Goal: Task Accomplishment & Management: Use online tool/utility

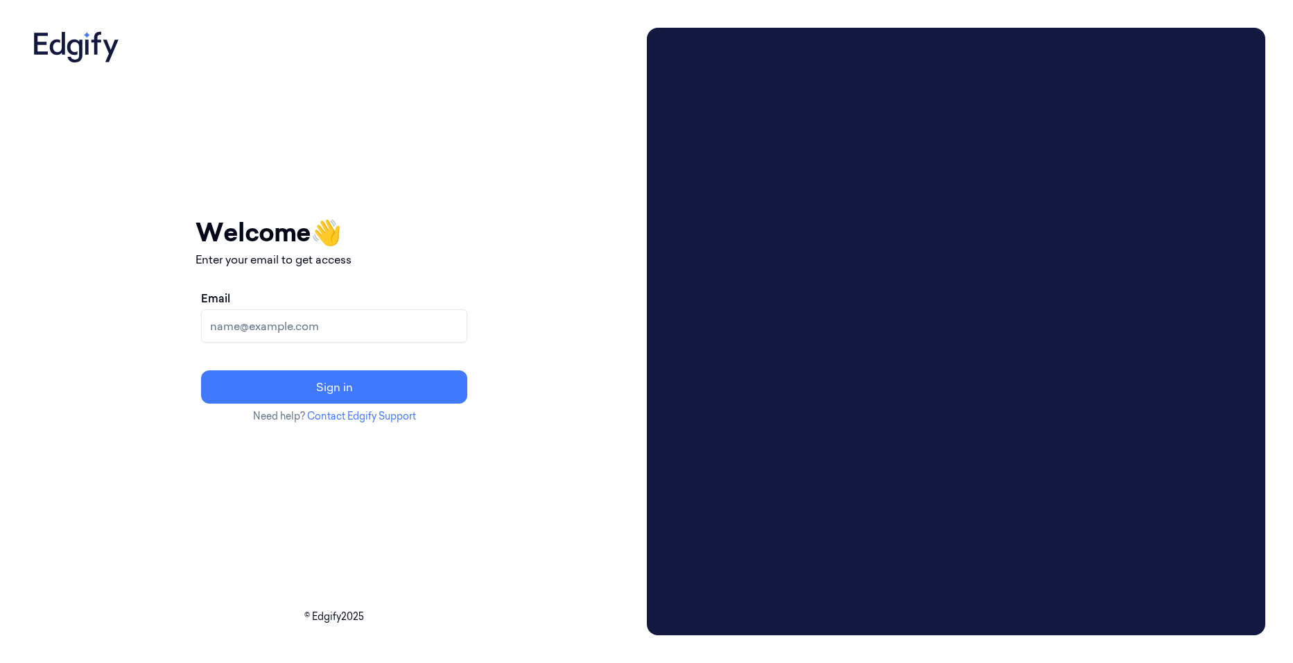
click at [313, 325] on input "Email" at bounding box center [334, 325] width 266 height 33
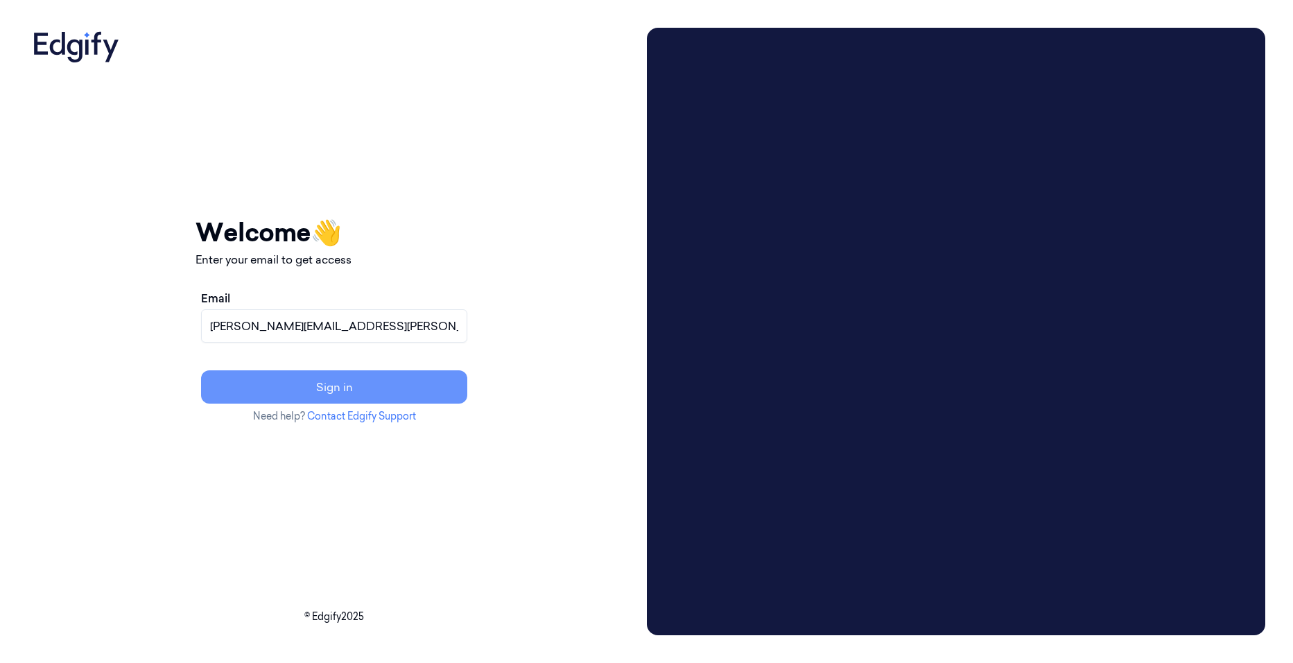
type input "[PERSON_NAME][EMAIL_ADDRESS][PERSON_NAME][DOMAIN_NAME]"
click at [356, 388] on button "Sign in" at bounding box center [334, 386] width 266 height 33
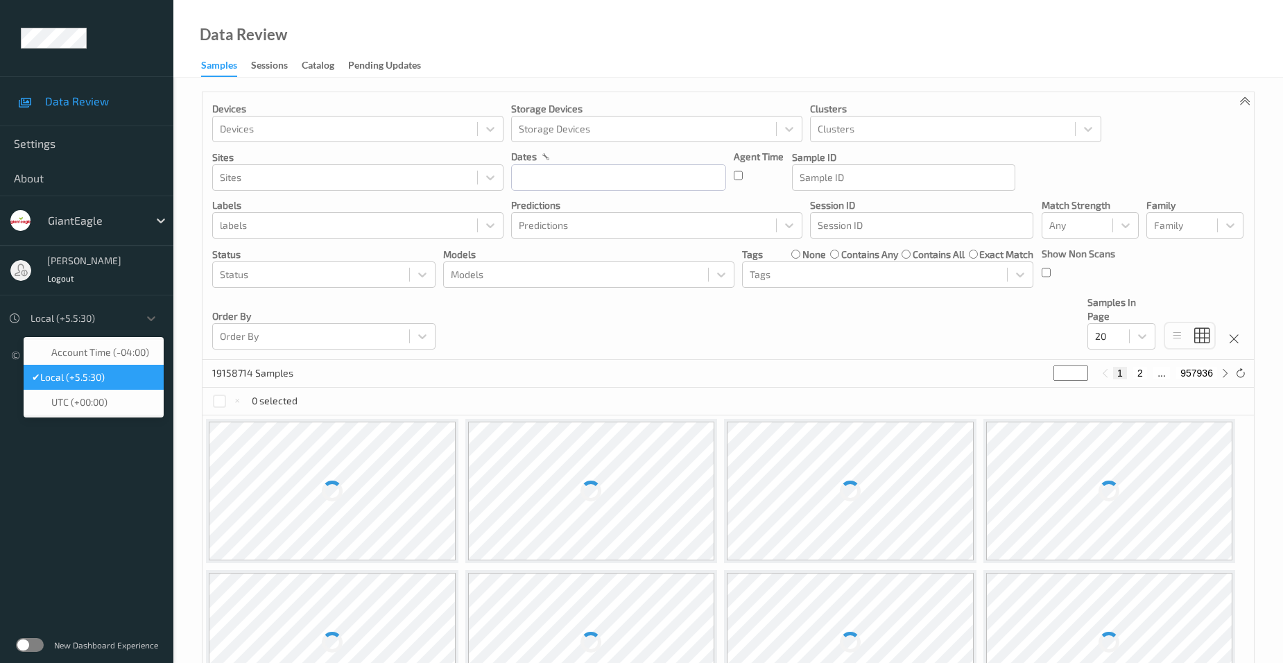
click at [78, 318] on div at bounding box center [81, 318] width 101 height 17
click at [115, 354] on span "Account Time (-04:00)" at bounding box center [100, 352] width 98 height 14
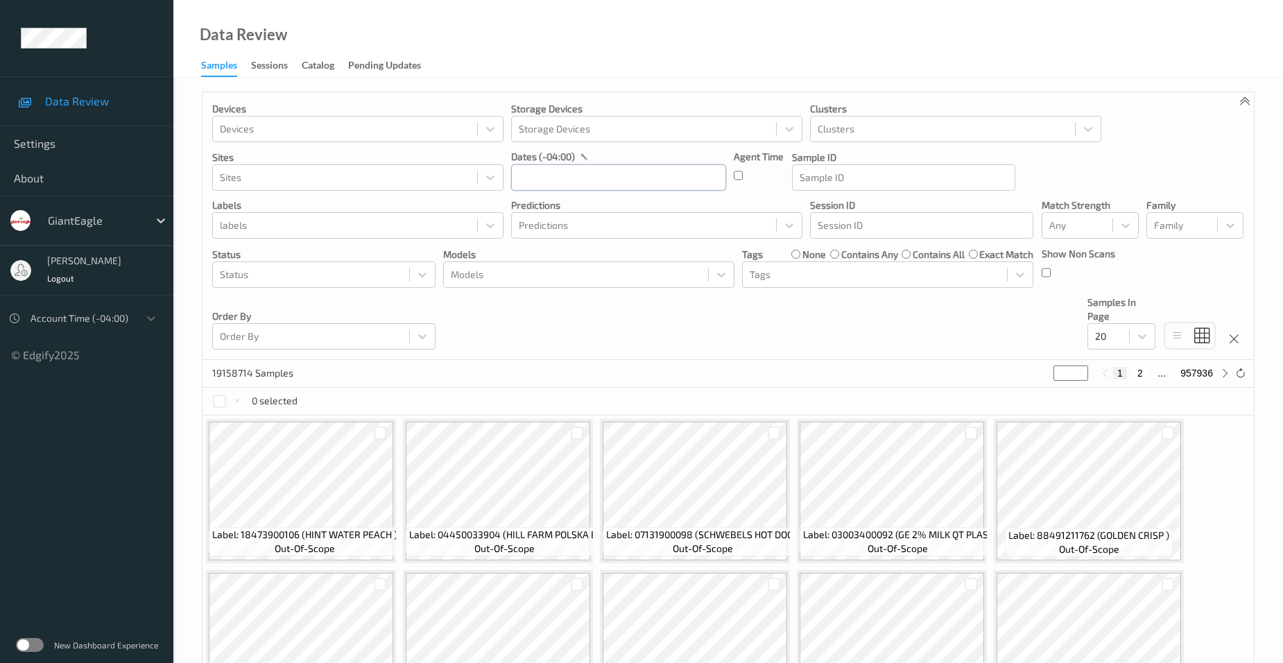
click at [534, 178] on input "text" at bounding box center [618, 177] width 215 height 26
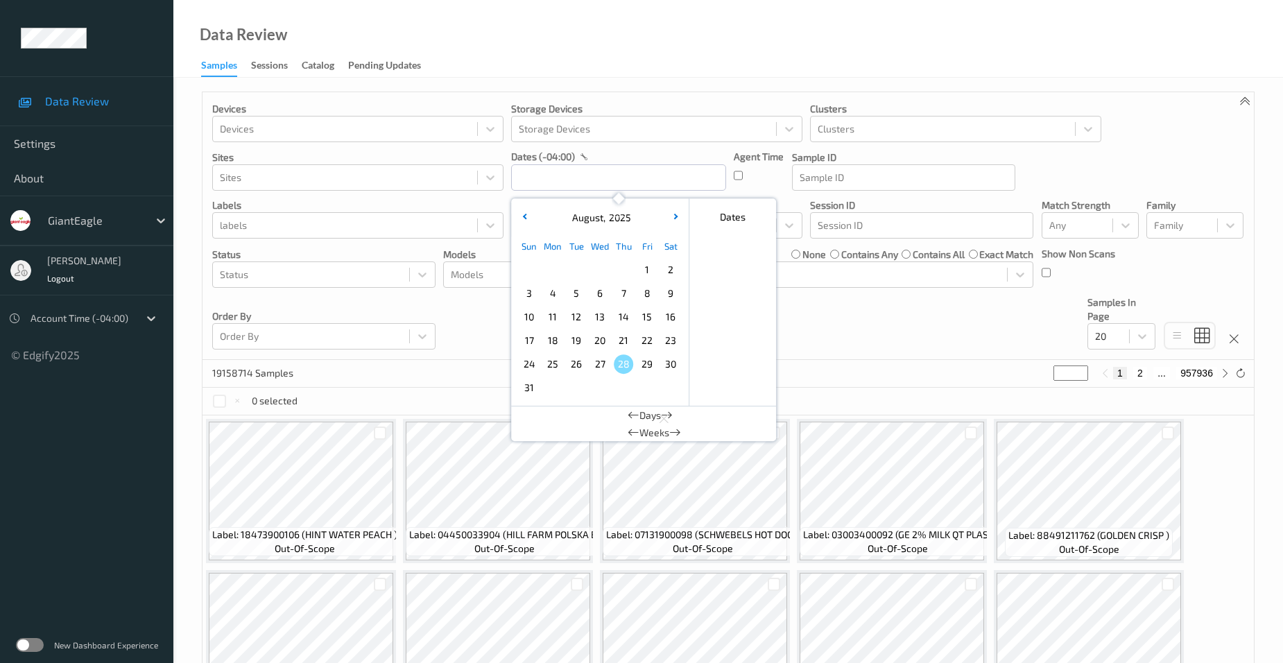
click at [670, 338] on span "23" at bounding box center [670, 340] width 19 height 19
type input "[DATE] 00:00 -> [DATE] 23:59"
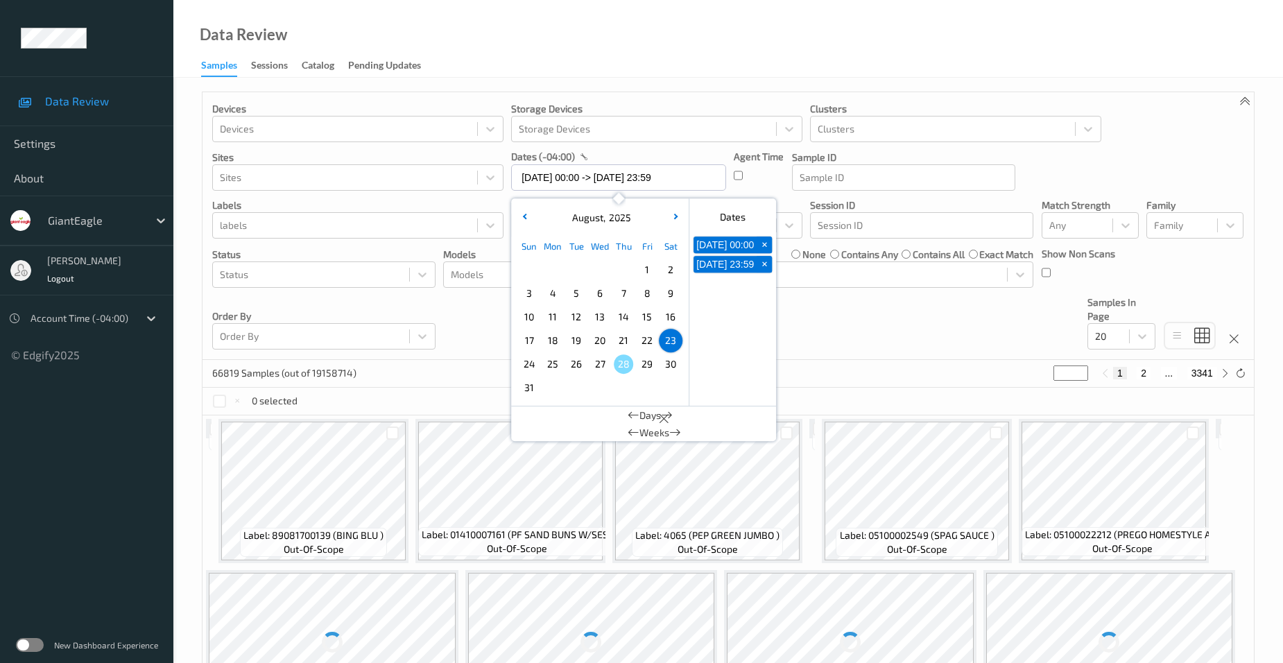
click at [481, 27] on div "Data Review Samples Sessions Catalog Pending Updates" at bounding box center [728, 39] width 1110 height 78
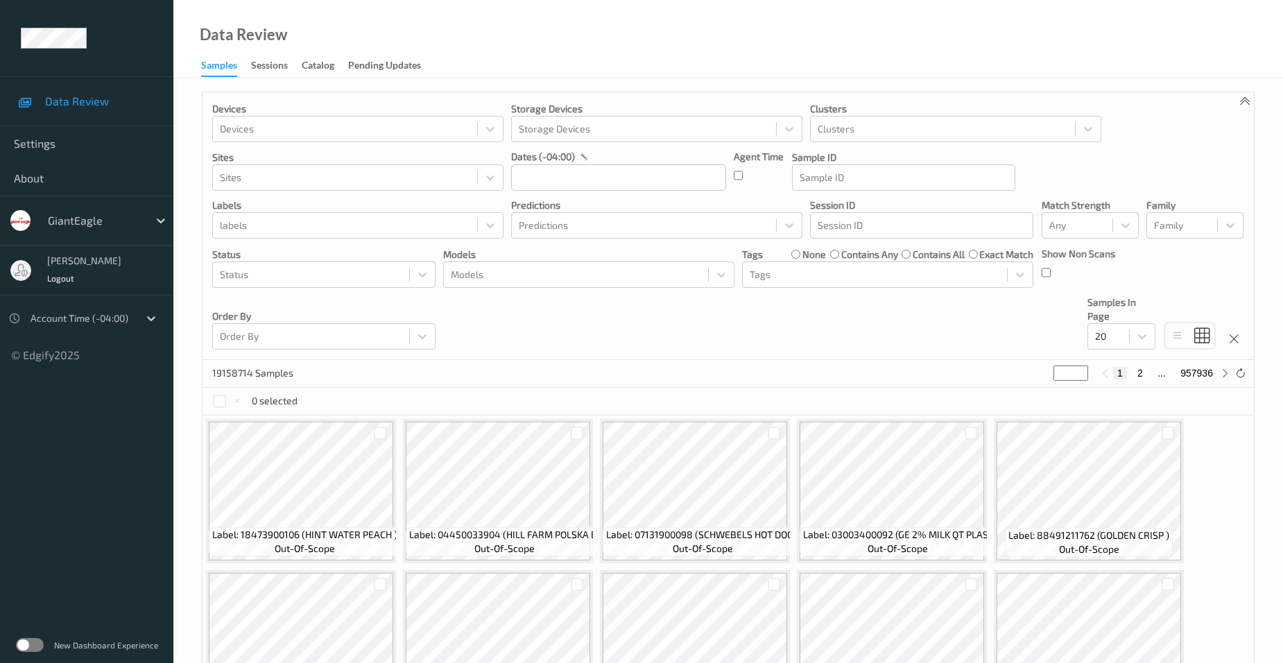
drag, startPoint x: 510, startPoint y: 178, endPoint x: 522, endPoint y: 178, distance: 12.5
click at [511, 178] on div "Devices Devices Storage Devices Storage Devices Clusters Clusters Sites Sites d…" at bounding box center [728, 226] width 1051 height 268
click at [528, 178] on input "text" at bounding box center [618, 177] width 215 height 26
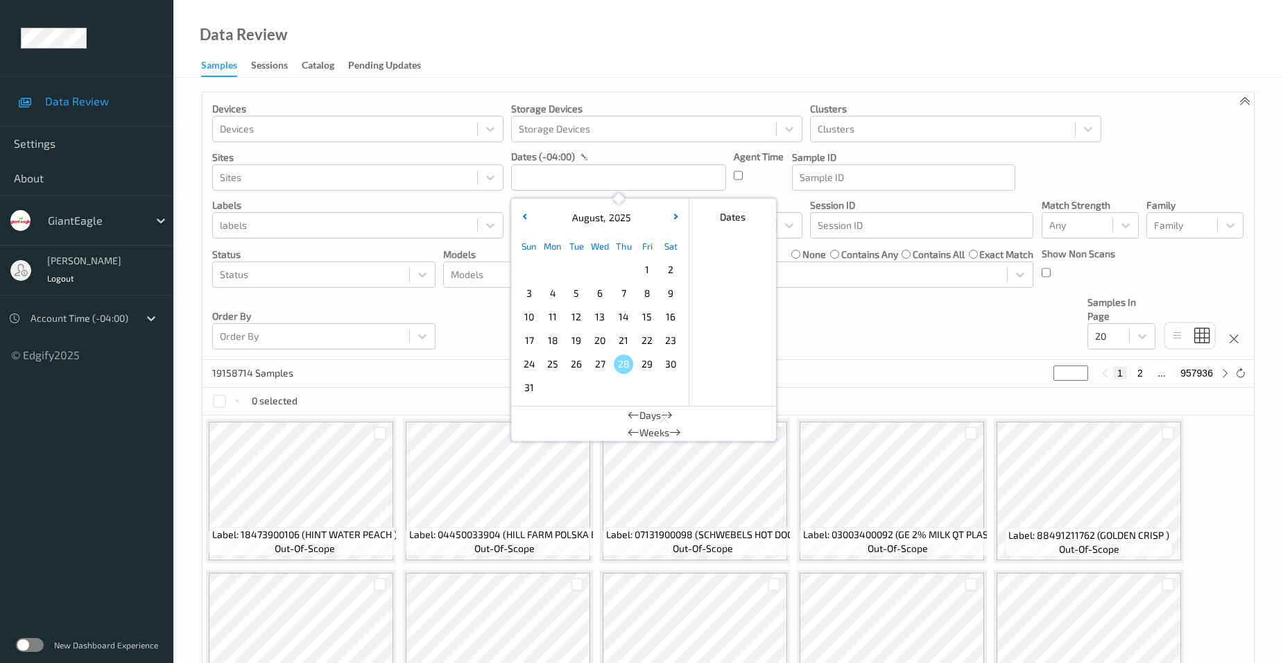
click at [664, 341] on span "23" at bounding box center [670, 340] width 19 height 19
type input "[DATE] 00:00 -> [DATE] 23:59"
click at [520, 53] on div "Data Review Samples Sessions Catalog Pending Updates" at bounding box center [728, 39] width 1110 height 78
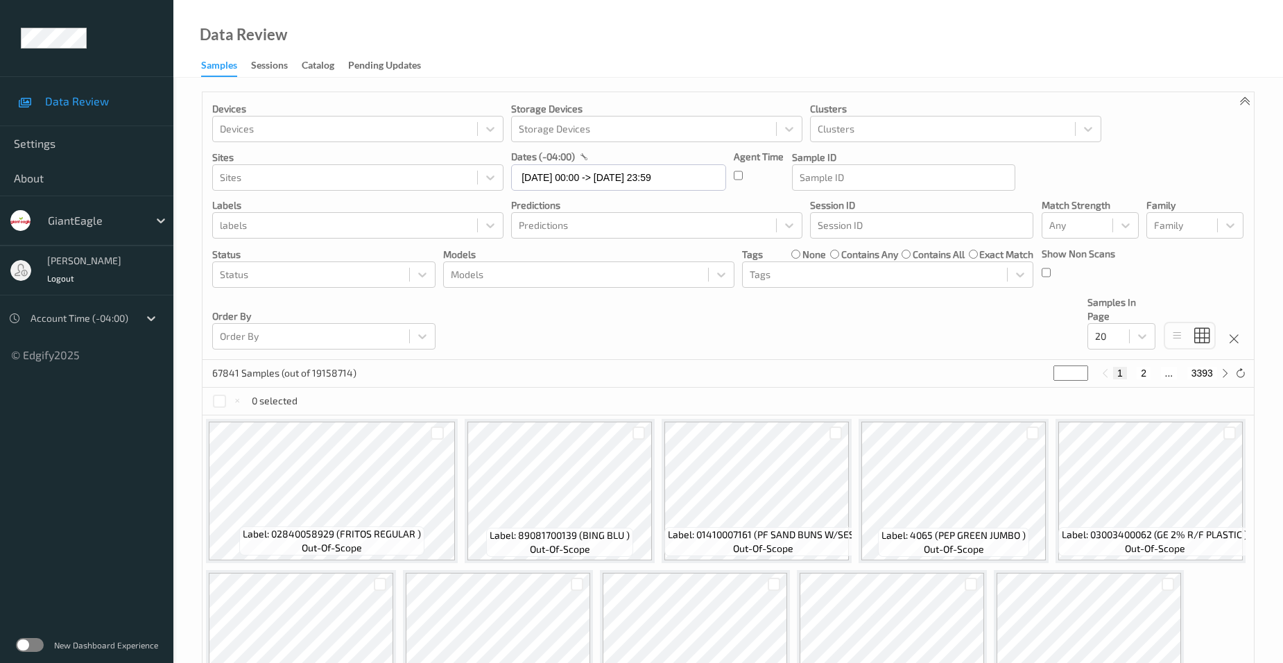
drag, startPoint x: 1067, startPoint y: 371, endPoint x: 1044, endPoint y: 379, distance: 23.5
click at [1044, 379] on div "67841 Samples (out of 19158714) * 1 2 ... 3393" at bounding box center [728, 374] width 1051 height 28
type input "*"
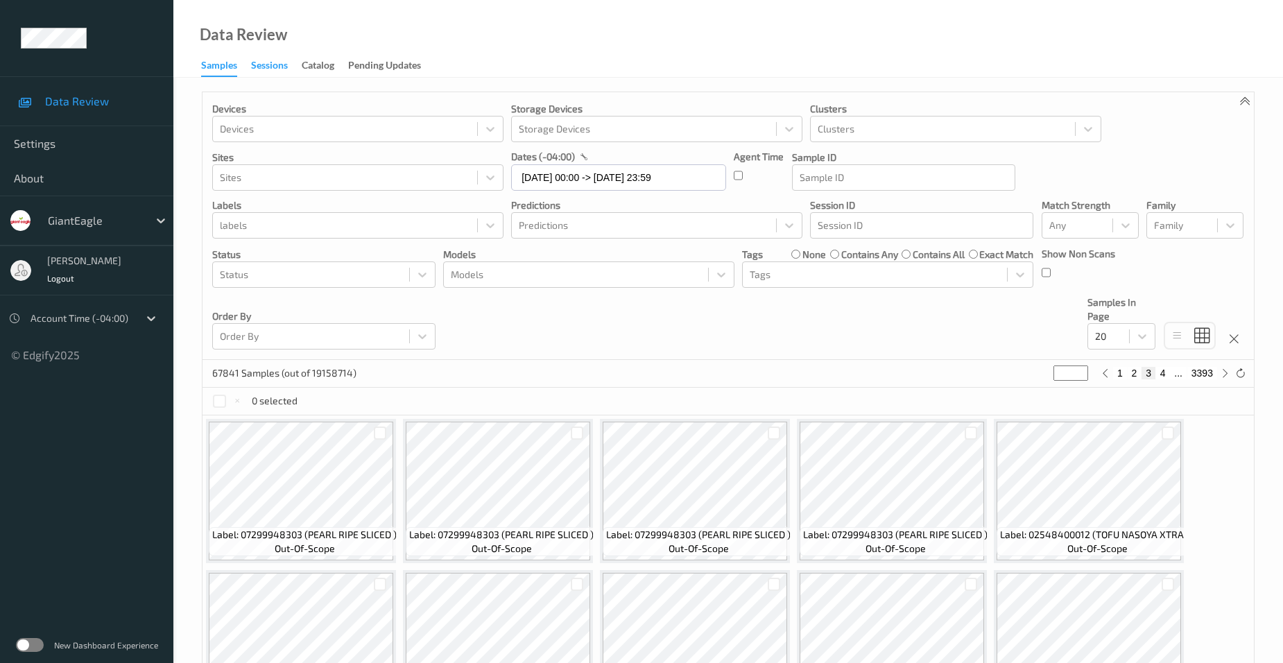
type input "*"
click at [269, 64] on div "Sessions" at bounding box center [269, 66] width 37 height 17
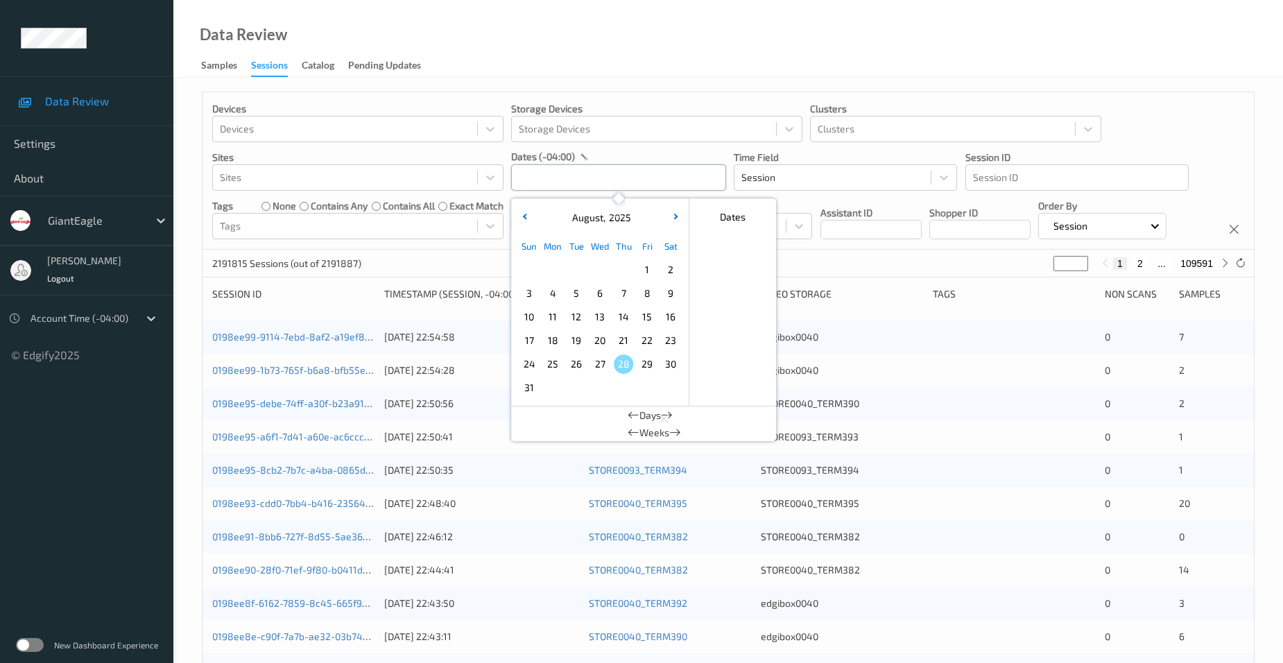
click at [541, 176] on input "text" at bounding box center [618, 177] width 215 height 26
click at [663, 333] on div "23" at bounding box center [671, 341] width 24 height 24
click at [673, 340] on span "23" at bounding box center [670, 340] width 19 height 19
type input "[DATE] 00:00 -> [DATE] 23:59"
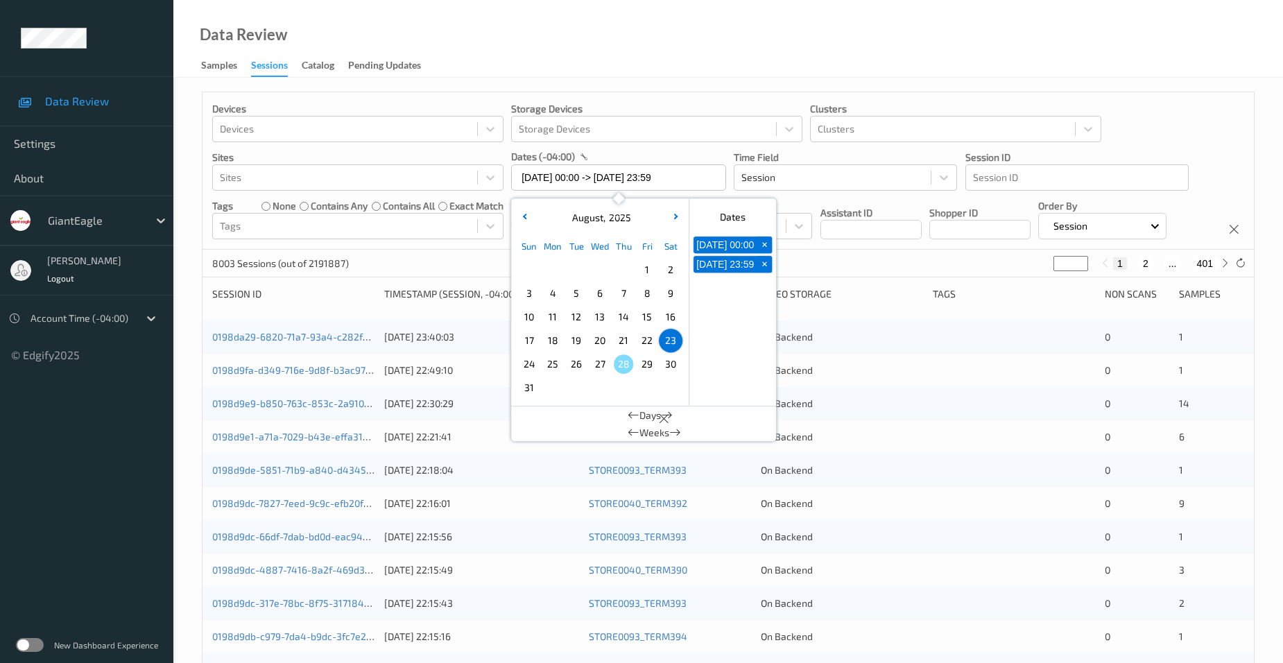
drag, startPoint x: 546, startPoint y: 55, endPoint x: 544, endPoint y: 161, distance: 106.1
click at [546, 60] on div "Data Review Samples Sessions Catalog Pending Updates" at bounding box center [728, 39] width 1110 height 78
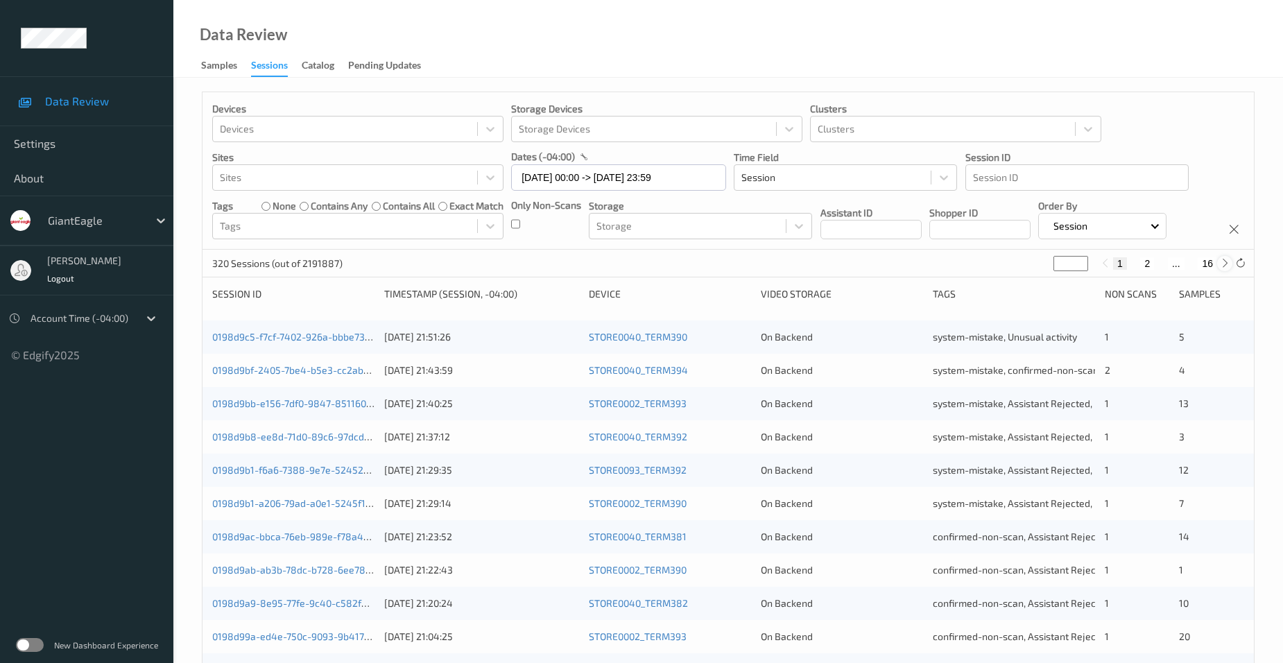
click at [1223, 264] on icon at bounding box center [1225, 263] width 10 height 10
type input "*"
click at [1159, 259] on button "3" at bounding box center [1161, 263] width 14 height 12
type input "*"
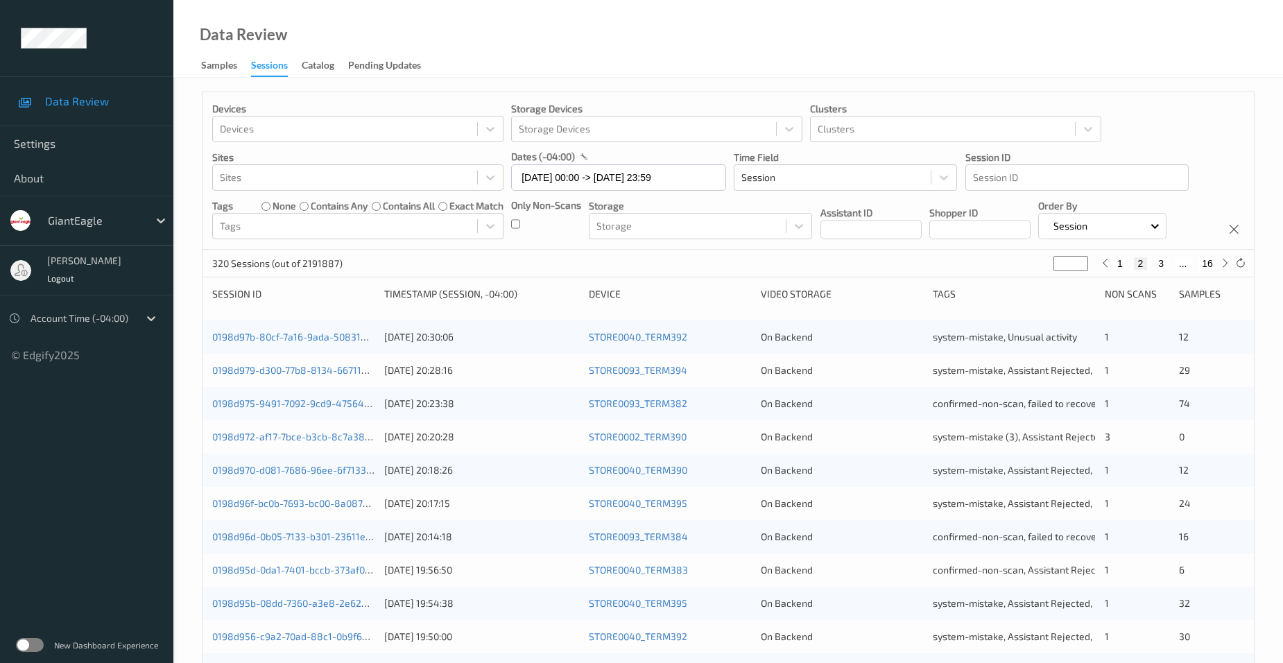
type input "*"
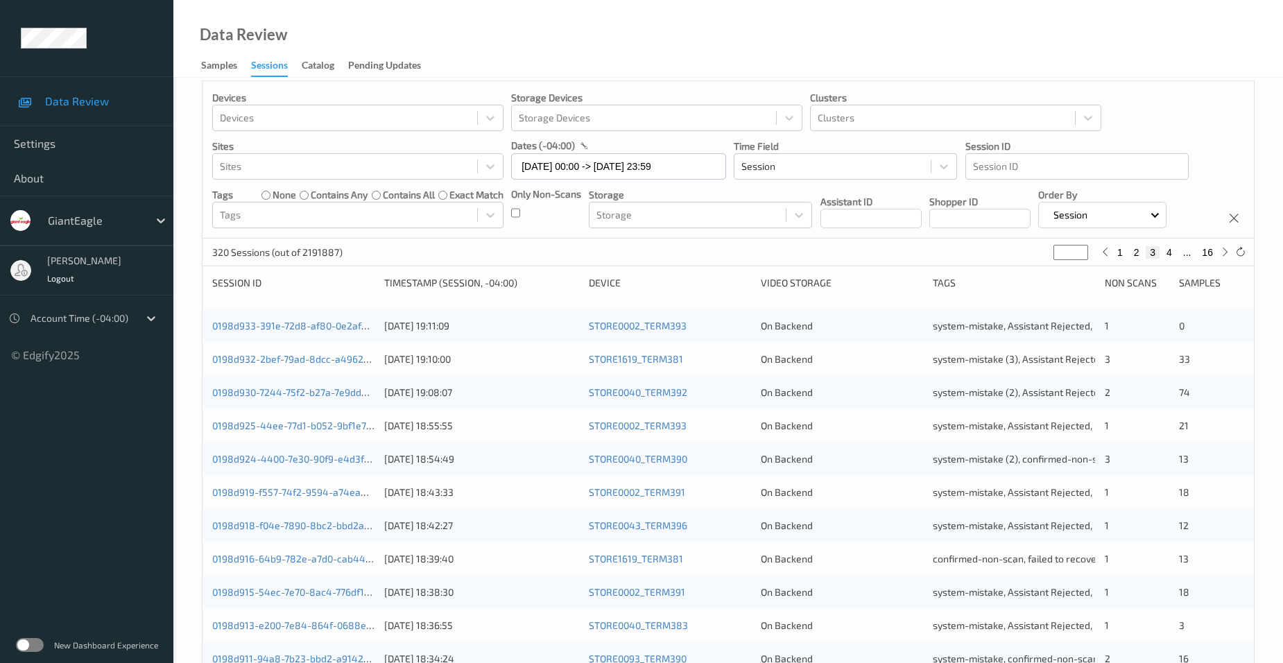
scroll to position [347, 0]
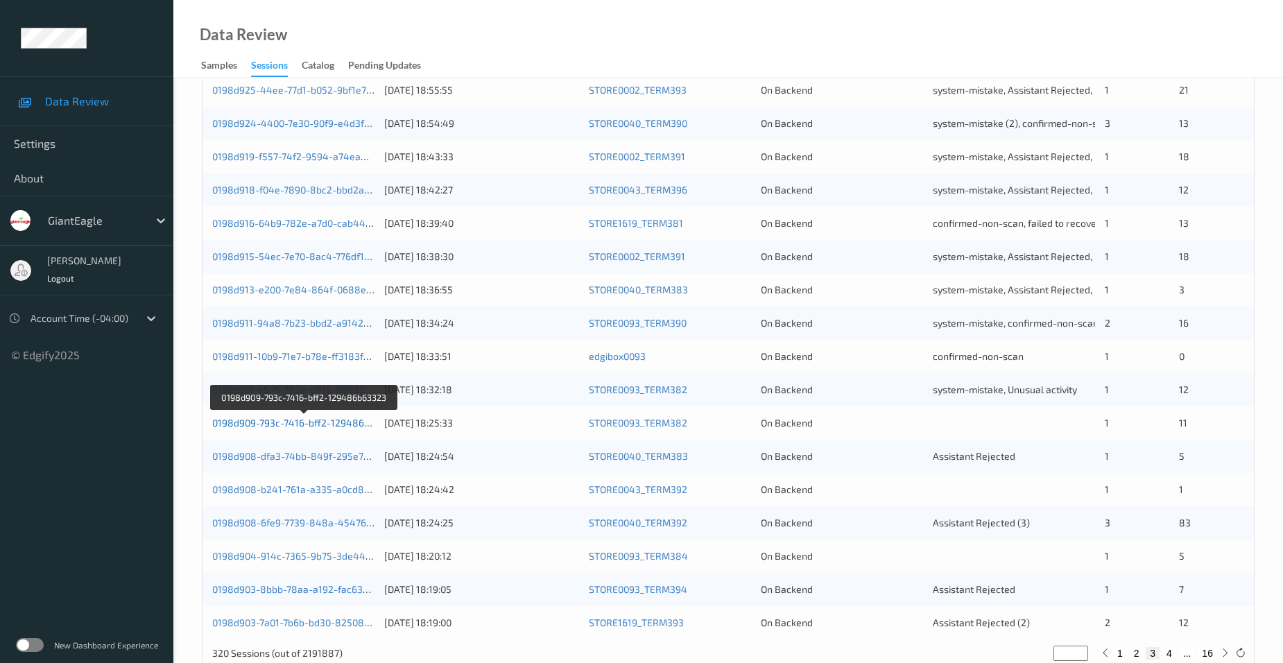
click at [352, 426] on link "0198d909-793c-7416-bff2-129486b63323" at bounding box center [304, 423] width 185 height 12
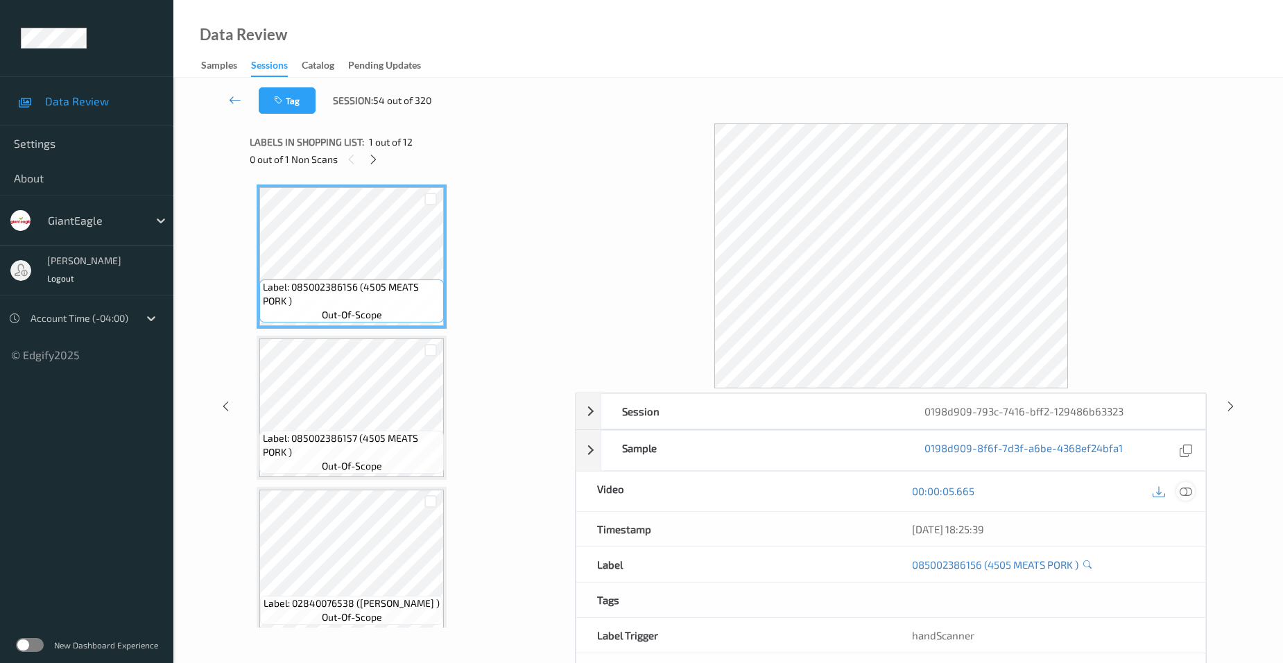
click at [1187, 490] on icon at bounding box center [1186, 491] width 12 height 12
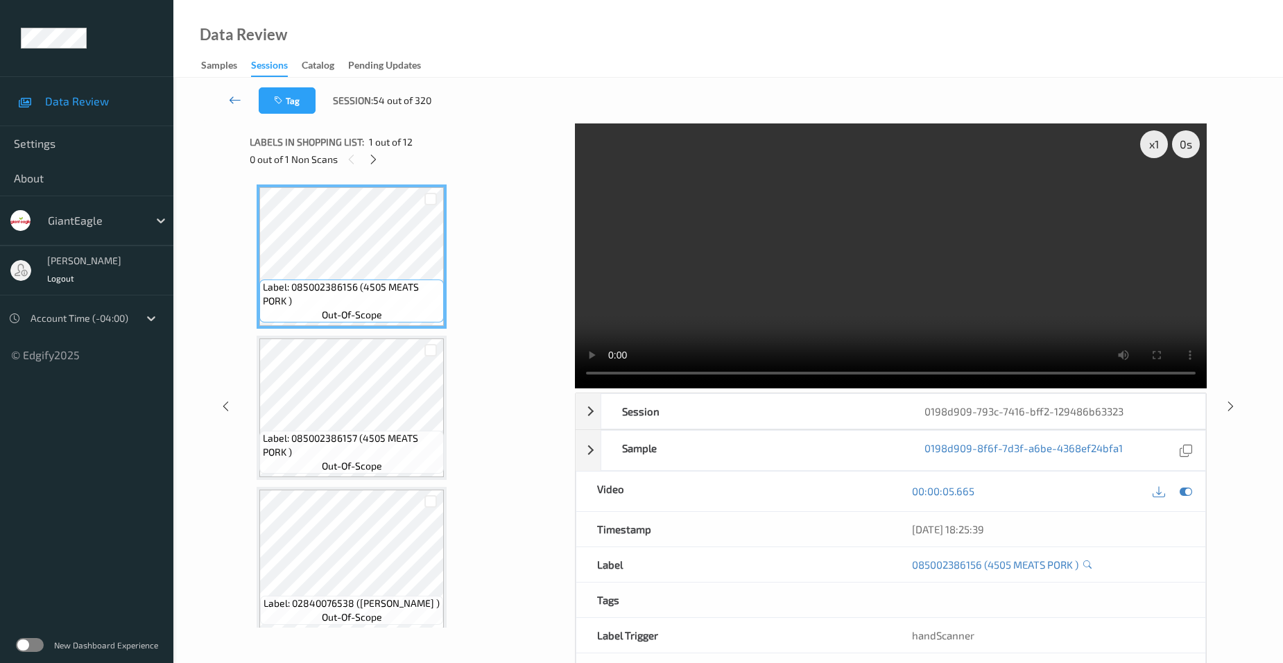
click at [232, 93] on icon at bounding box center [235, 100] width 12 height 14
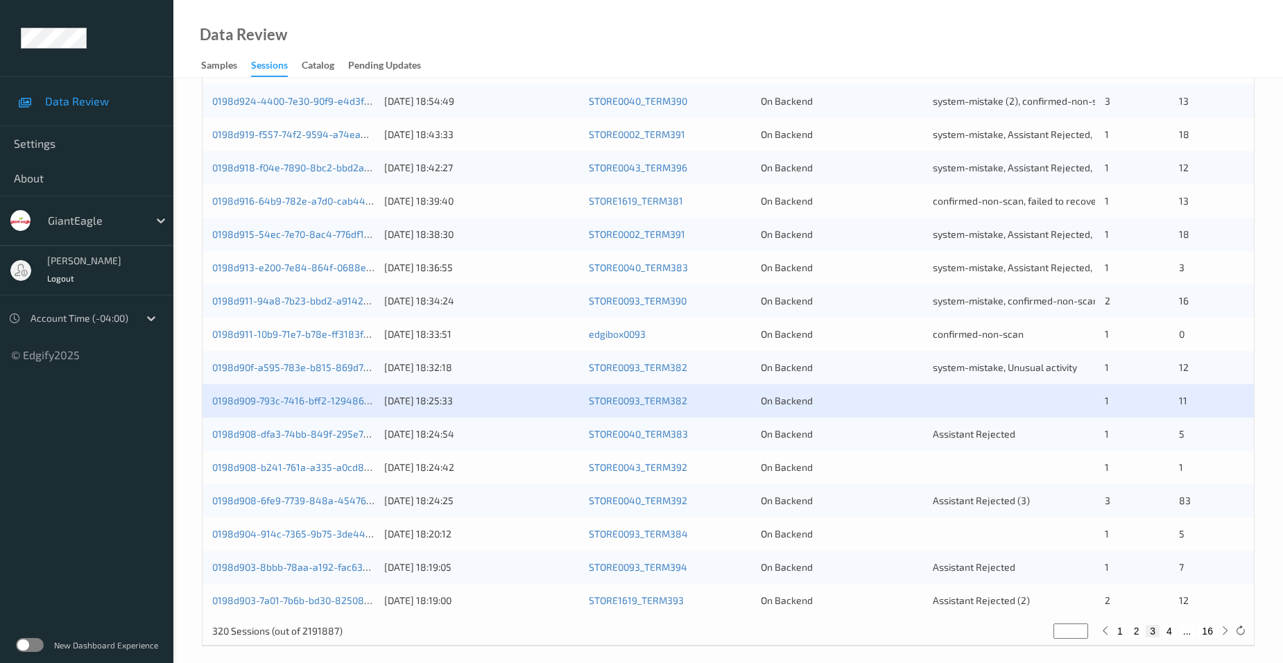
scroll to position [381, 0]
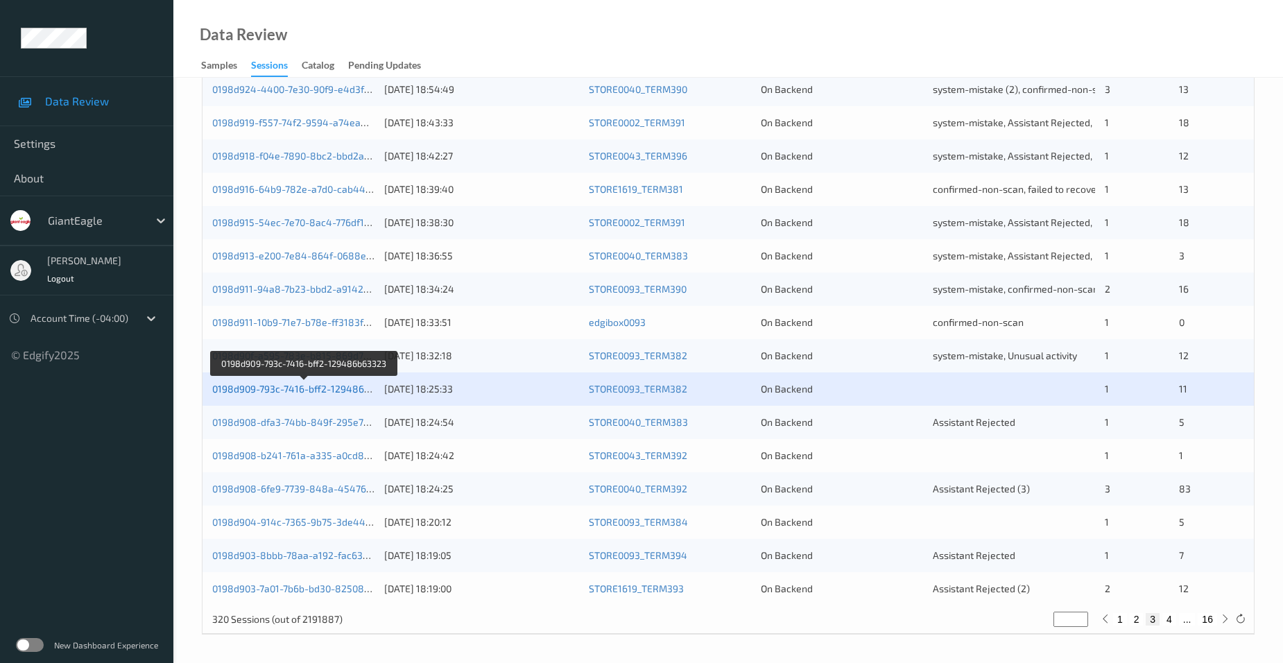
click at [273, 390] on link "0198d909-793c-7416-bff2-129486b63323" at bounding box center [304, 389] width 185 height 12
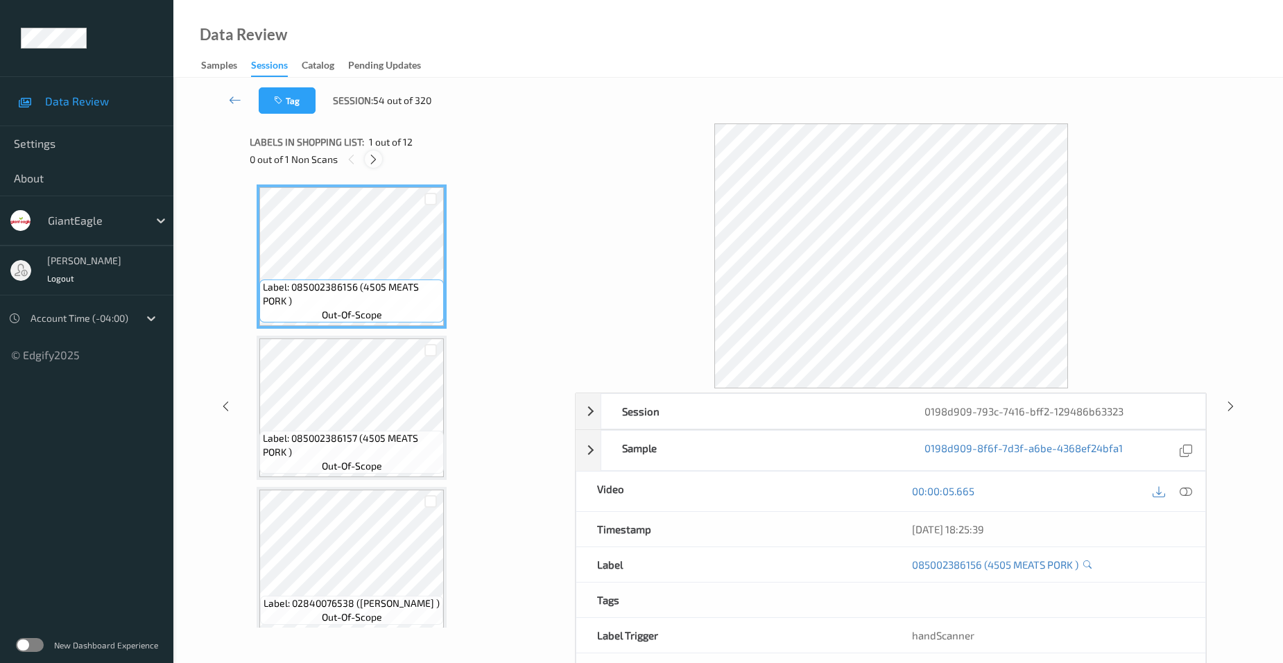
click at [377, 157] on icon at bounding box center [374, 159] width 12 height 12
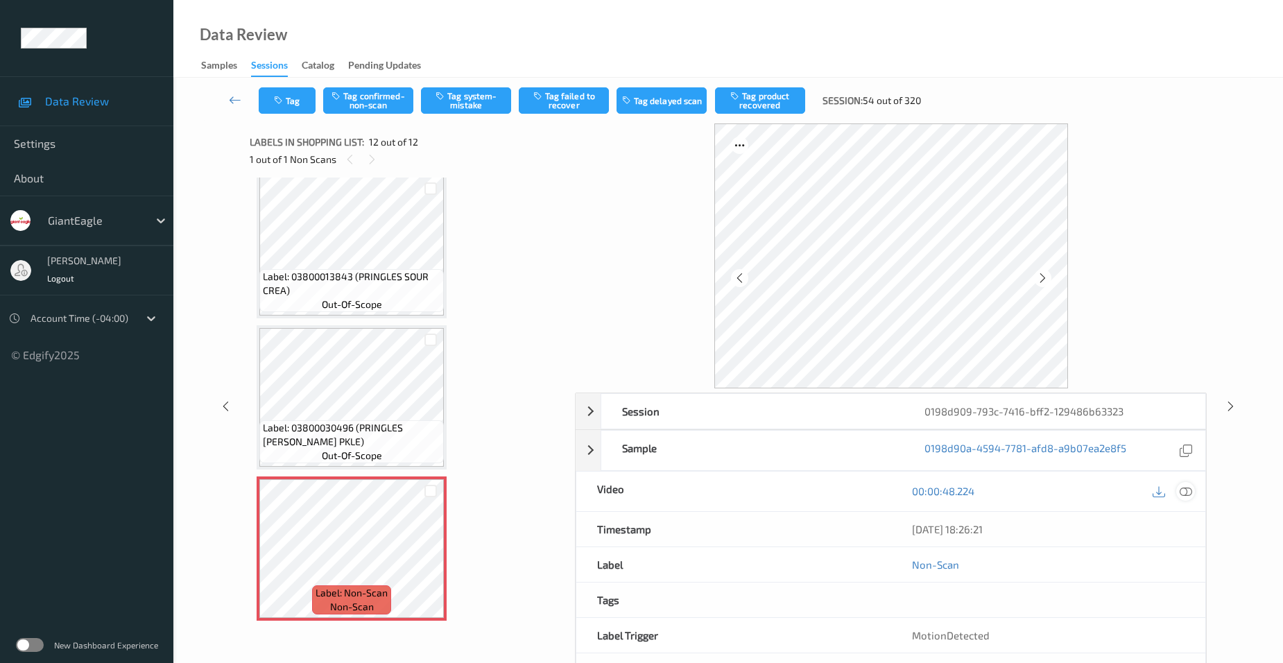
click at [1187, 487] on icon at bounding box center [1186, 491] width 12 height 12
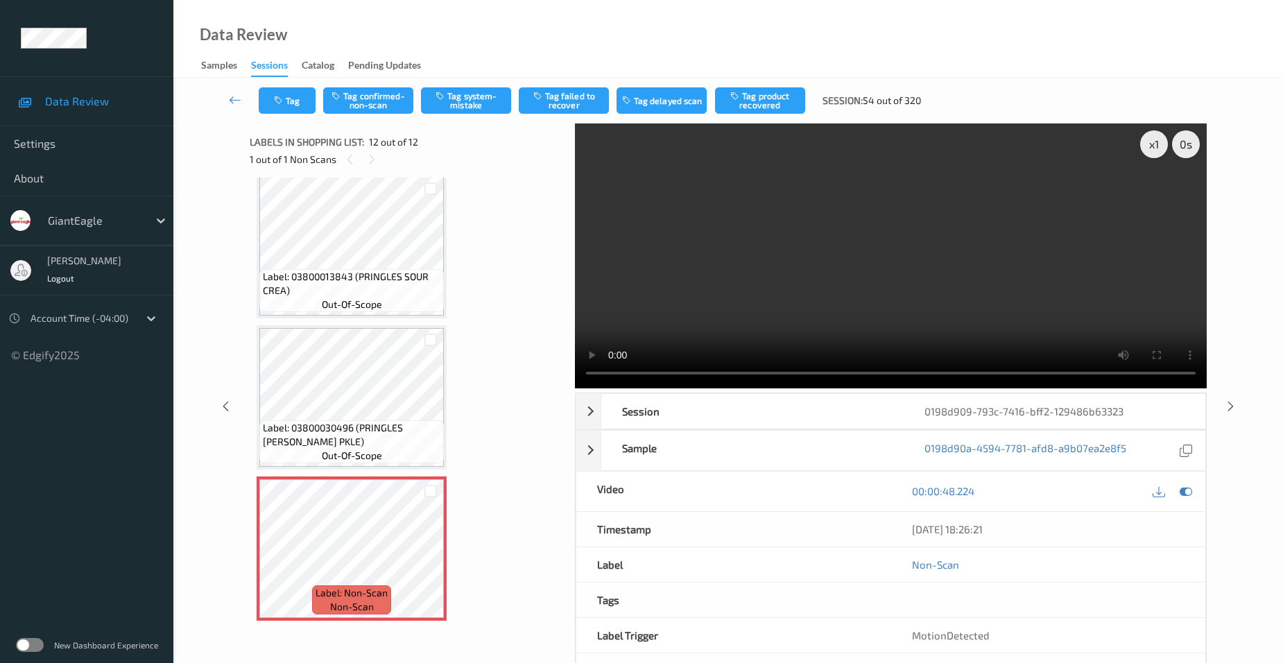
click at [505, 24] on div "Data Review Samples Sessions Catalog Pending Updates" at bounding box center [728, 39] width 1110 height 78
click at [234, 92] on link at bounding box center [235, 100] width 47 height 26
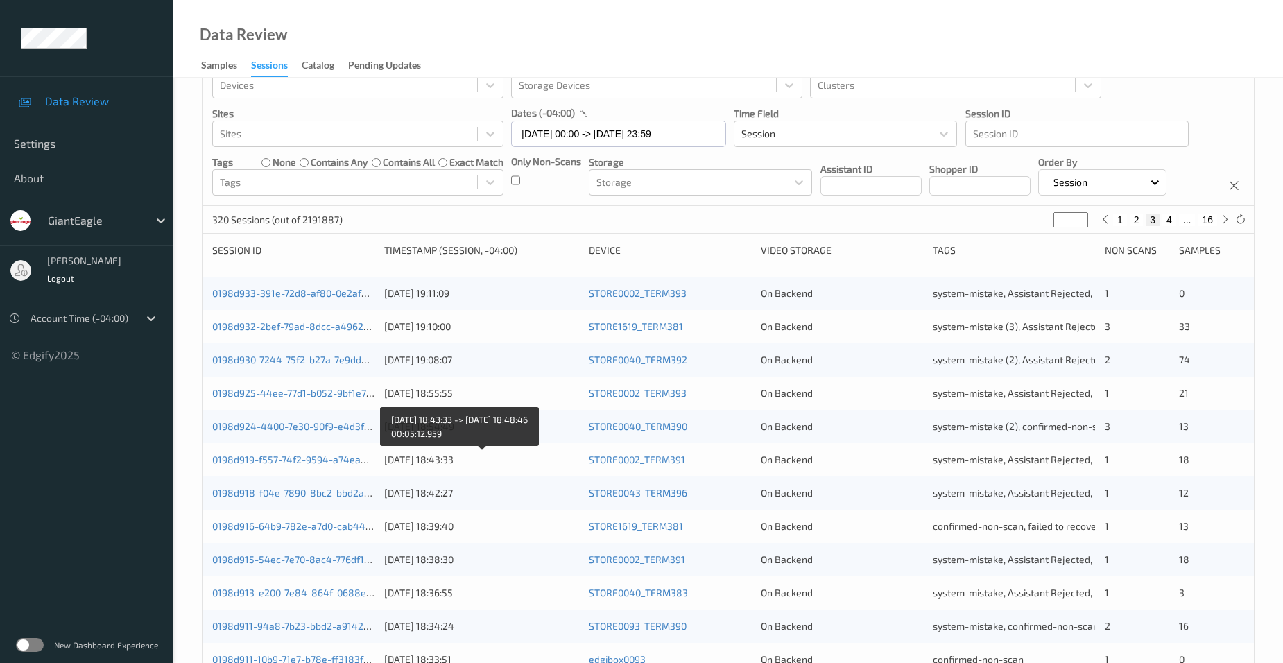
scroll to position [208, 0]
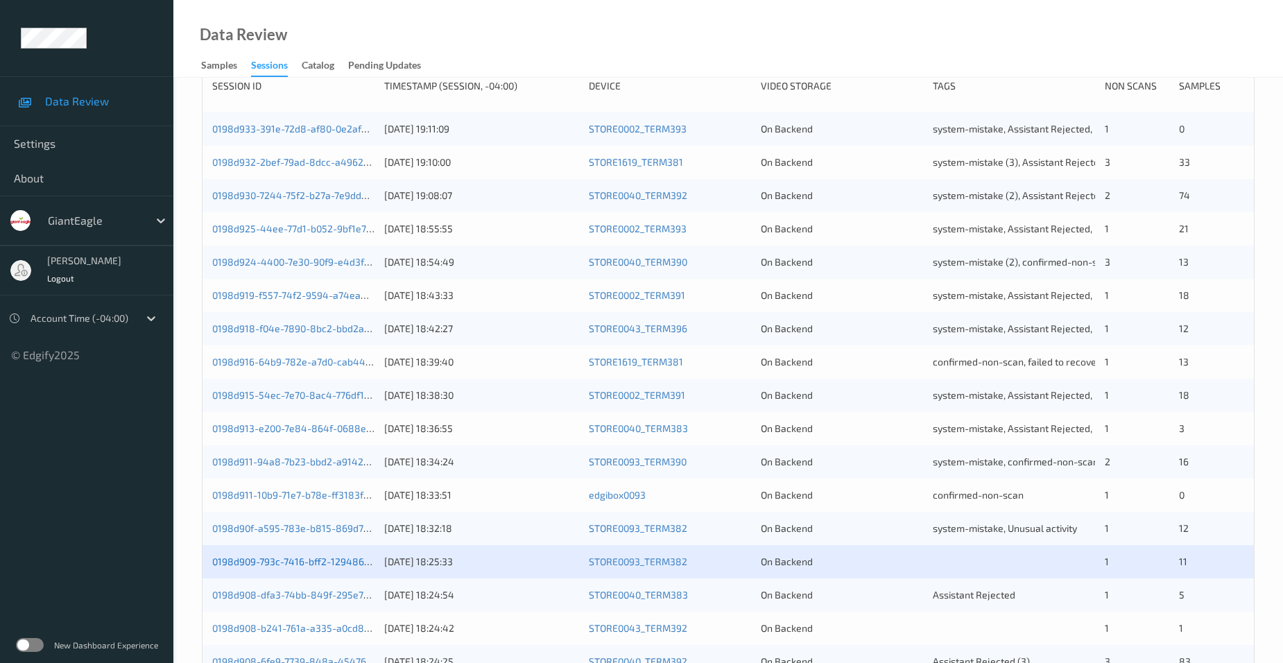
click at [274, 563] on link "0198d909-793c-7416-bff2-129486b63323" at bounding box center [304, 561] width 185 height 12
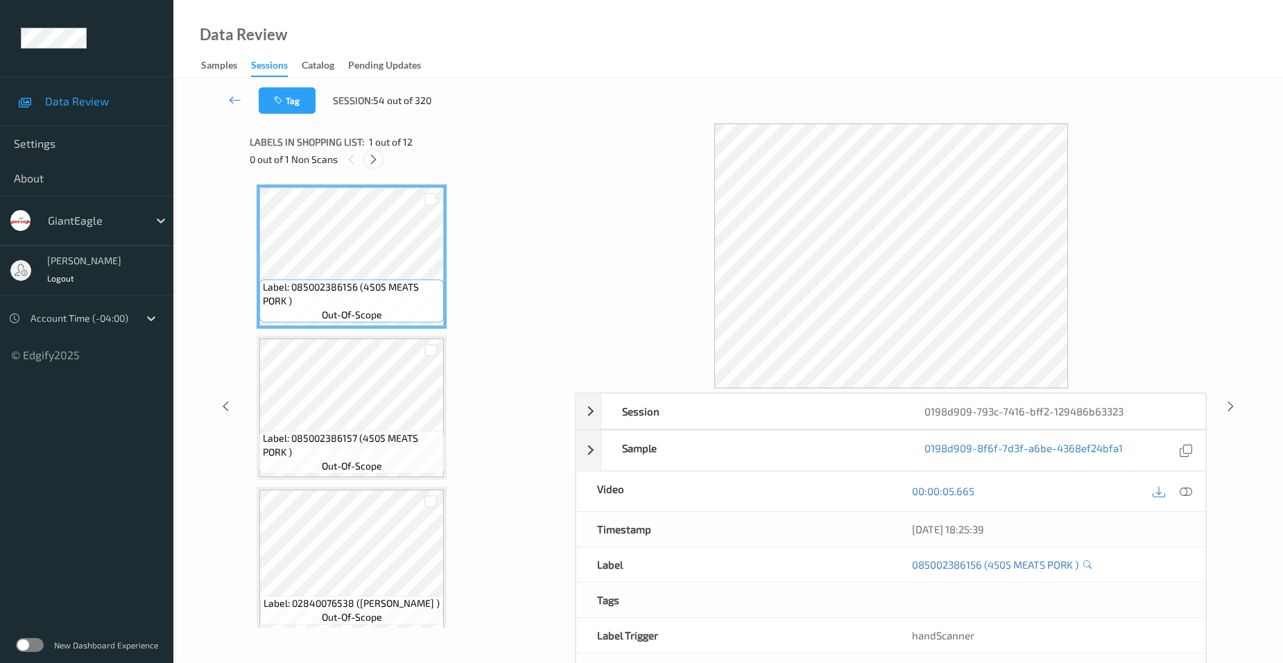
click at [376, 160] on icon at bounding box center [374, 159] width 12 height 12
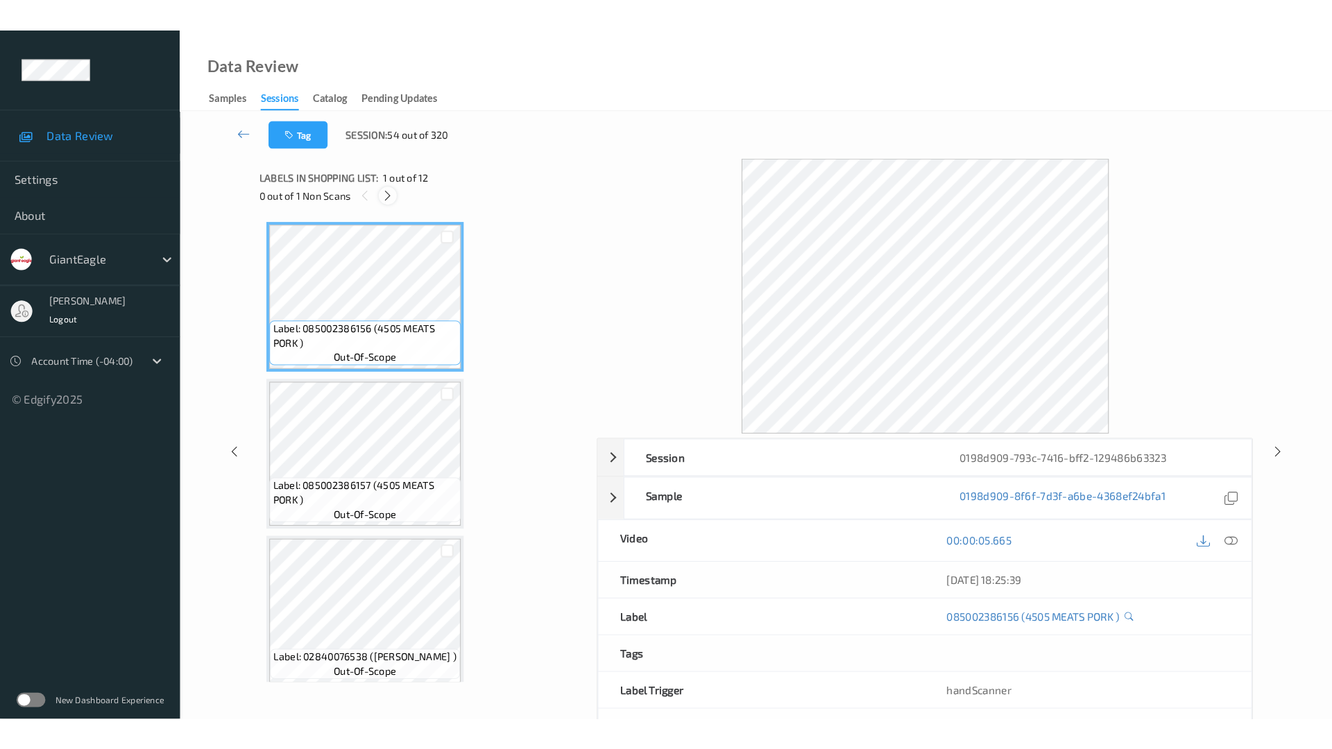
scroll to position [1371, 0]
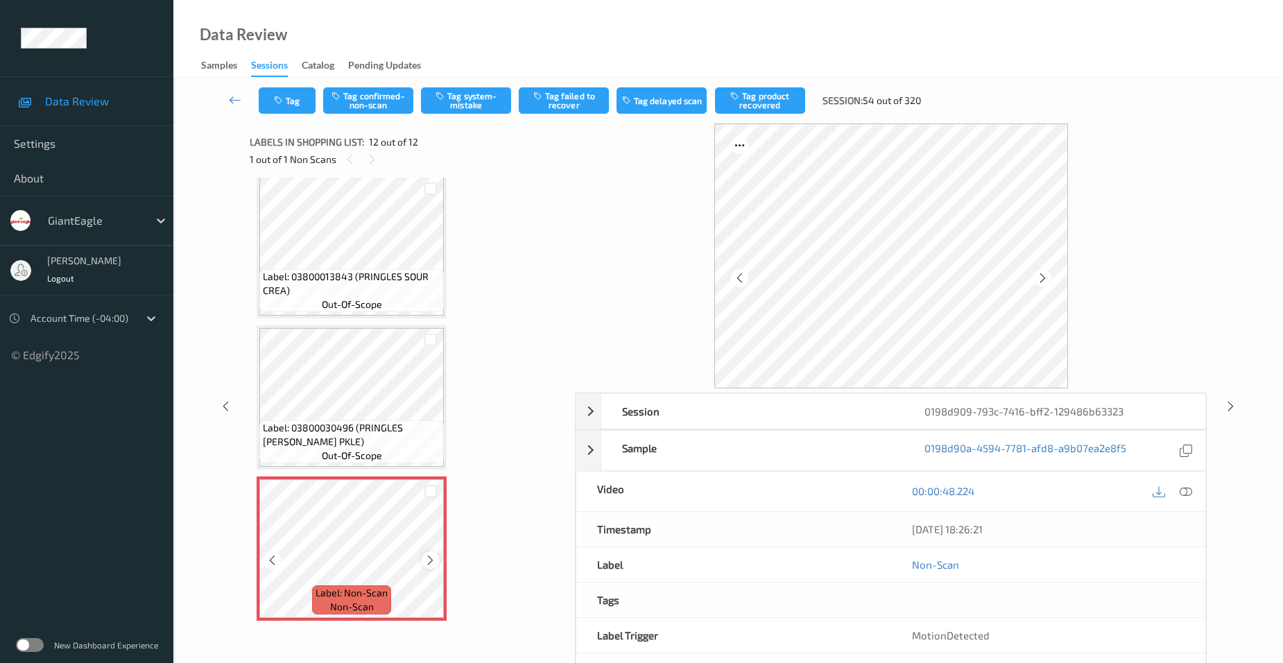
click at [430, 556] on icon at bounding box center [430, 560] width 12 height 12
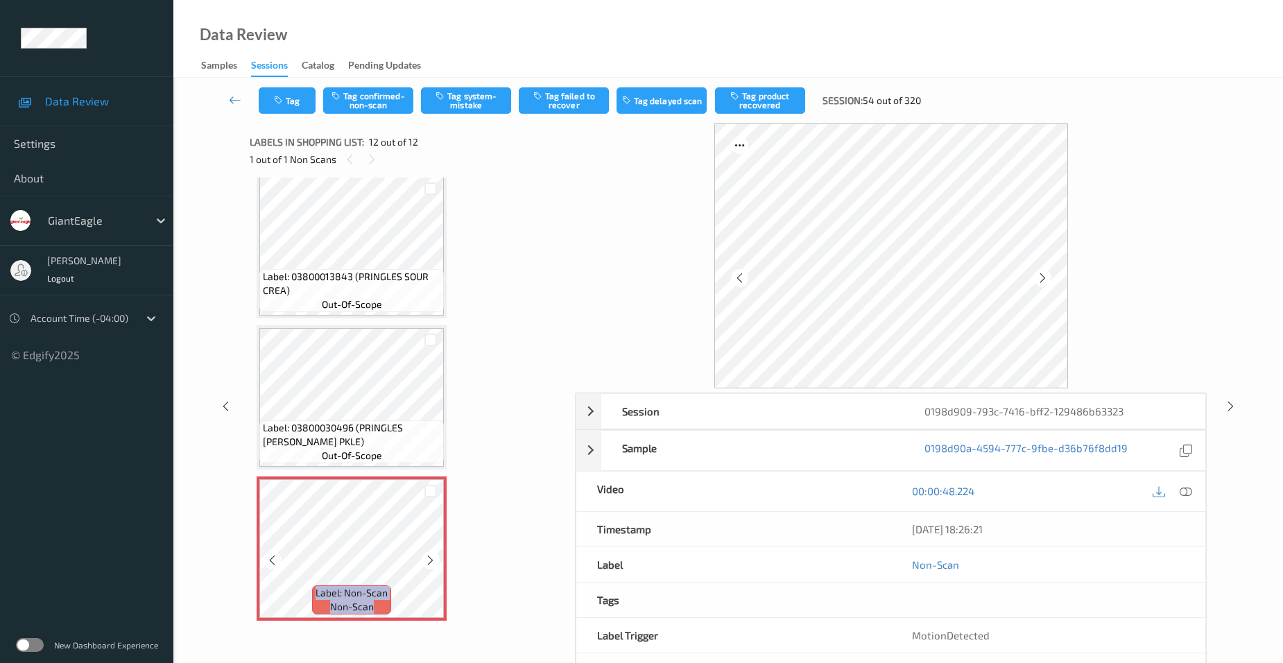
click at [430, 556] on icon at bounding box center [430, 560] width 12 height 12
click at [1187, 490] on icon at bounding box center [1186, 491] width 12 height 12
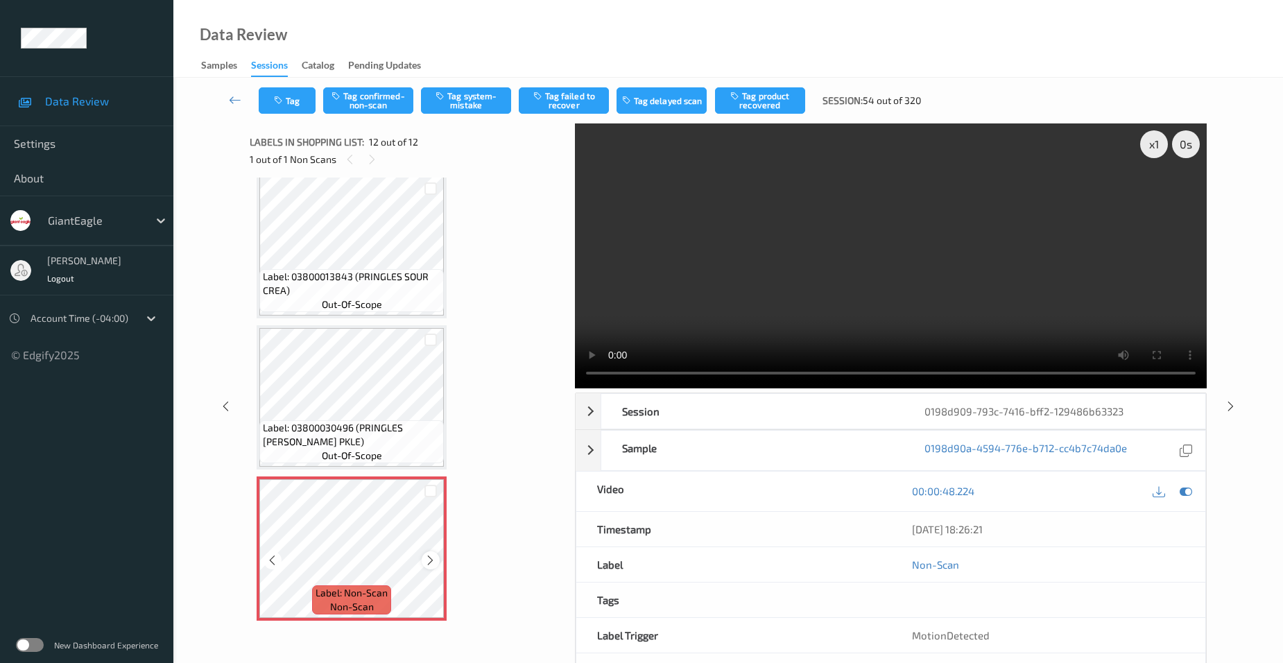
click at [432, 560] on icon at bounding box center [430, 560] width 12 height 12
click at [992, 300] on video at bounding box center [891, 255] width 632 height 265
click at [770, 293] on video at bounding box center [891, 255] width 632 height 265
click at [430, 560] on icon at bounding box center [430, 560] width 12 height 12
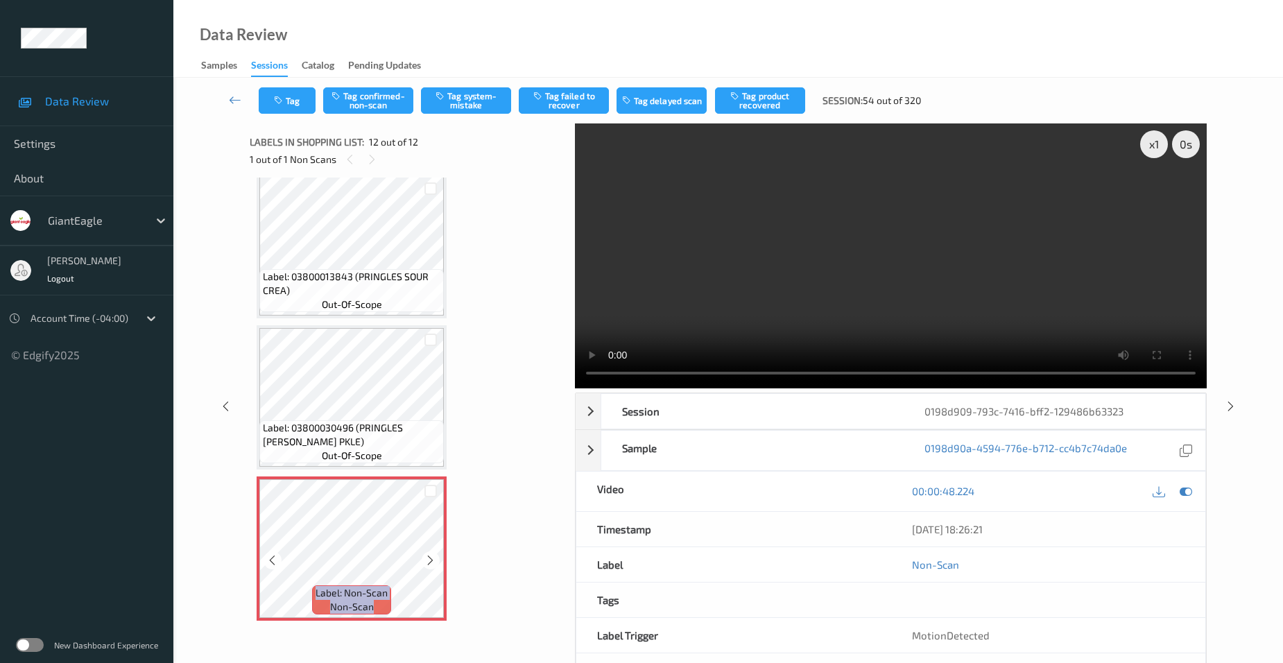
click at [430, 560] on icon at bounding box center [430, 560] width 12 height 12
click at [431, 558] on icon at bounding box center [430, 560] width 12 height 12
drag, startPoint x: 845, startPoint y: 268, endPoint x: 726, endPoint y: 323, distance: 131.3
click at [845, 268] on video at bounding box center [891, 255] width 632 height 265
click at [924, 284] on video at bounding box center [891, 255] width 632 height 265
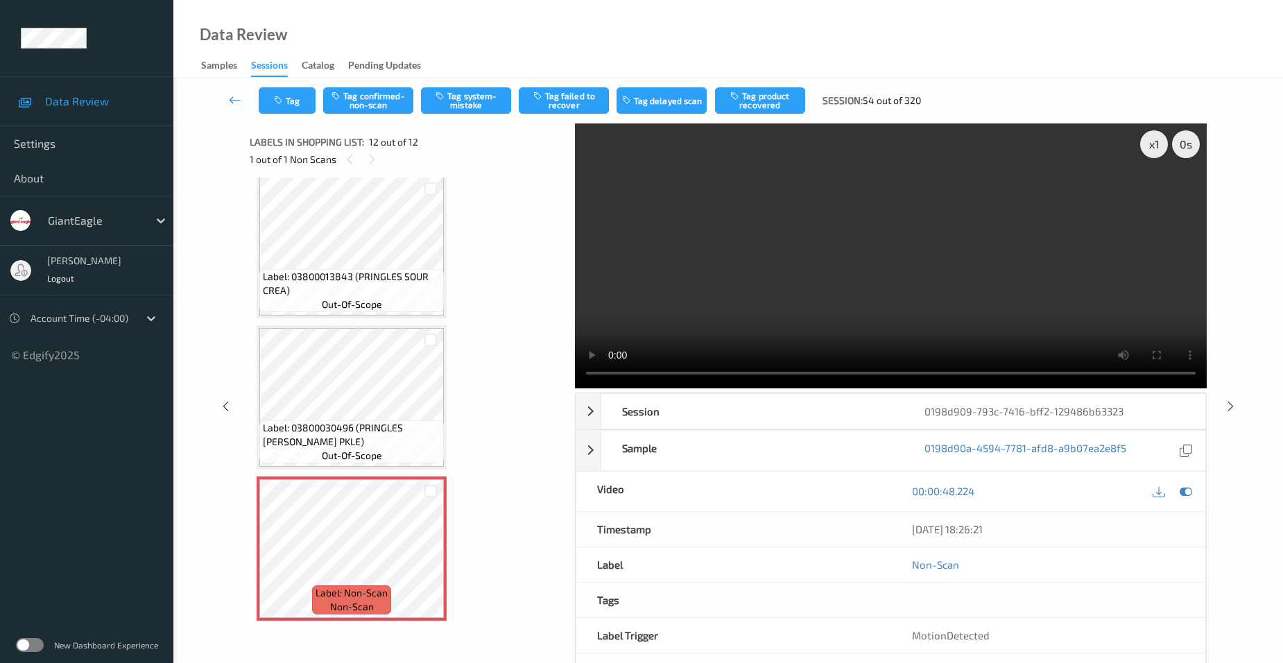
drag, startPoint x: 904, startPoint y: 197, endPoint x: 985, endPoint y: 226, distance: 85.6
click at [905, 198] on video at bounding box center [891, 255] width 632 height 265
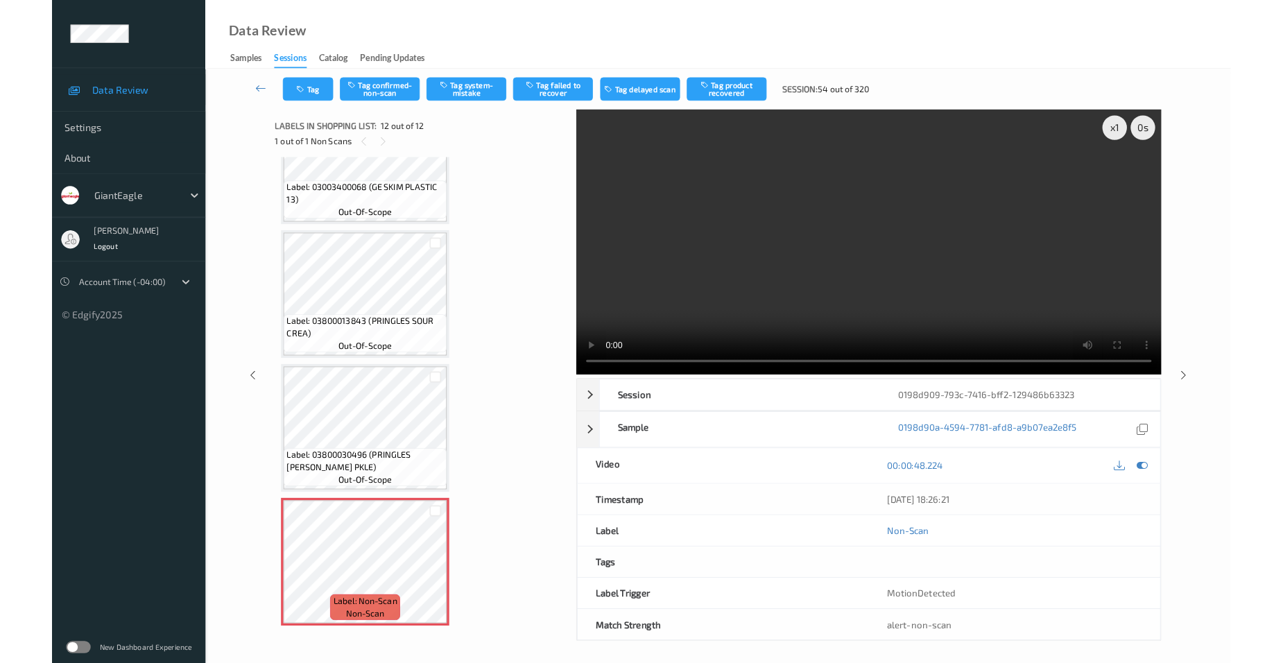
scroll to position [1285, 0]
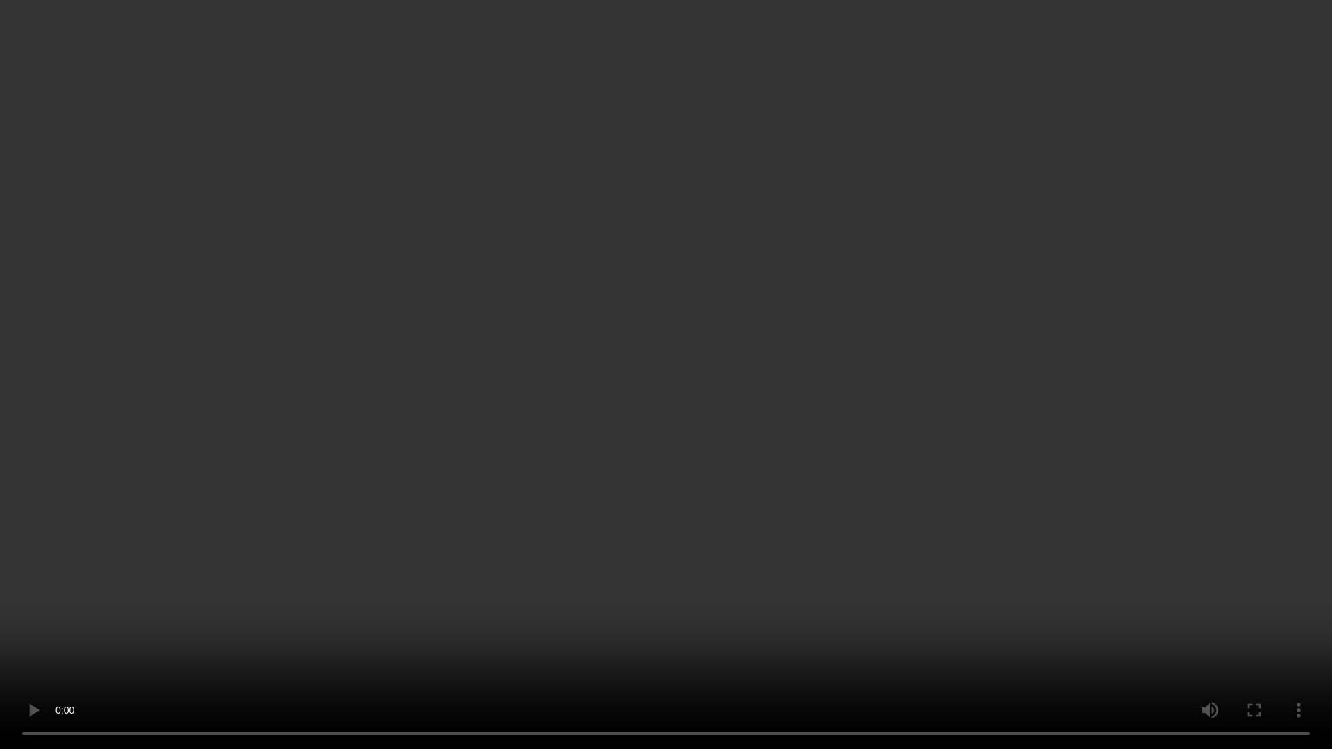
click at [567, 352] on video at bounding box center [666, 374] width 1332 height 749
click at [518, 436] on video at bounding box center [666, 374] width 1332 height 749
click at [623, 345] on video at bounding box center [666, 374] width 1332 height 749
click at [632, 387] on video at bounding box center [666, 374] width 1332 height 749
click at [933, 431] on video at bounding box center [666, 374] width 1332 height 749
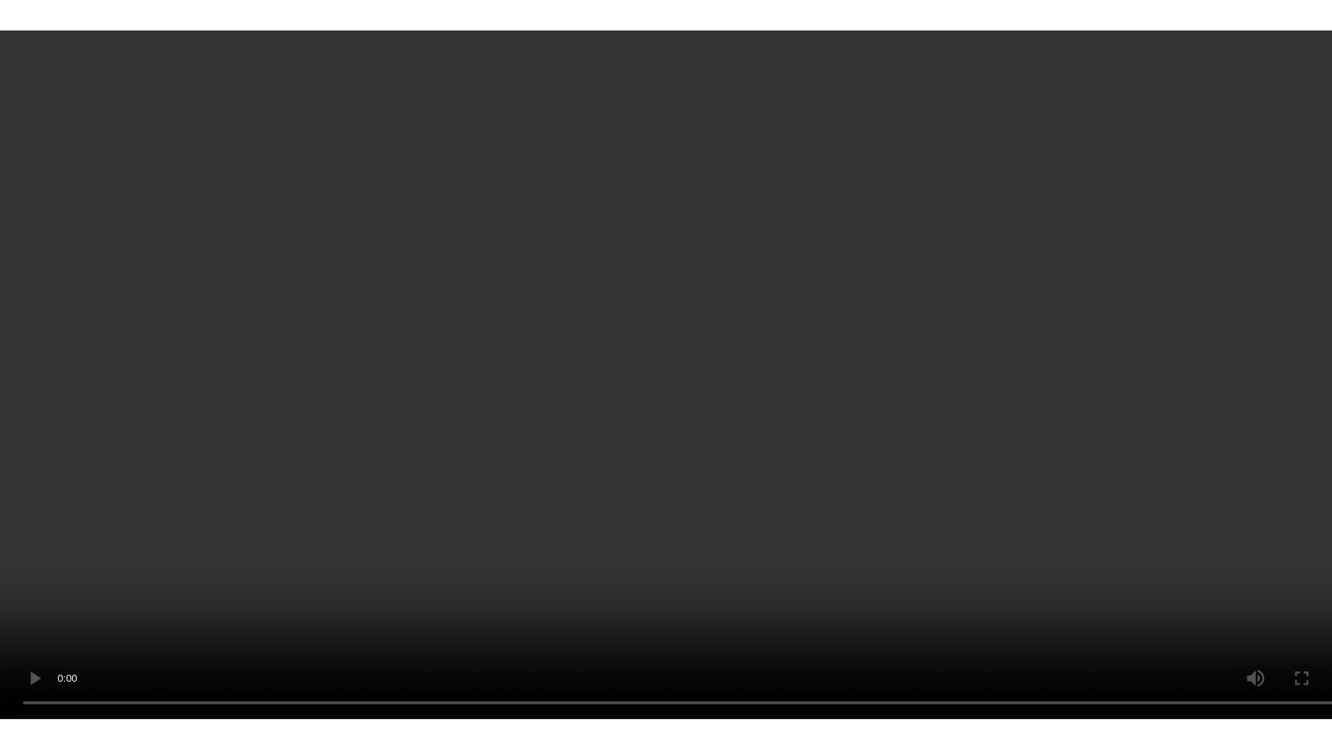
scroll to position [1371, 0]
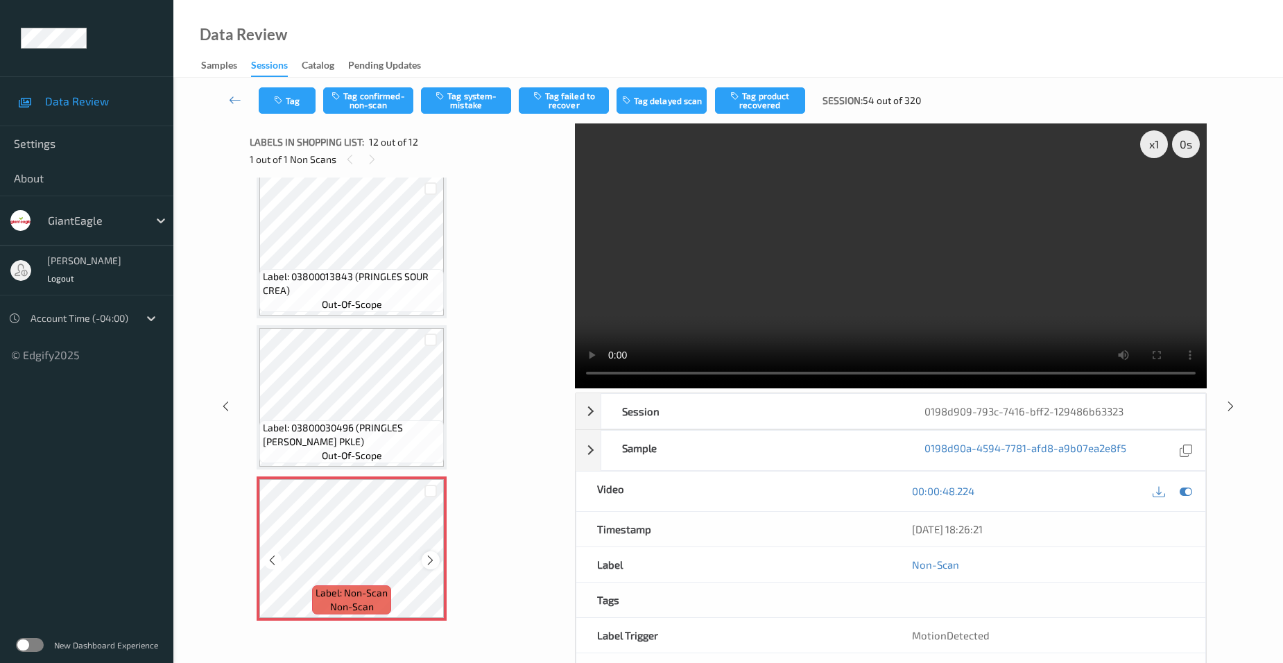
click at [430, 558] on icon at bounding box center [430, 560] width 12 height 12
click at [431, 558] on icon at bounding box center [430, 560] width 12 height 12
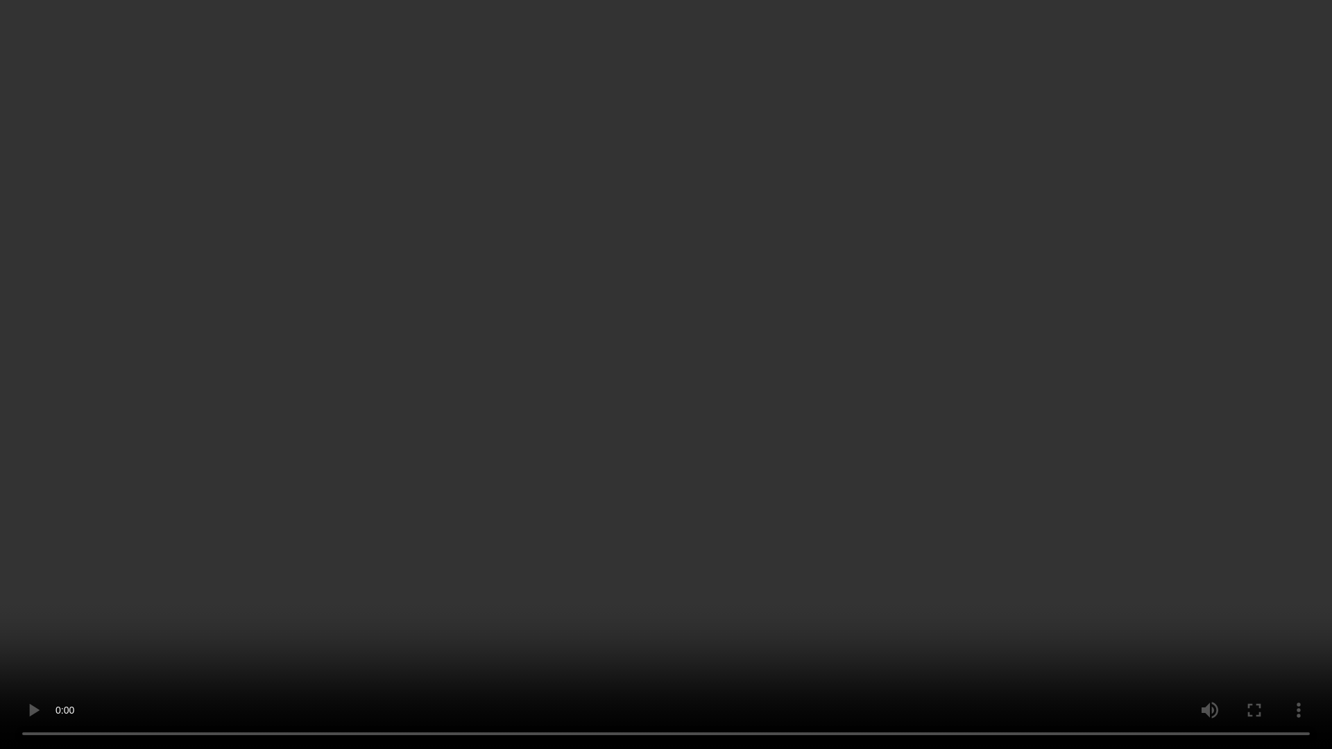
click at [951, 430] on video at bounding box center [666, 374] width 1332 height 749
click at [595, 490] on video at bounding box center [666, 374] width 1332 height 749
click at [648, 298] on video at bounding box center [666, 374] width 1332 height 749
click at [565, 482] on video at bounding box center [666, 374] width 1332 height 749
click at [729, 526] on video at bounding box center [666, 374] width 1332 height 749
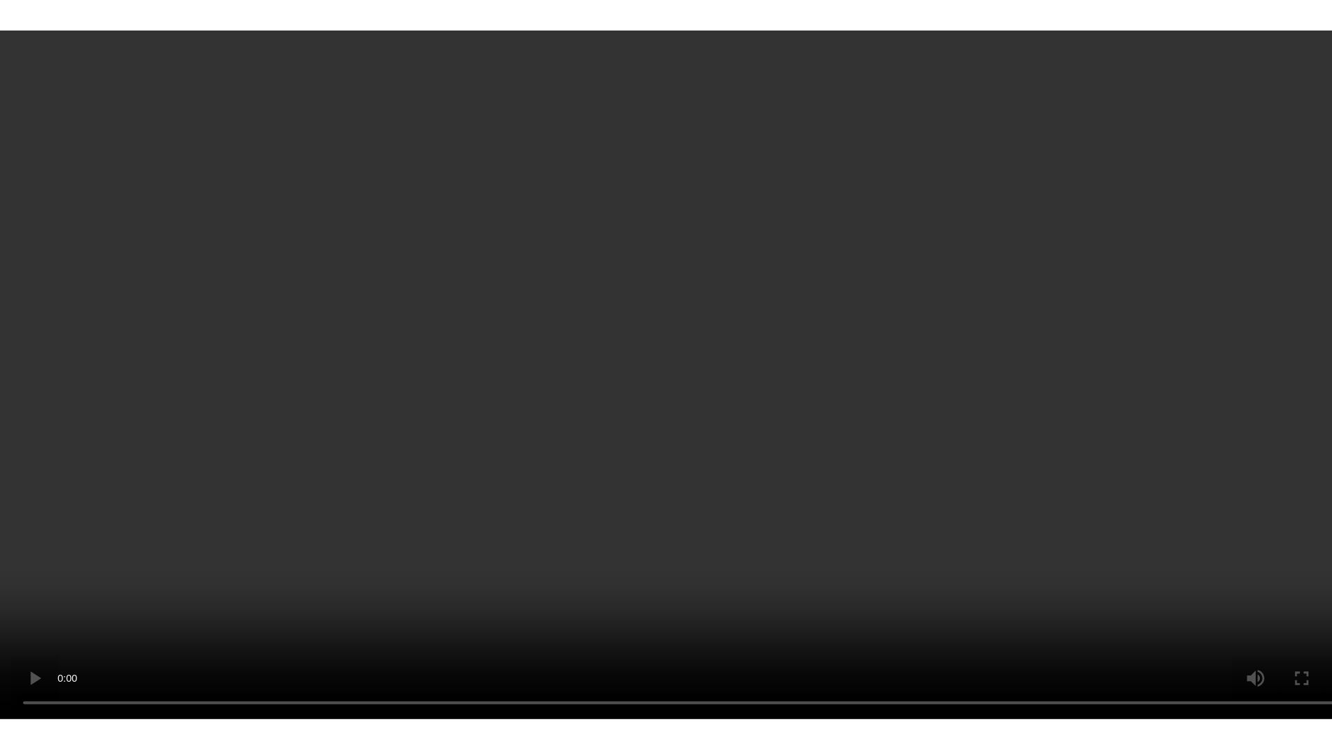
scroll to position [1371, 0]
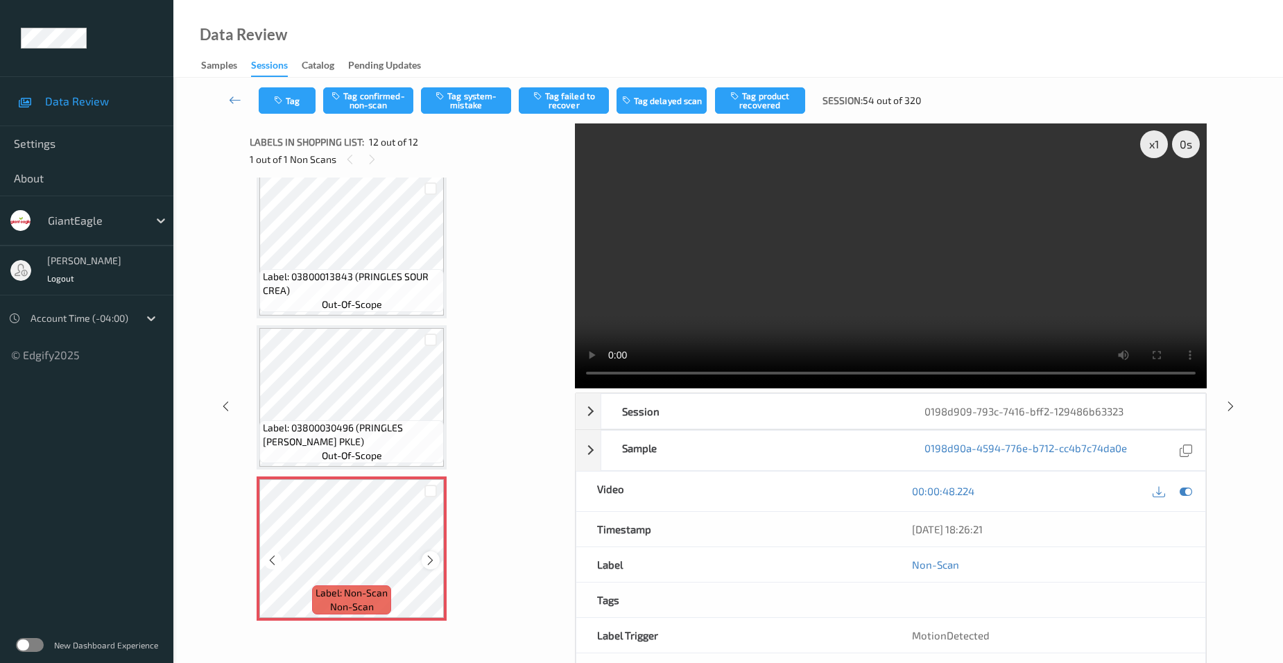
click at [431, 560] on icon at bounding box center [430, 560] width 12 height 12
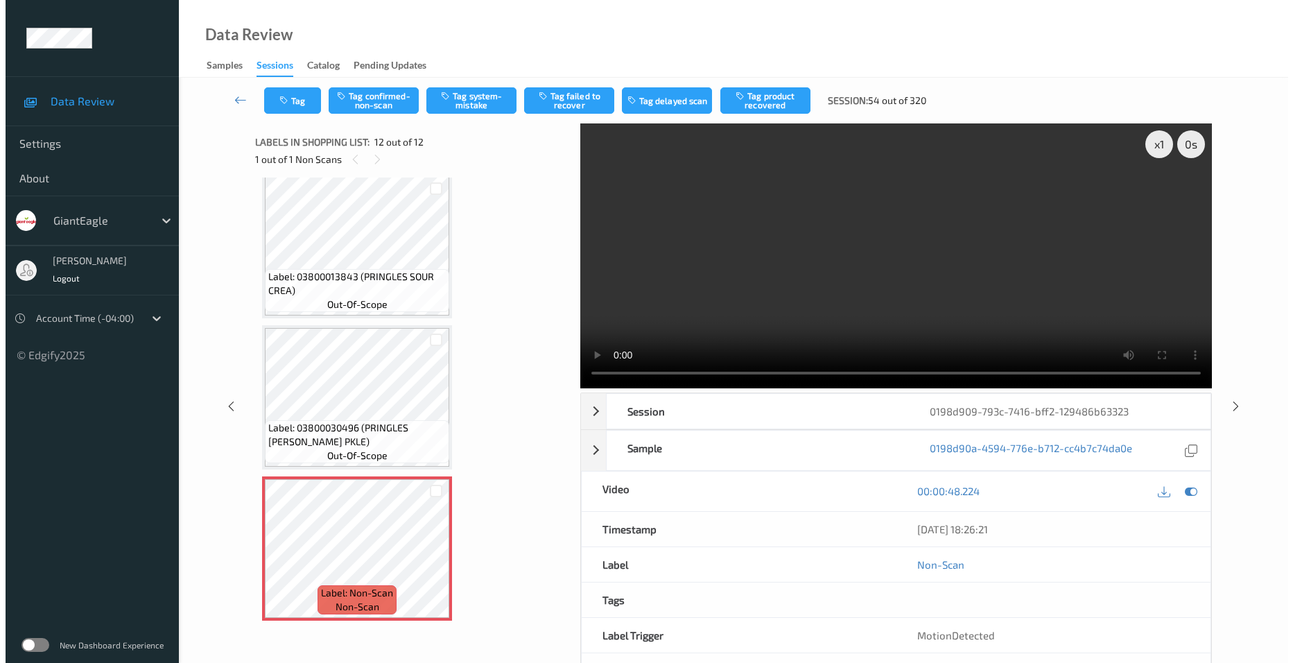
scroll to position [1285, 0]
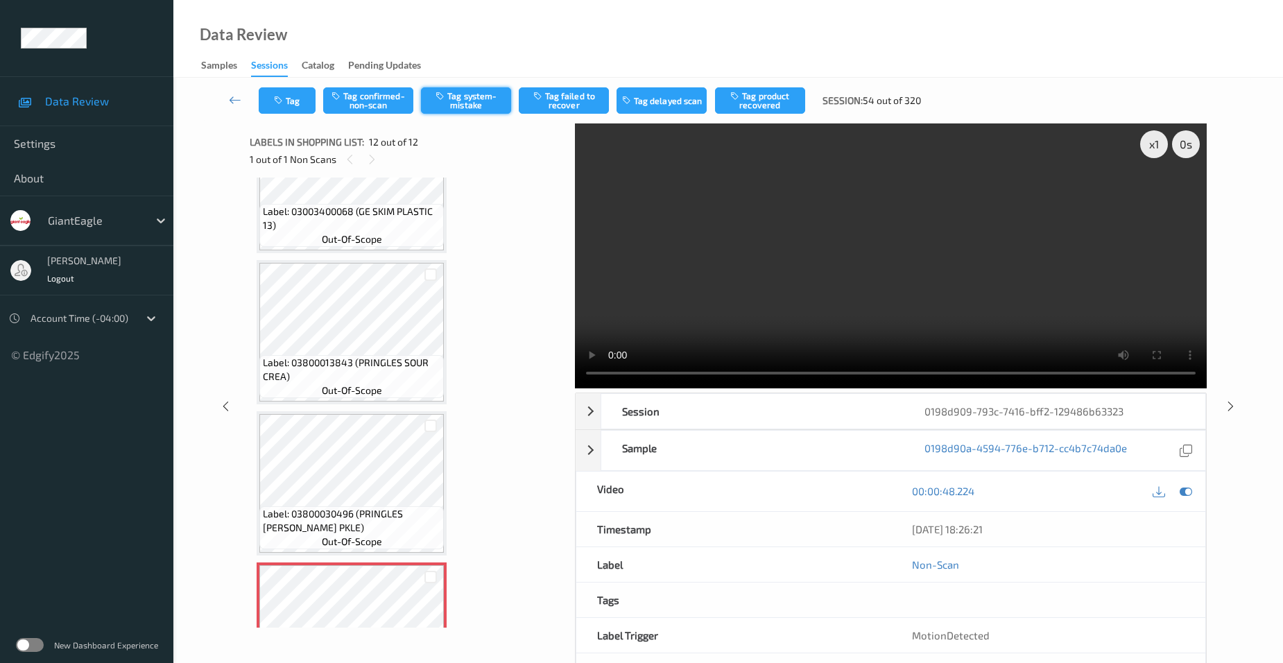
drag, startPoint x: 464, startPoint y: 96, endPoint x: 468, endPoint y: 103, distance: 8.7
click at [464, 96] on button "Tag system-mistake" at bounding box center [466, 100] width 90 height 26
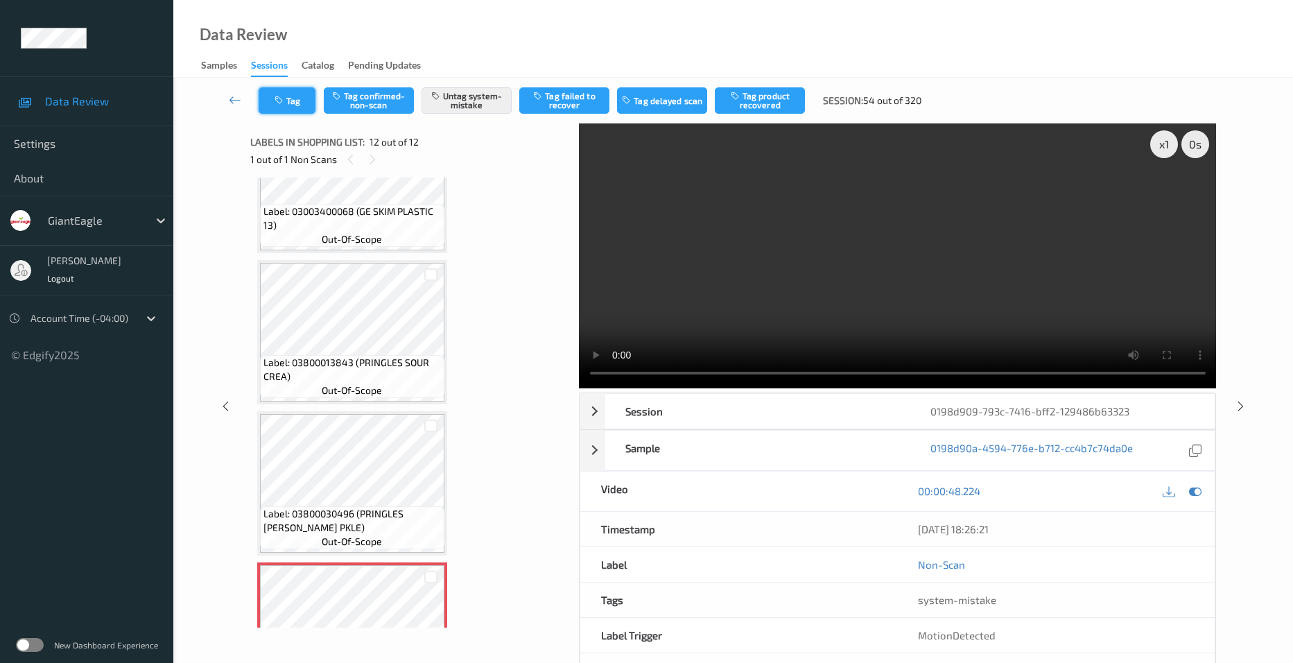
click at [304, 103] on button "Tag" at bounding box center [287, 100] width 57 height 26
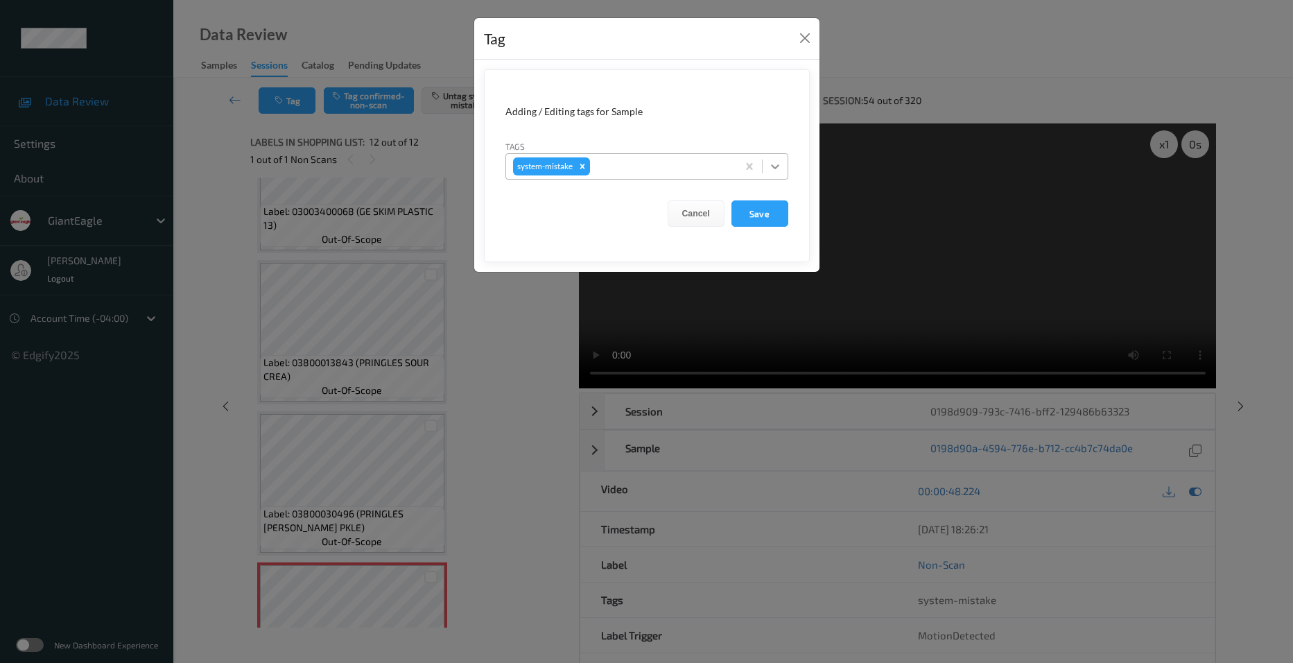
click at [781, 171] on icon at bounding box center [775, 167] width 14 height 14
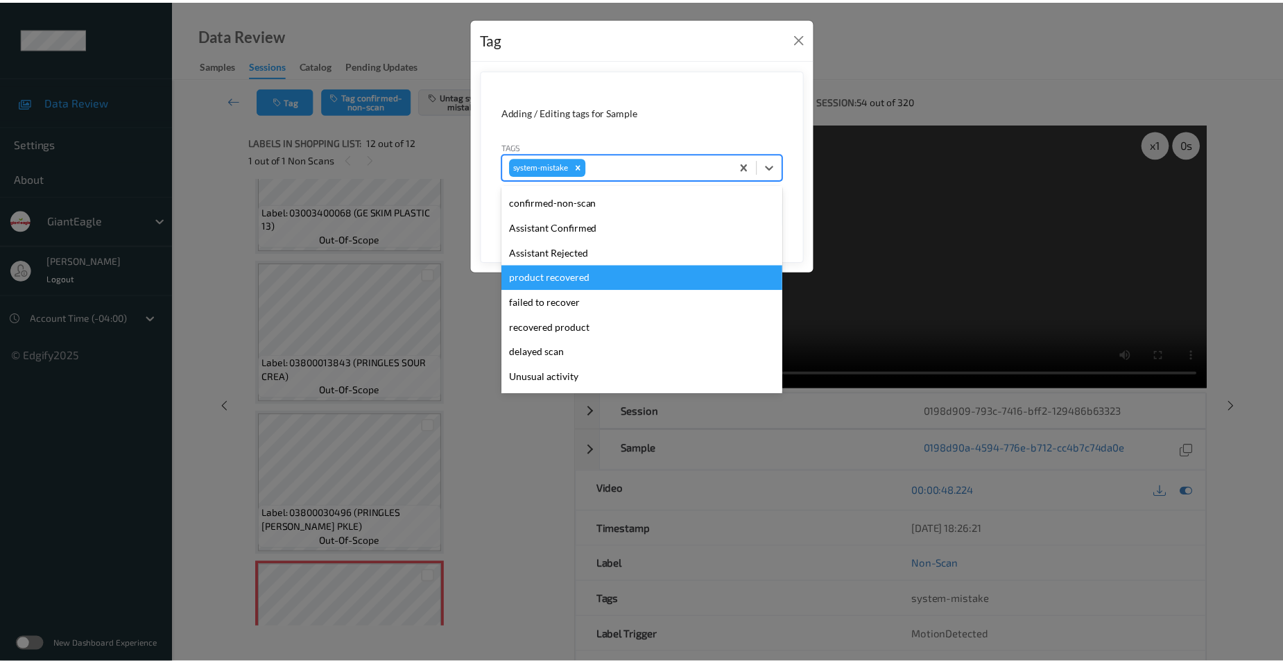
scroll to position [69, 0]
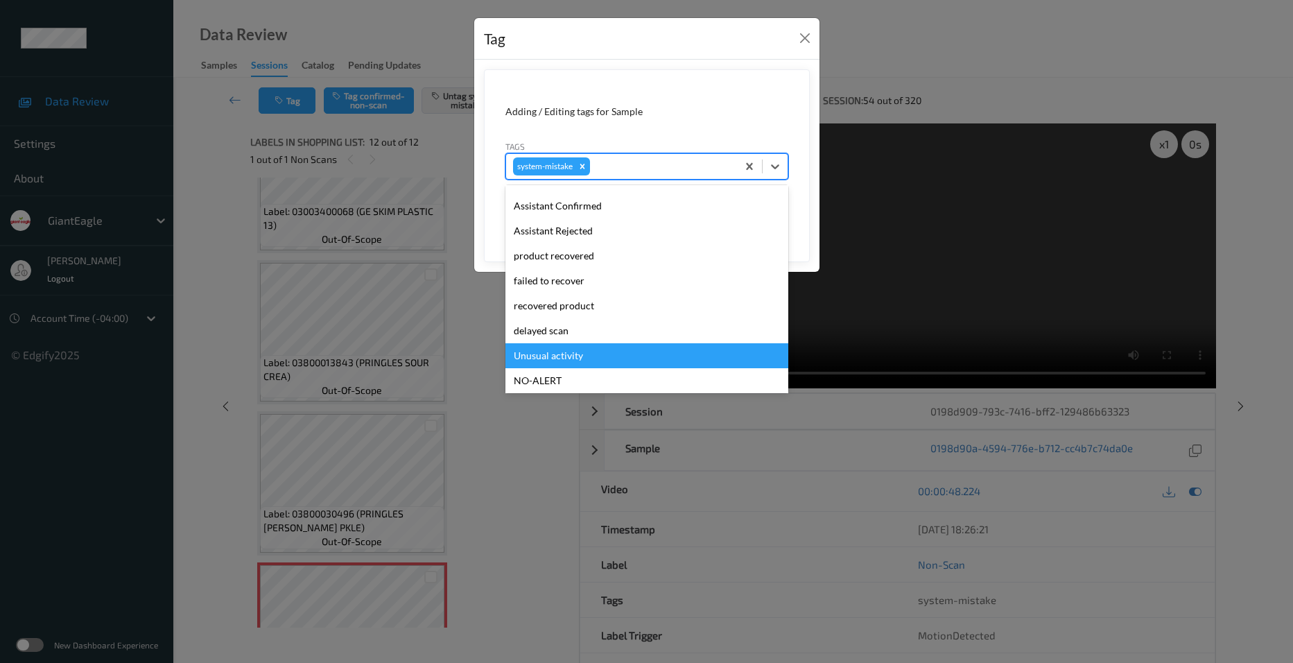
click at [556, 352] on div "Unusual activity" at bounding box center [647, 355] width 283 height 25
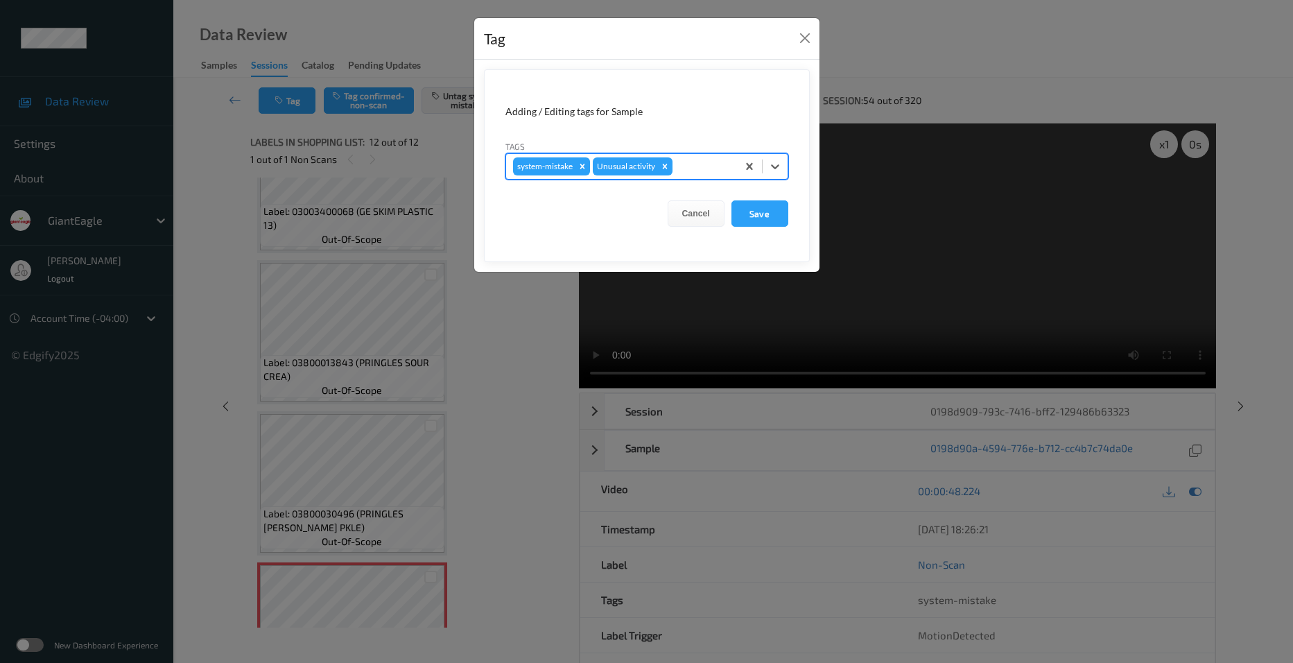
click at [767, 199] on form "Adding / Editing tags for Sample Tags option Unusual activity, selected. Select…" at bounding box center [647, 165] width 326 height 193
click at [771, 212] on button "Save" at bounding box center [760, 213] width 57 height 26
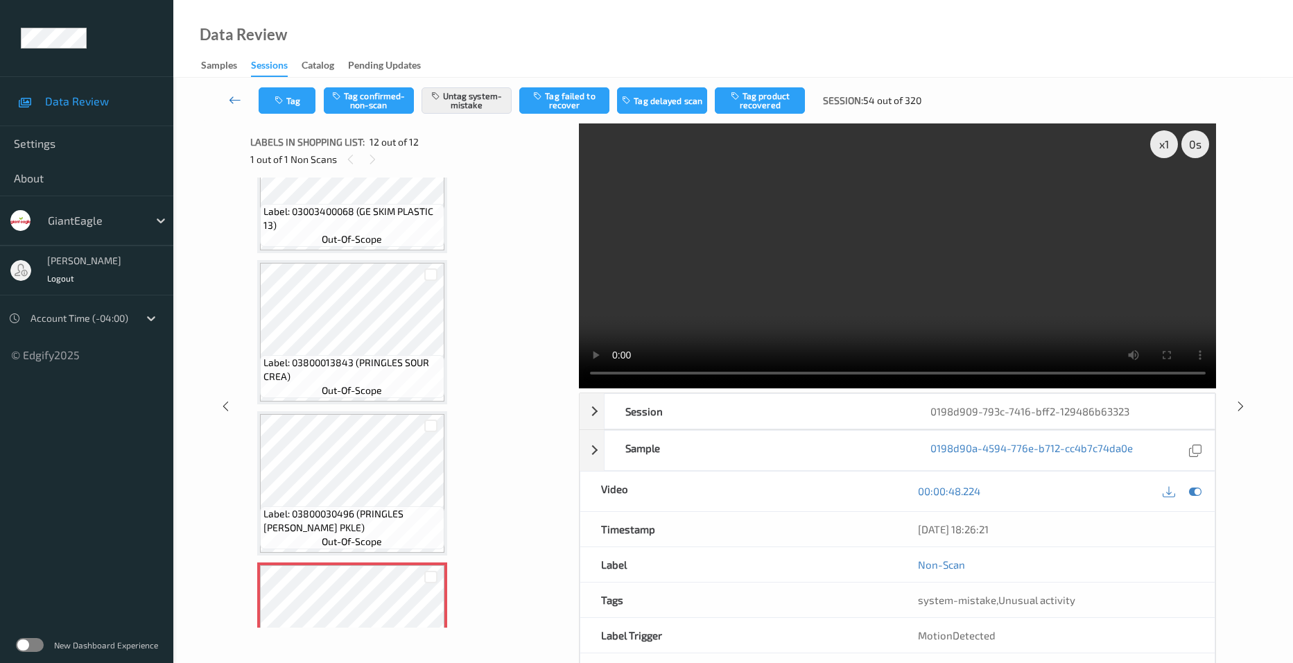
click at [229, 94] on icon at bounding box center [235, 100] width 12 height 14
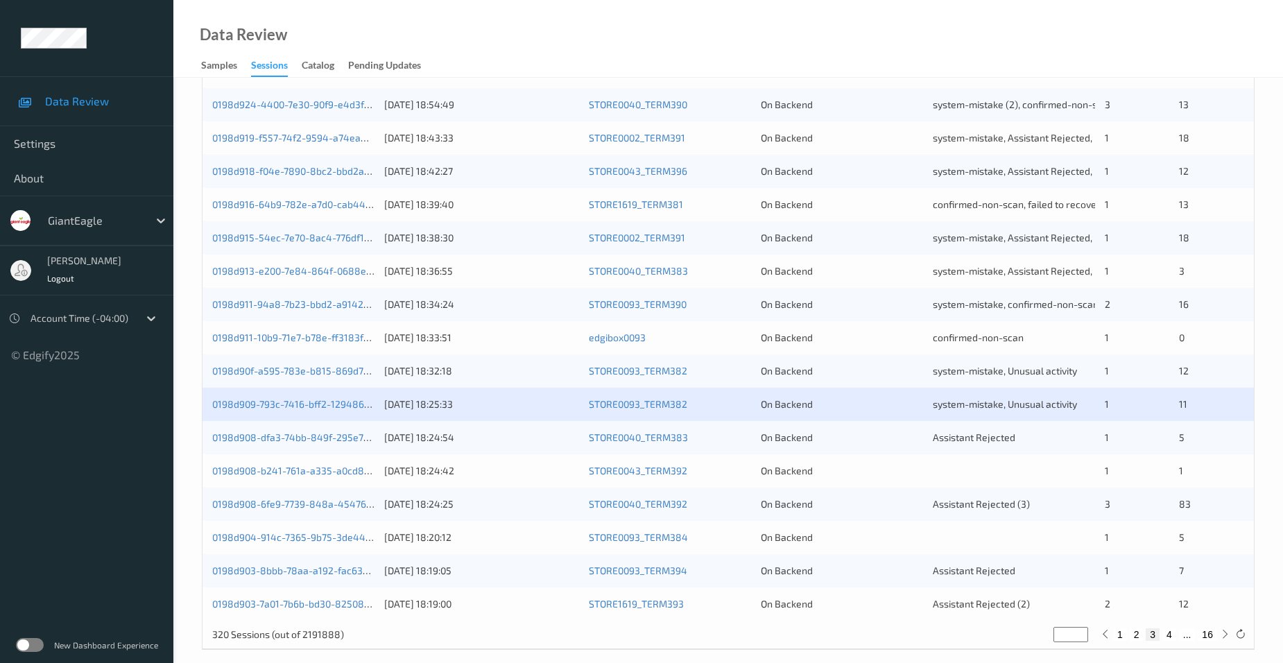
scroll to position [381, 0]
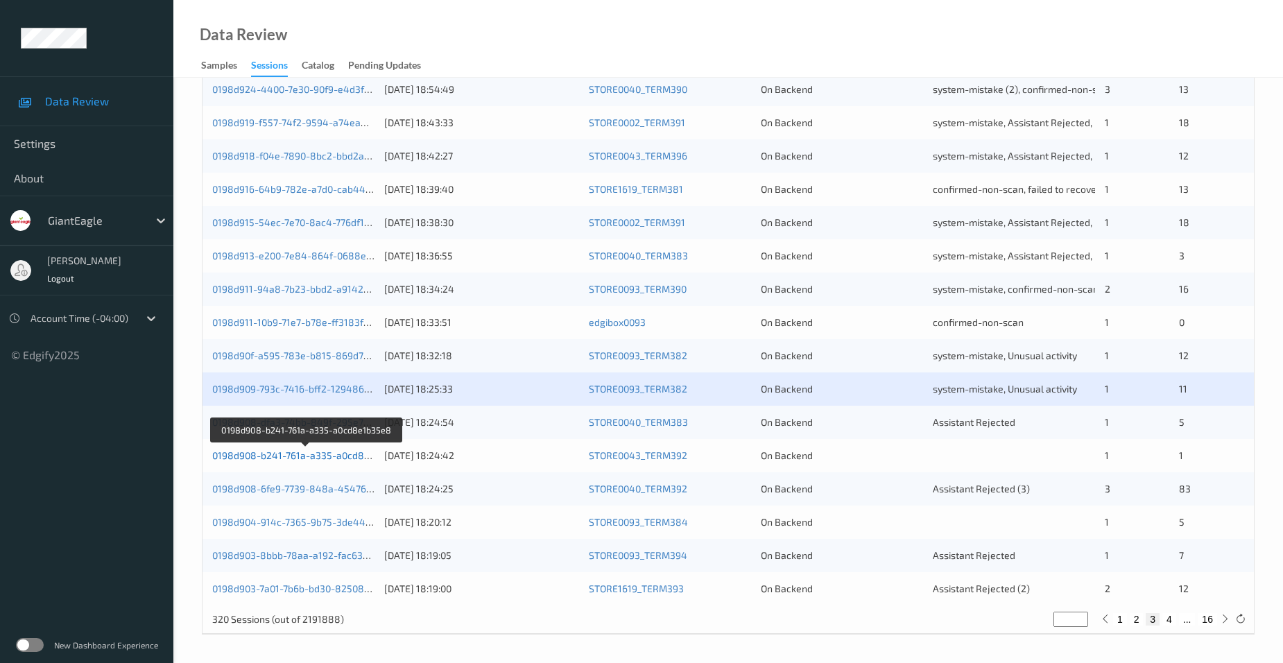
click at [264, 454] on link "0198d908-b241-761a-a335-a0cd8e1b35e8" at bounding box center [307, 455] width 190 height 12
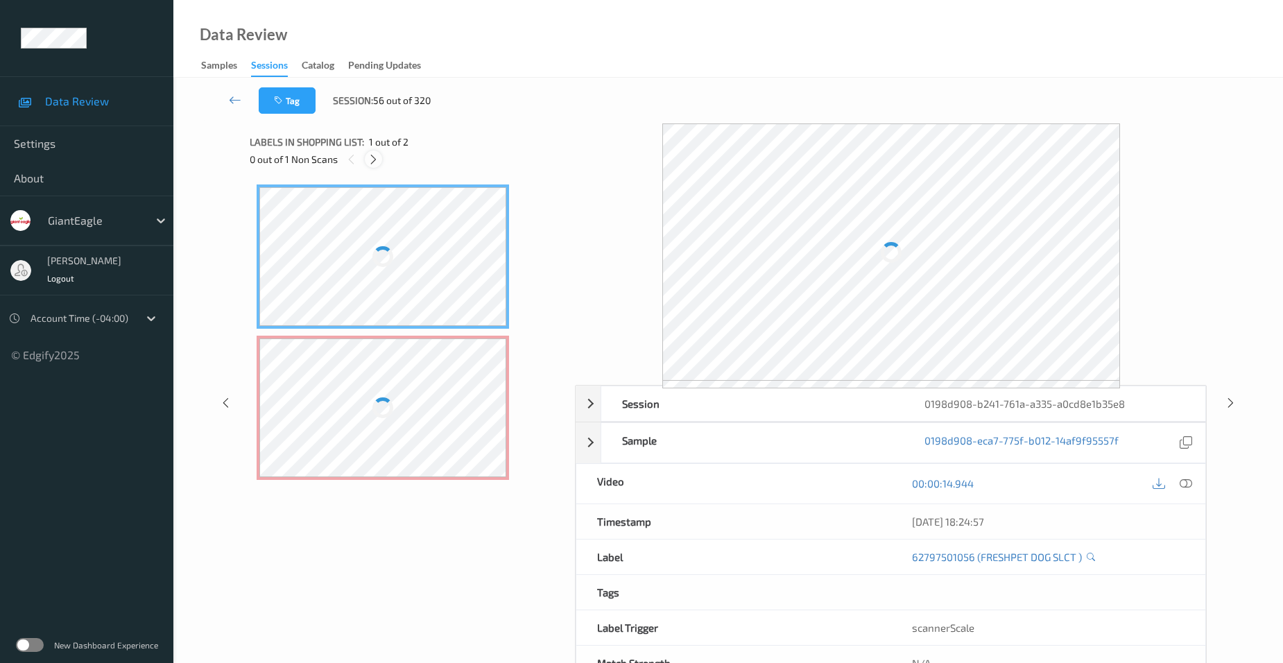
click at [372, 157] on icon at bounding box center [374, 159] width 12 height 12
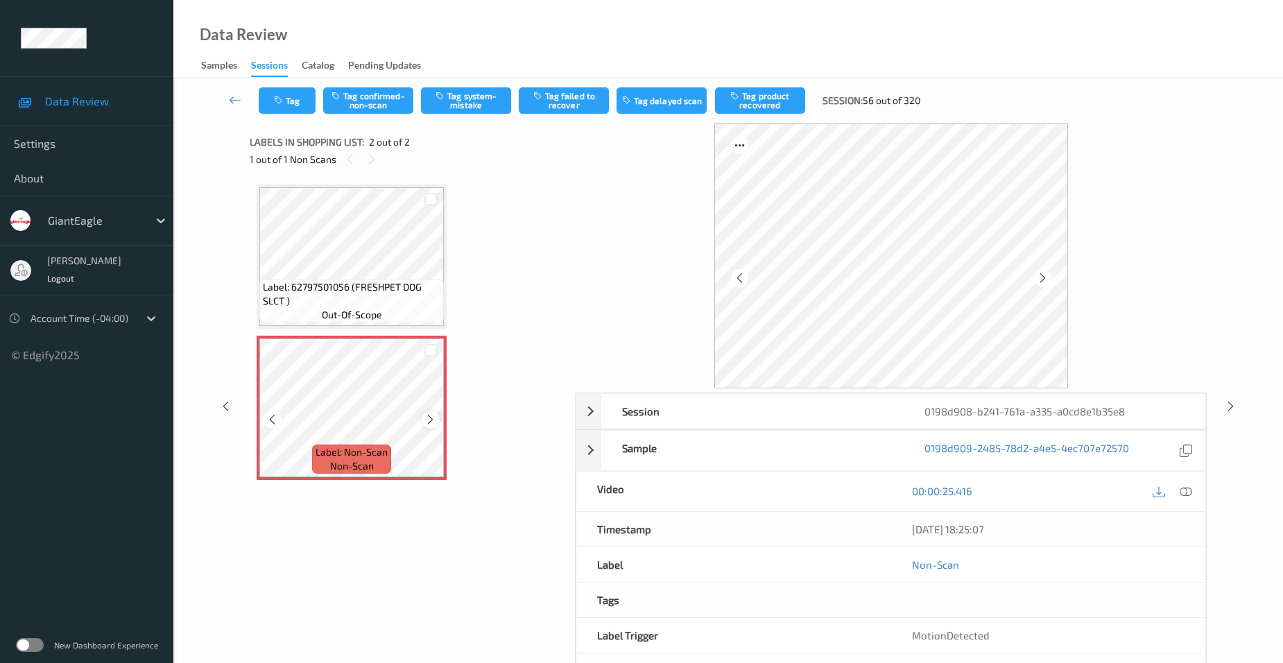
click at [433, 416] on icon at bounding box center [430, 419] width 12 height 12
click at [1187, 492] on icon at bounding box center [1186, 491] width 12 height 12
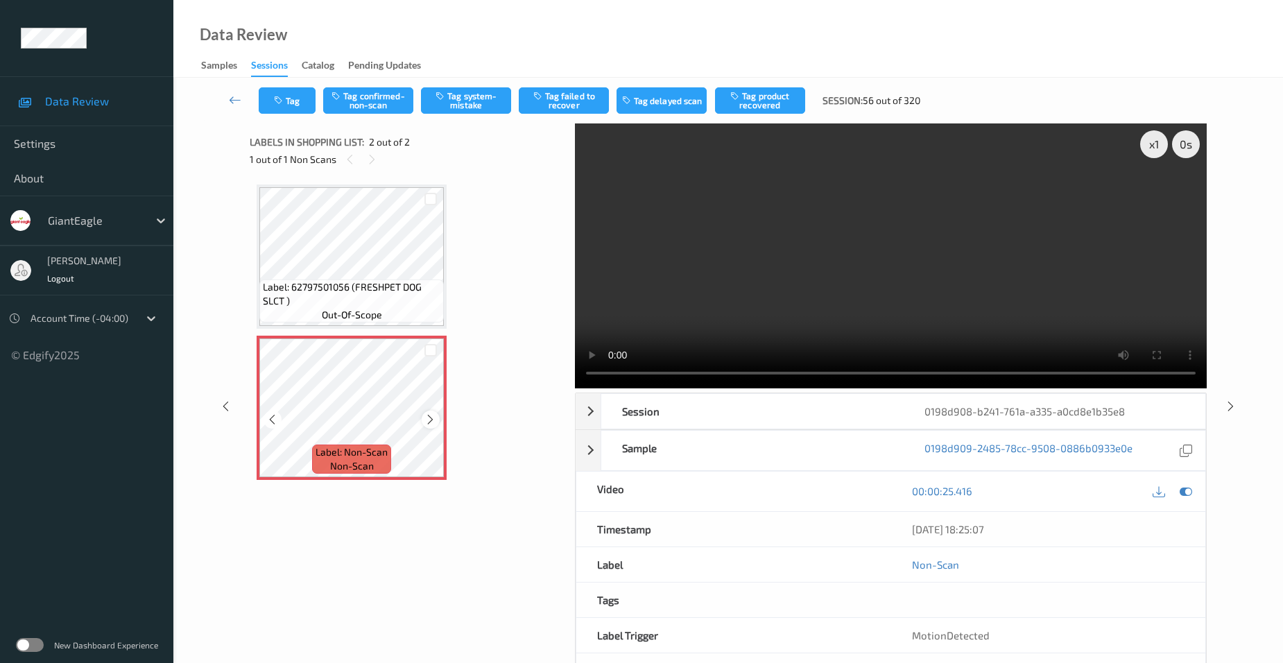
click at [430, 420] on icon at bounding box center [430, 419] width 12 height 12
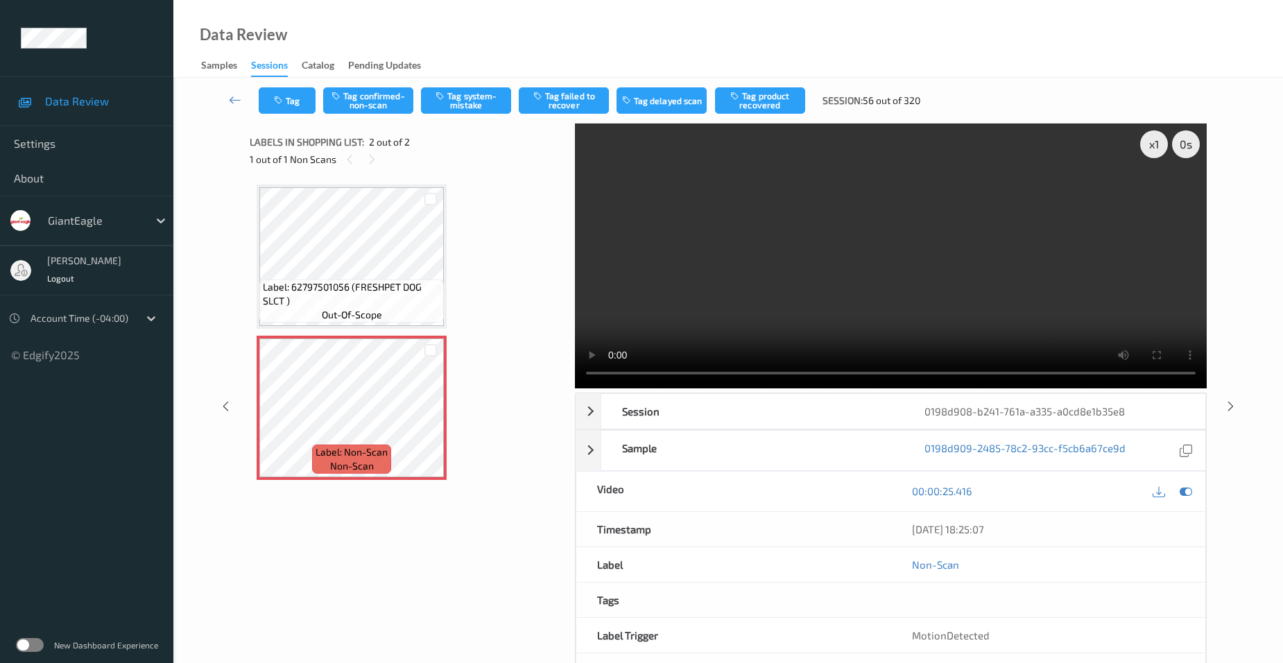
click at [726, 331] on video at bounding box center [891, 255] width 632 height 265
click at [879, 239] on video at bounding box center [891, 255] width 632 height 265
click at [433, 418] on icon at bounding box center [430, 419] width 12 height 12
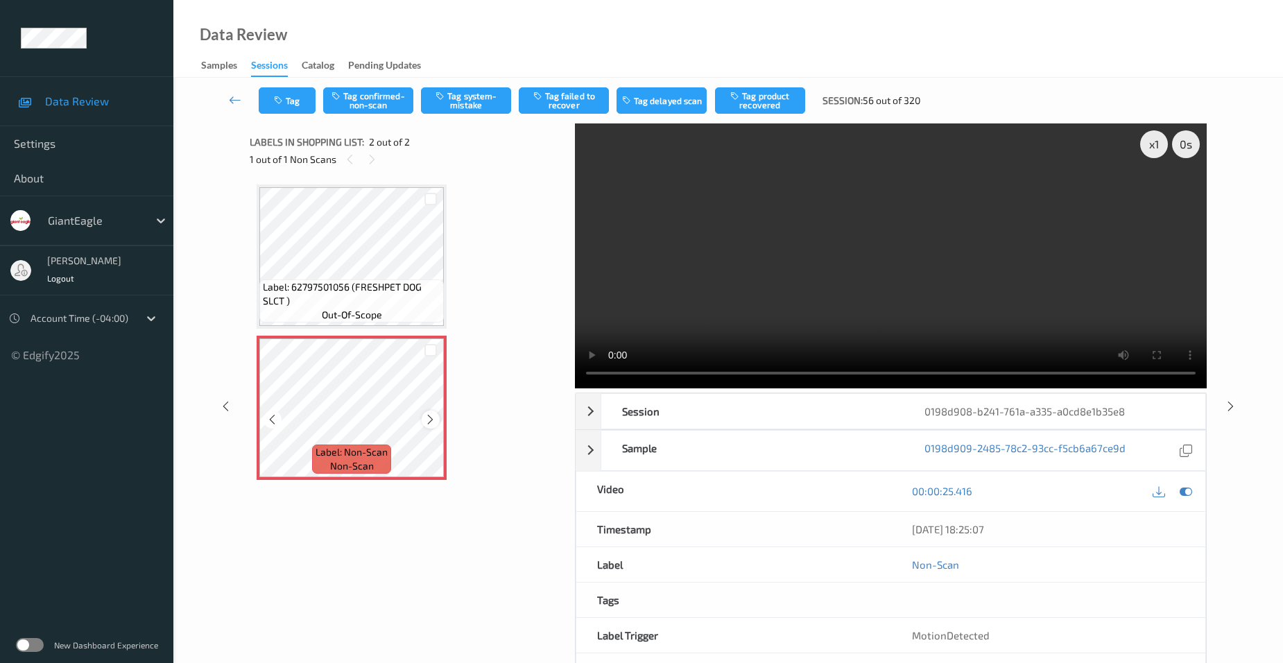
click at [431, 418] on icon at bounding box center [430, 419] width 12 height 12
click at [813, 313] on video at bounding box center [891, 255] width 632 height 265
click at [877, 272] on video at bounding box center [891, 255] width 632 height 265
click at [772, 288] on video at bounding box center [891, 255] width 632 height 265
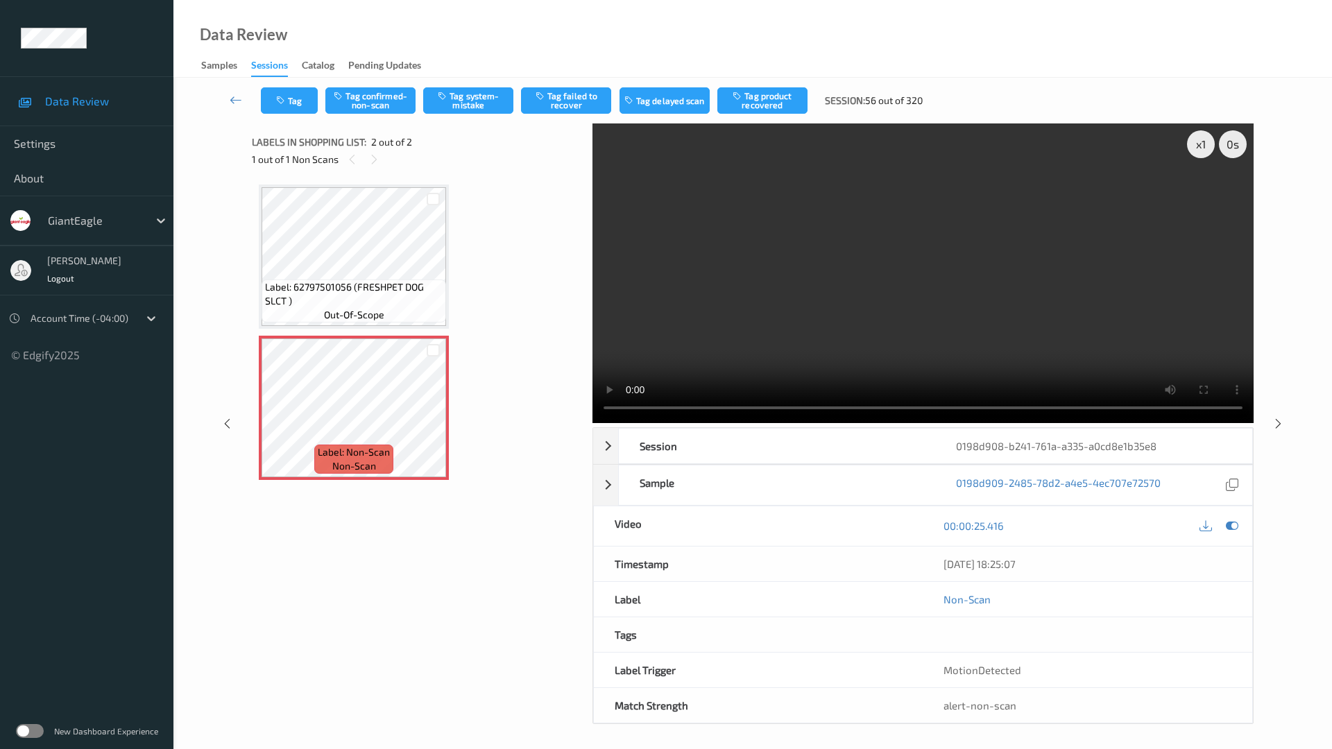
click at [592, 423] on video at bounding box center [922, 273] width 661 height 300
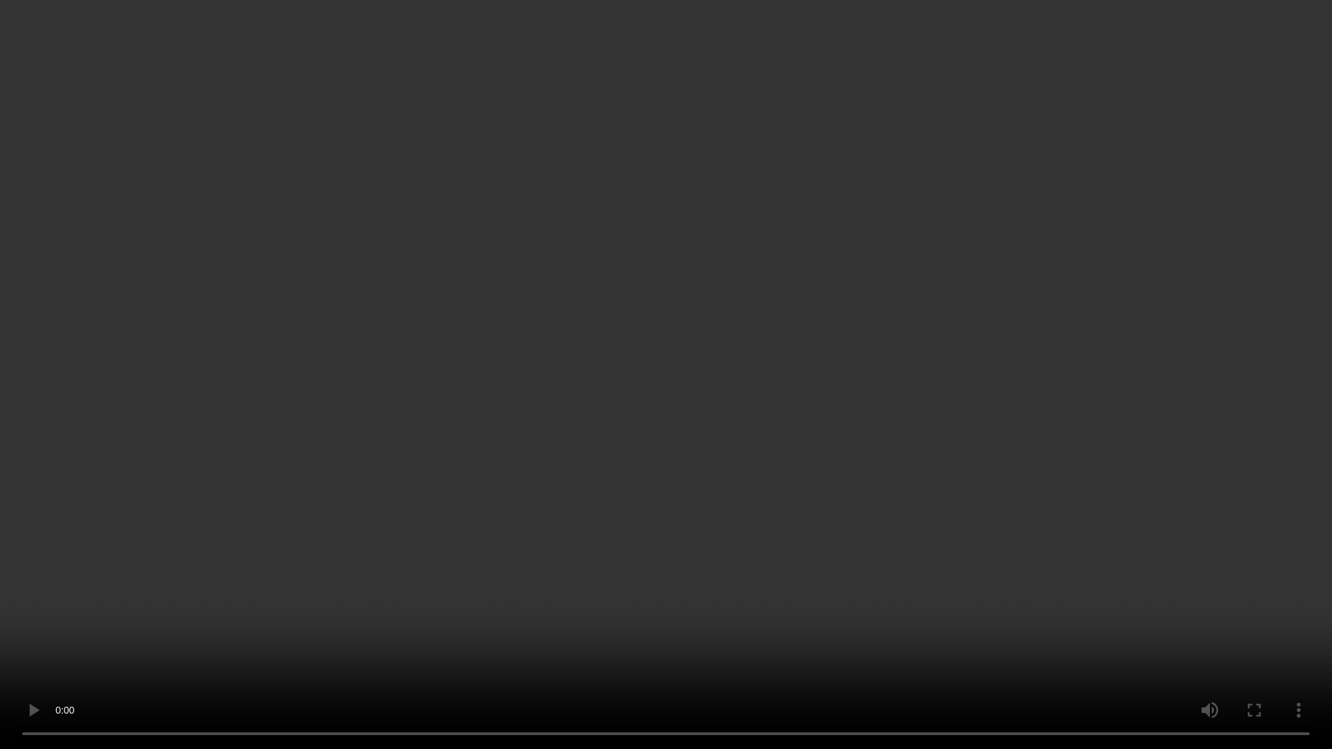
click at [337, 467] on video at bounding box center [666, 374] width 1332 height 749
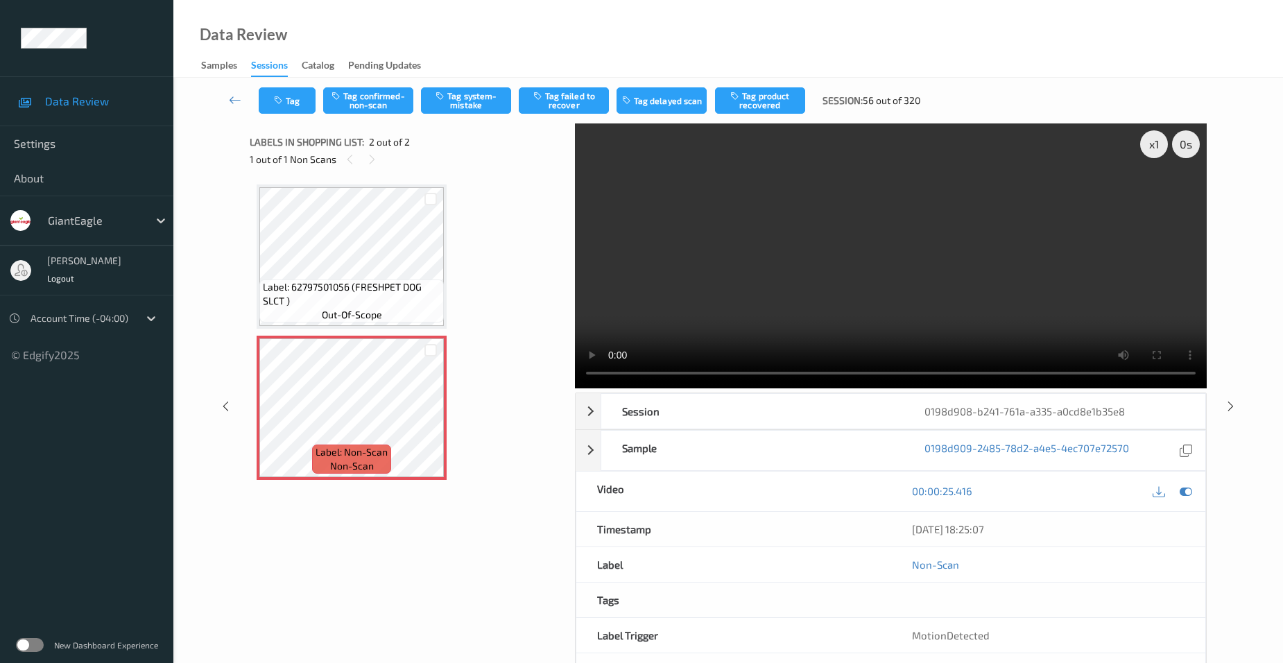
click at [904, 249] on video at bounding box center [891, 255] width 632 height 265
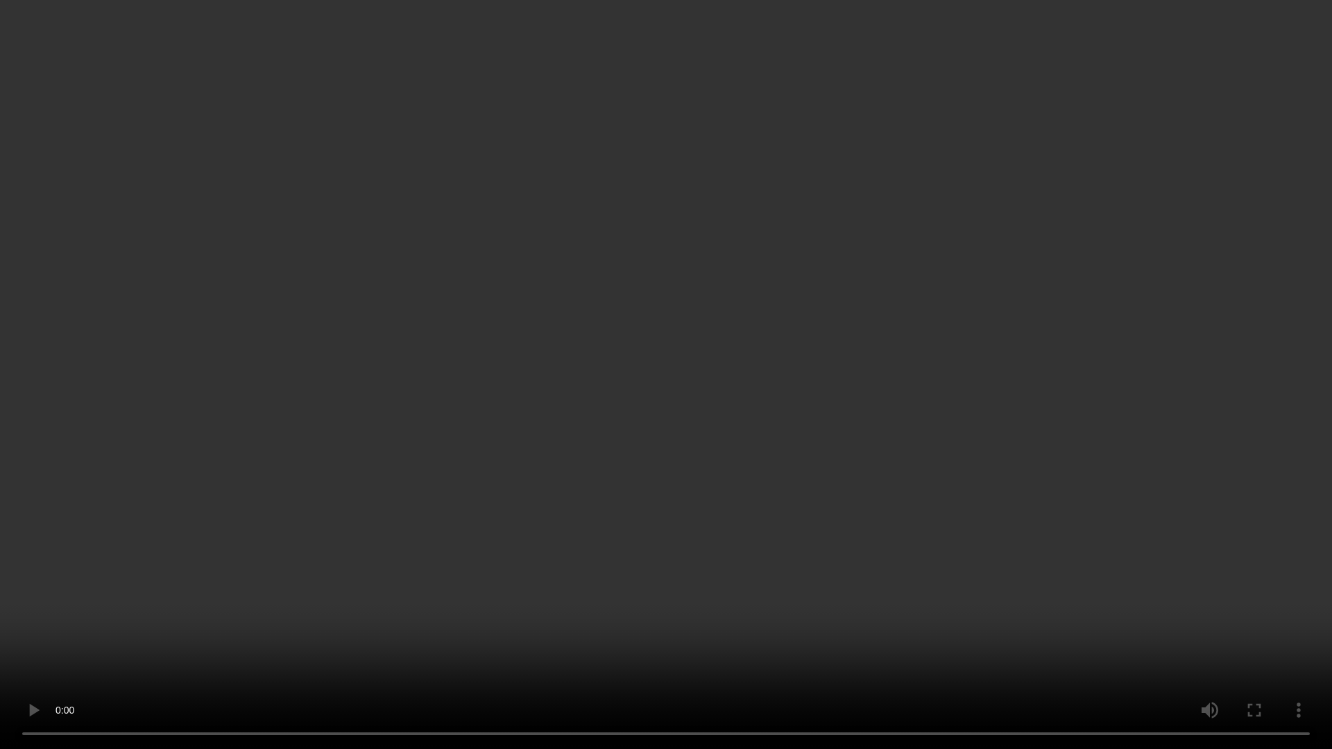
click at [273, 496] on video at bounding box center [666, 374] width 1332 height 749
click at [271, 499] on video at bounding box center [666, 374] width 1332 height 749
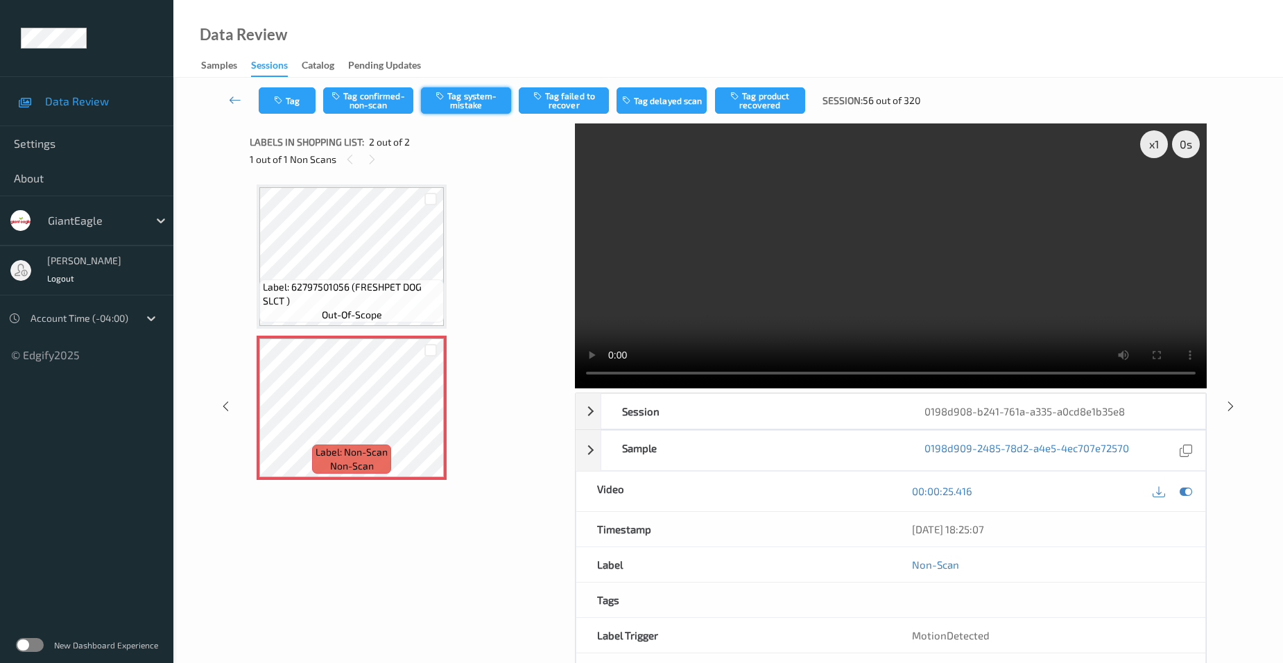
click at [492, 100] on button "Tag system-mistake" at bounding box center [466, 100] width 90 height 26
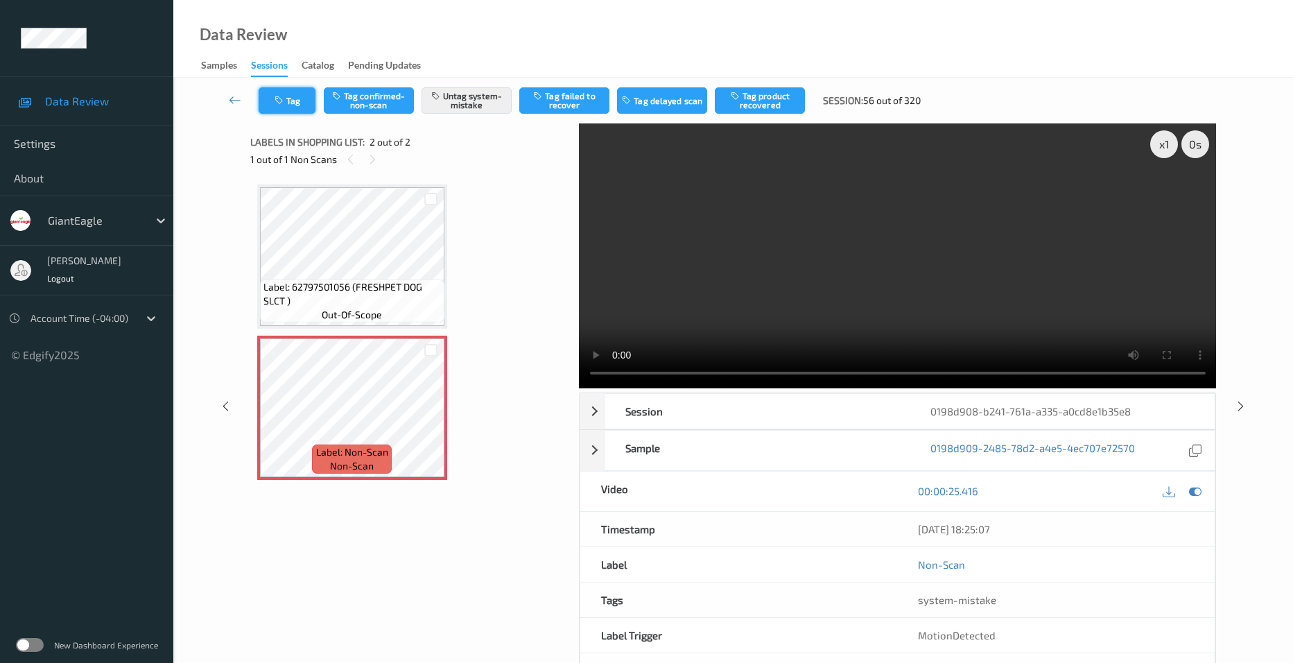
click at [292, 99] on button "Tag" at bounding box center [287, 100] width 57 height 26
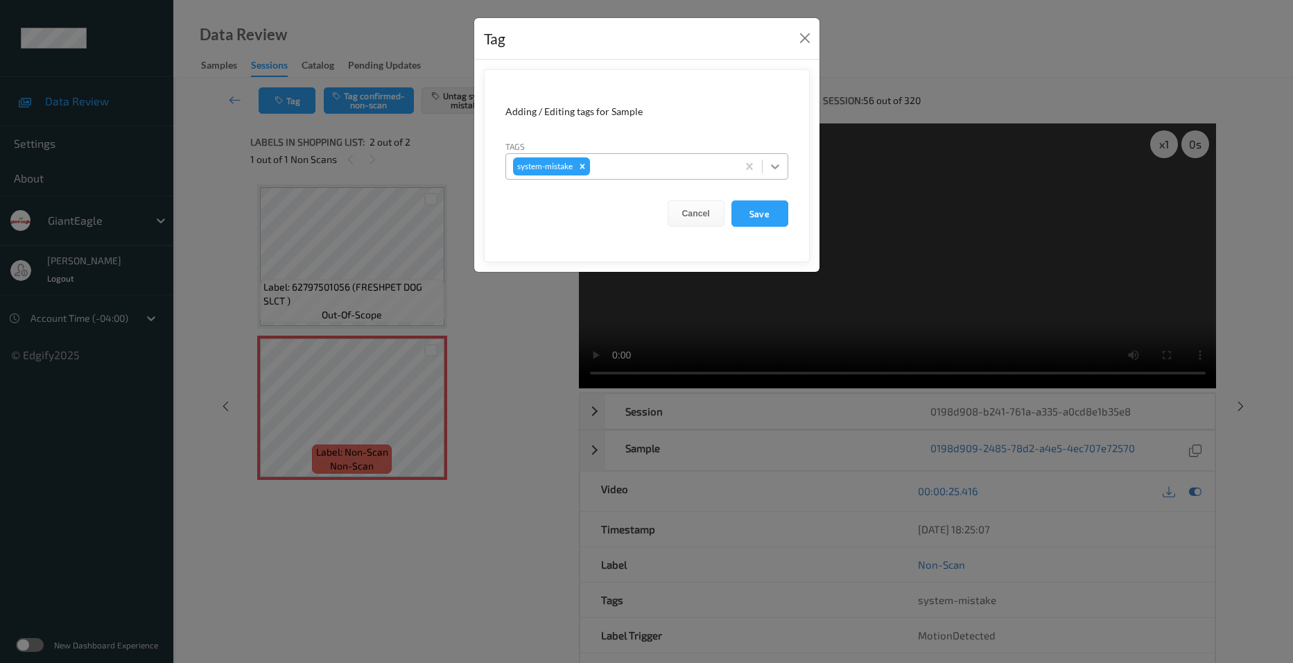
drag, startPoint x: 769, startPoint y: 160, endPoint x: 773, endPoint y: 169, distance: 9.9
click at [773, 165] on icon at bounding box center [775, 167] width 14 height 14
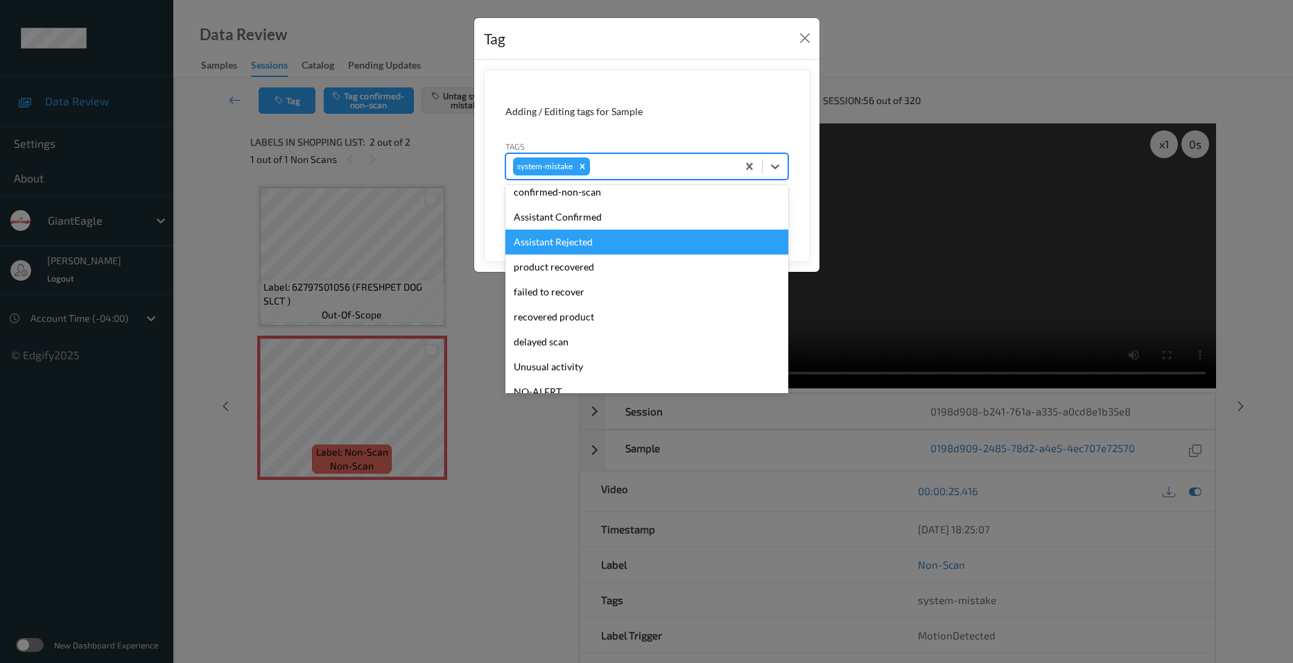
scroll to position [69, 0]
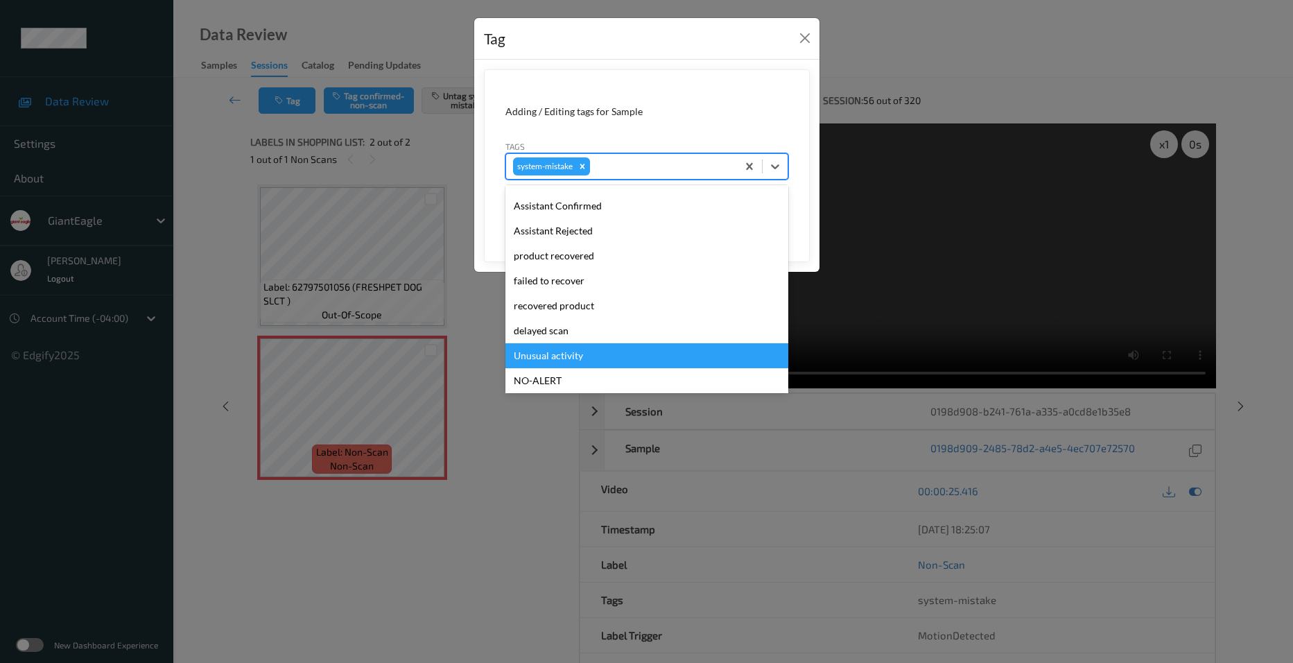
drag, startPoint x: 543, startPoint y: 356, endPoint x: 646, endPoint y: 328, distance: 107.0
click at [556, 353] on div "Unusual activity" at bounding box center [647, 355] width 283 height 25
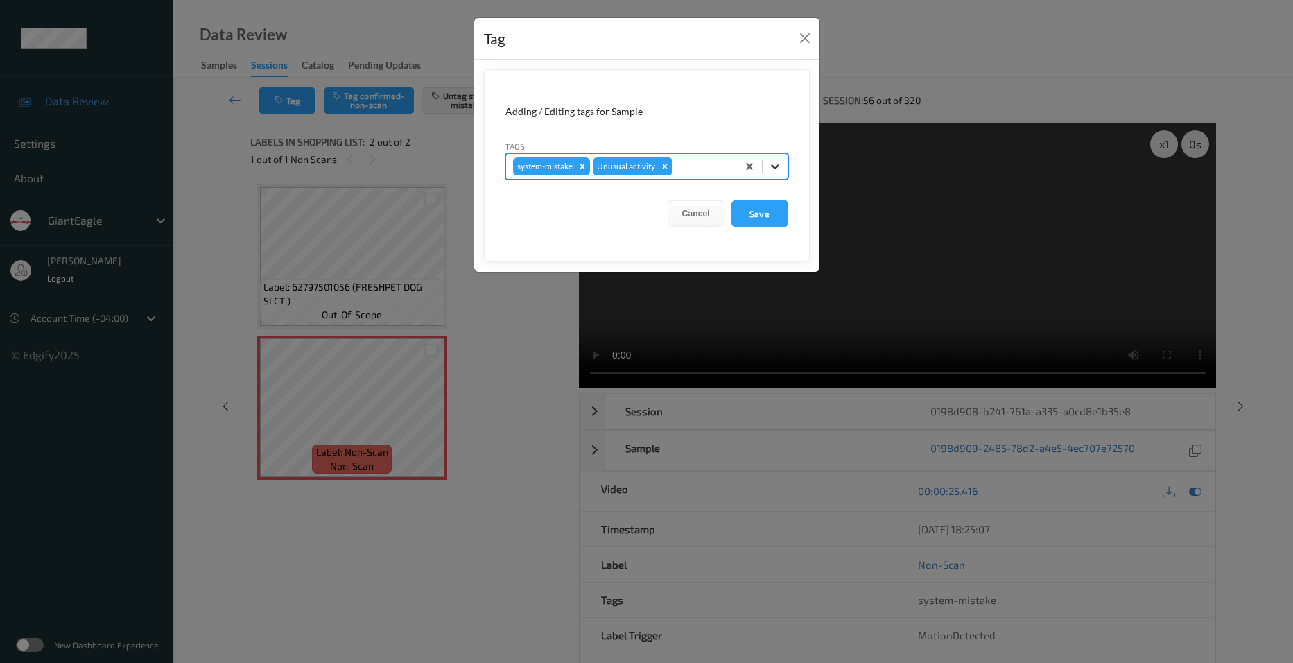
click at [780, 162] on icon at bounding box center [775, 167] width 14 height 14
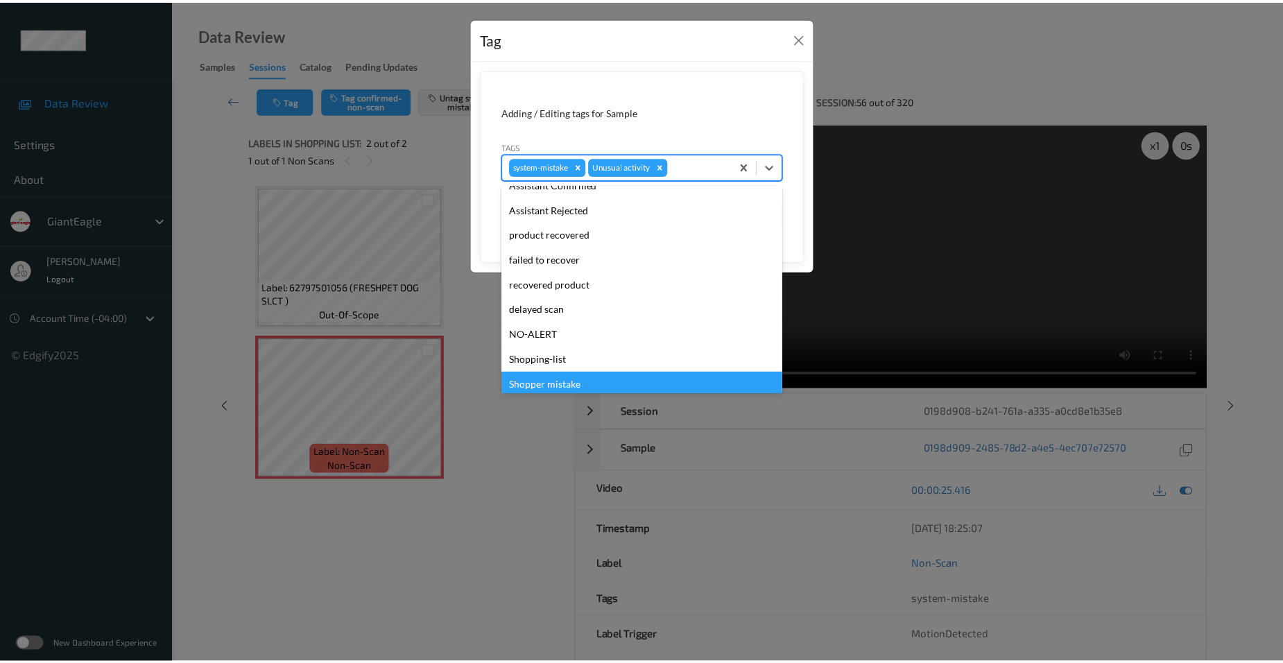
scroll to position [122, 0]
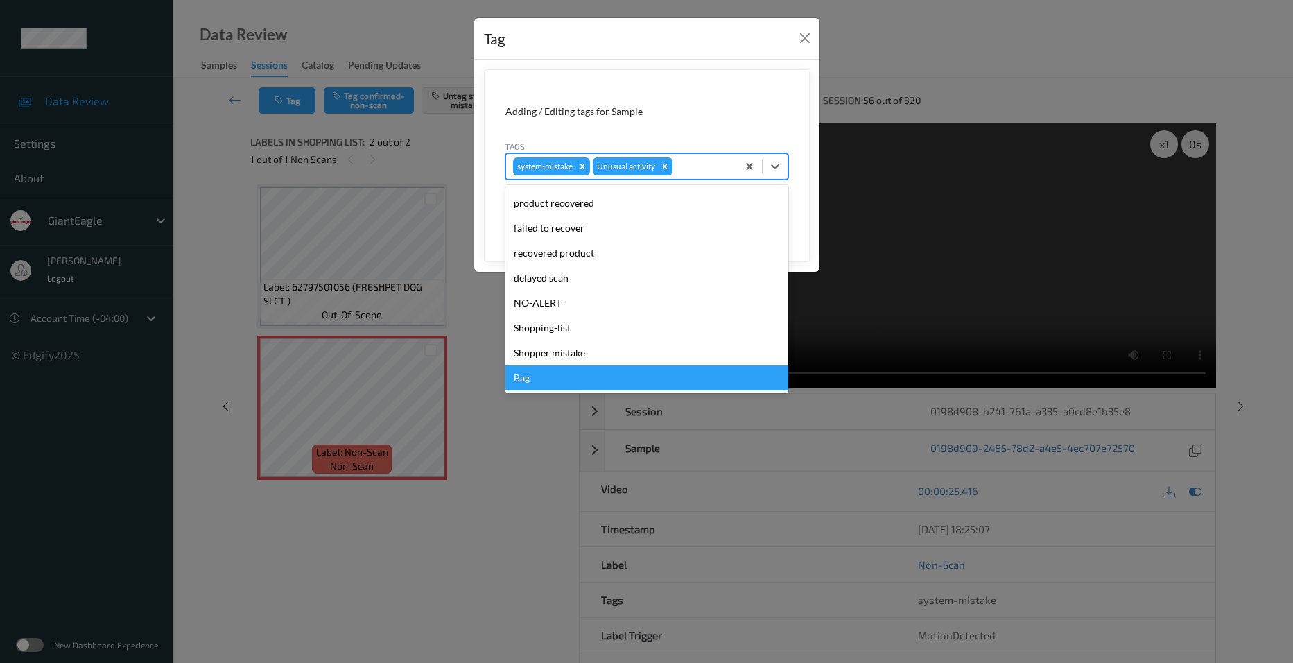
drag, startPoint x: 551, startPoint y: 382, endPoint x: 673, endPoint y: 337, distance: 130.8
click at [561, 380] on div "Bag" at bounding box center [647, 377] width 283 height 25
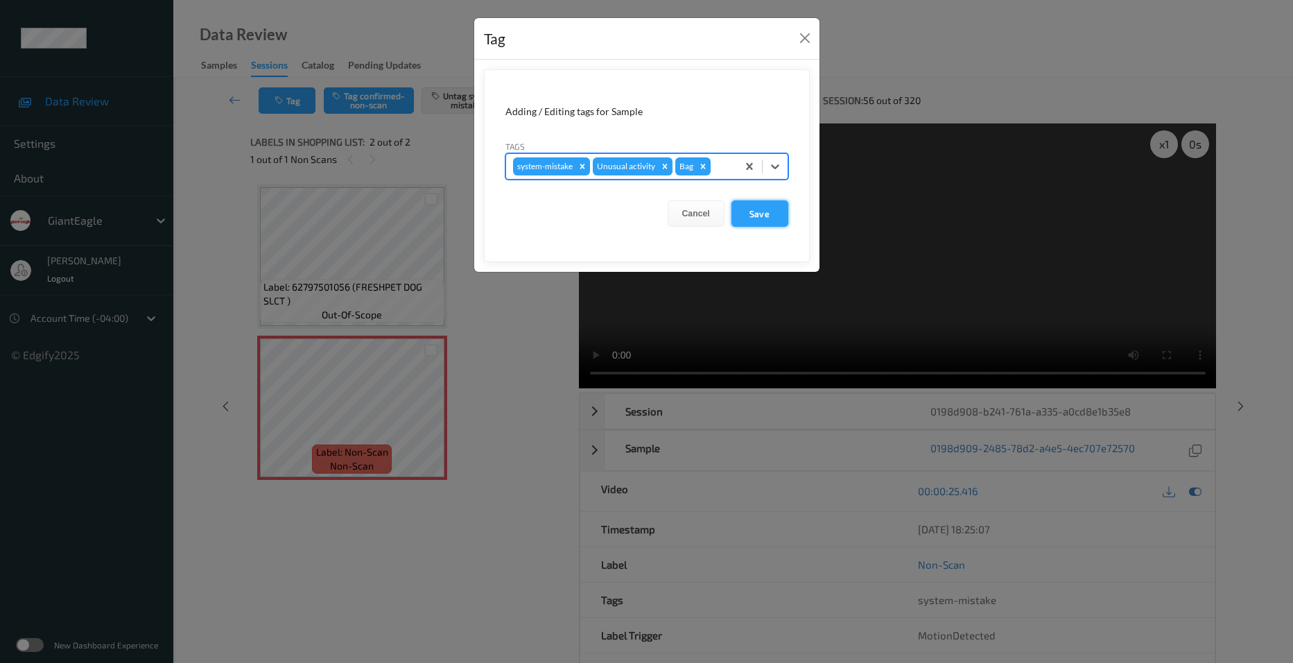
click at [770, 214] on button "Save" at bounding box center [760, 213] width 57 height 26
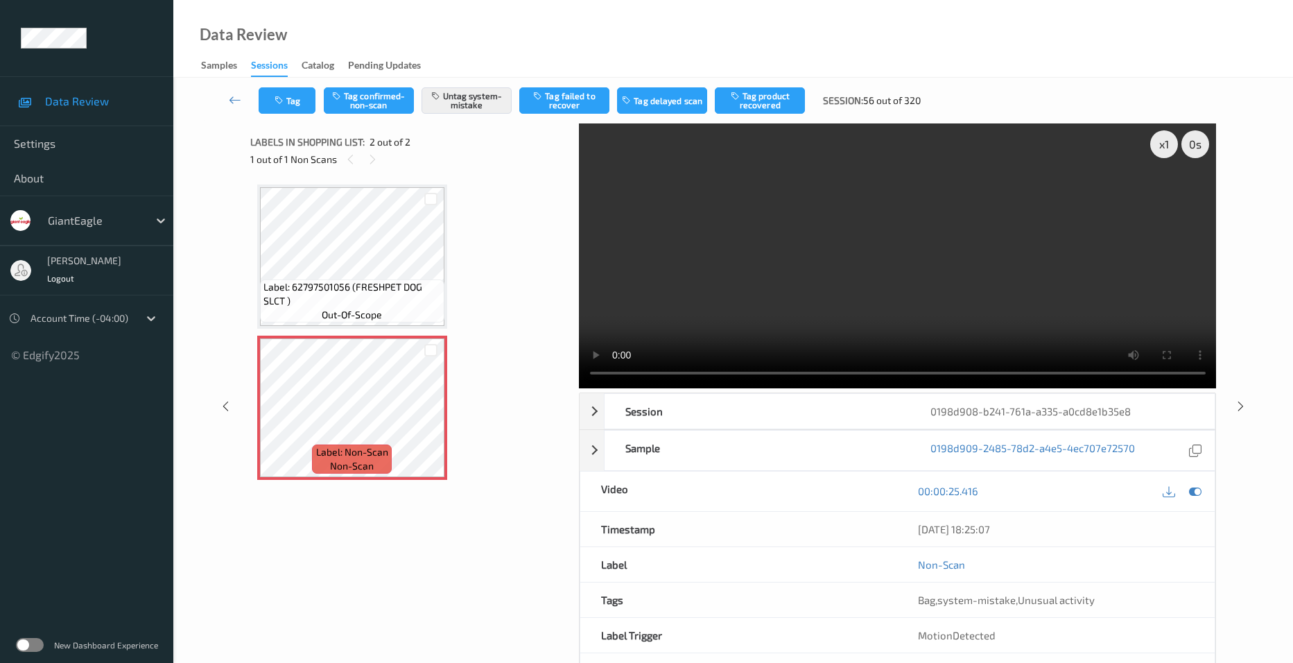
click at [227, 91] on link at bounding box center [235, 100] width 47 height 26
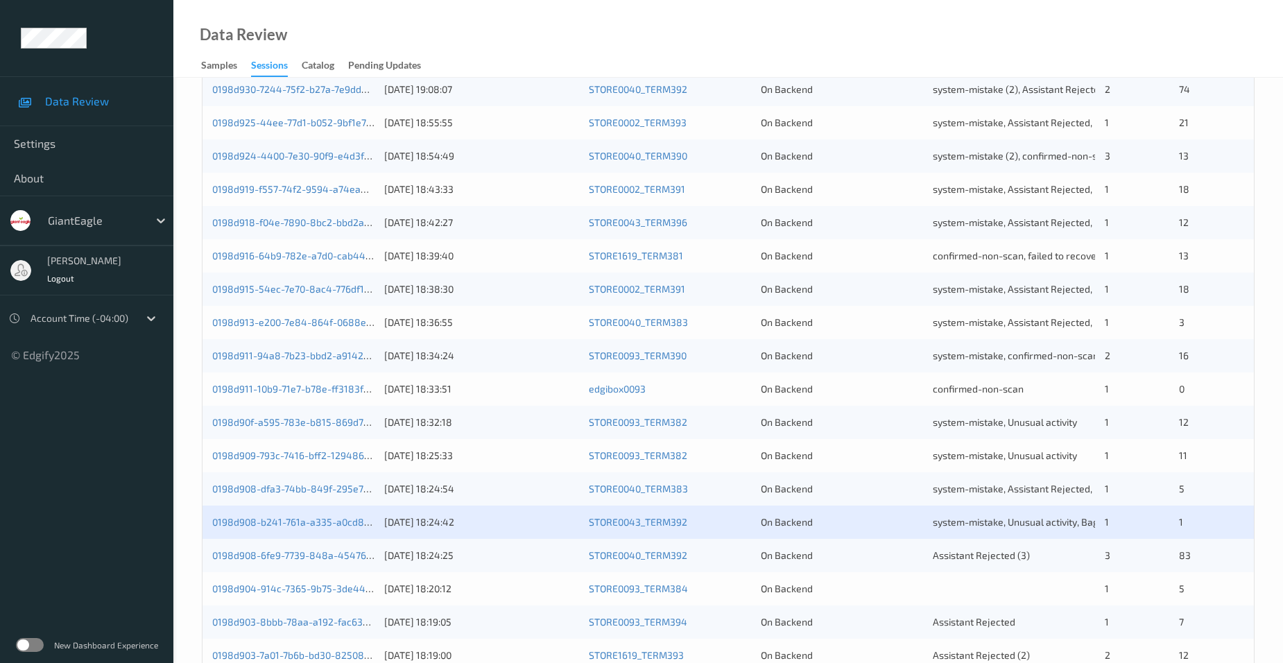
scroll to position [381, 0]
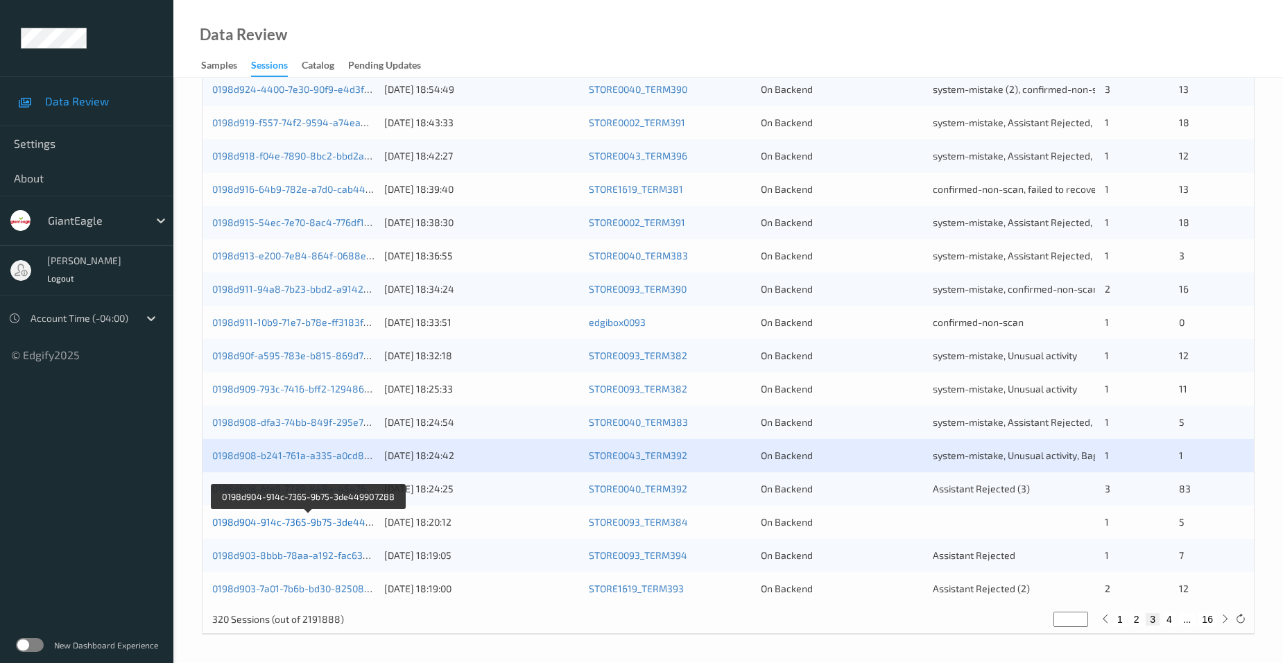
click at [264, 520] on link "0198d904-914c-7365-9b75-3de449907288" at bounding box center [308, 522] width 193 height 12
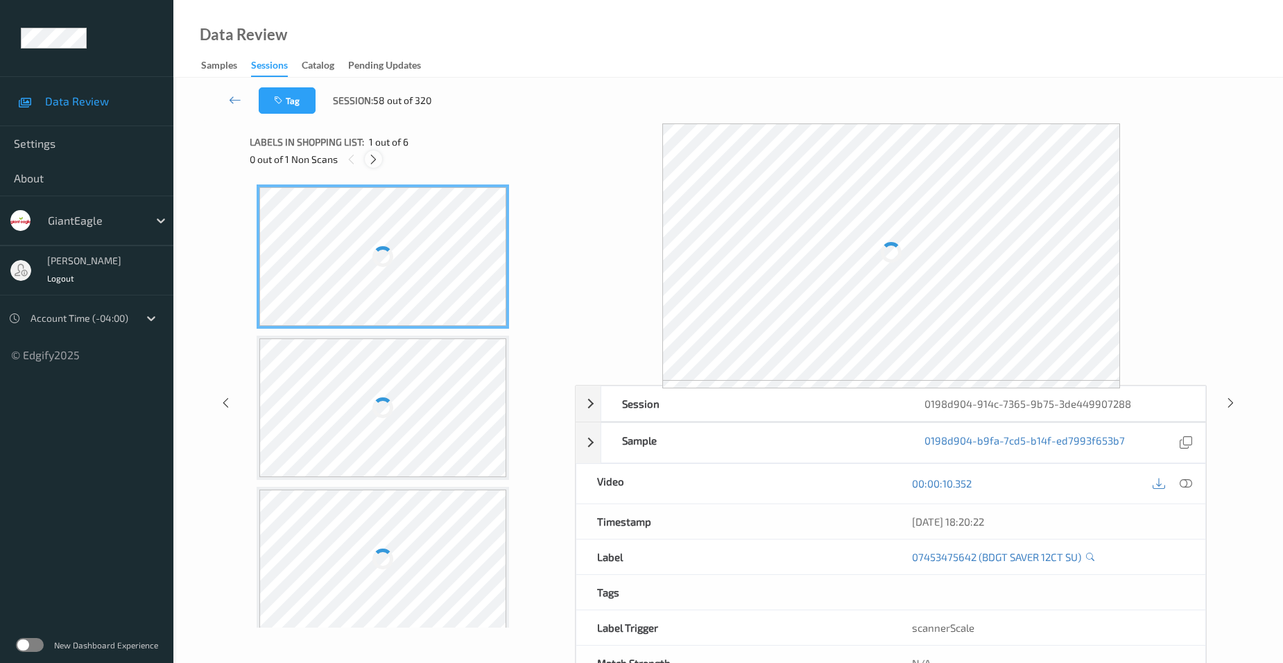
click at [368, 155] on icon at bounding box center [374, 159] width 12 height 12
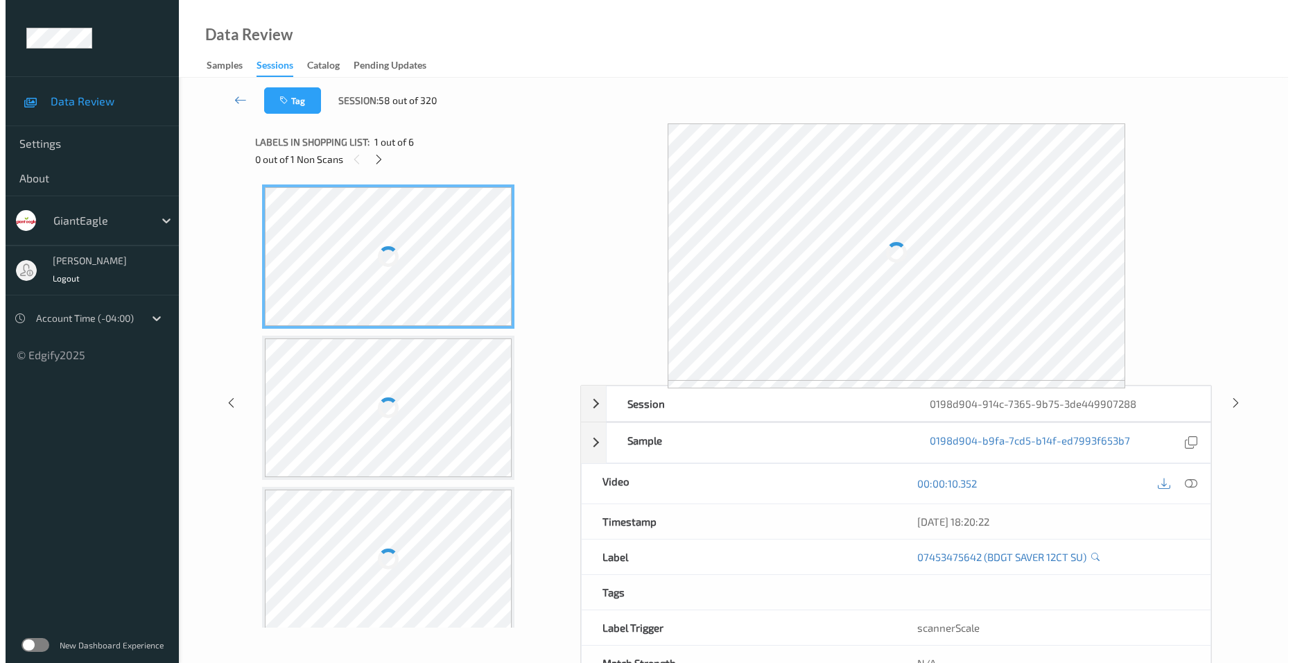
scroll to position [309, 0]
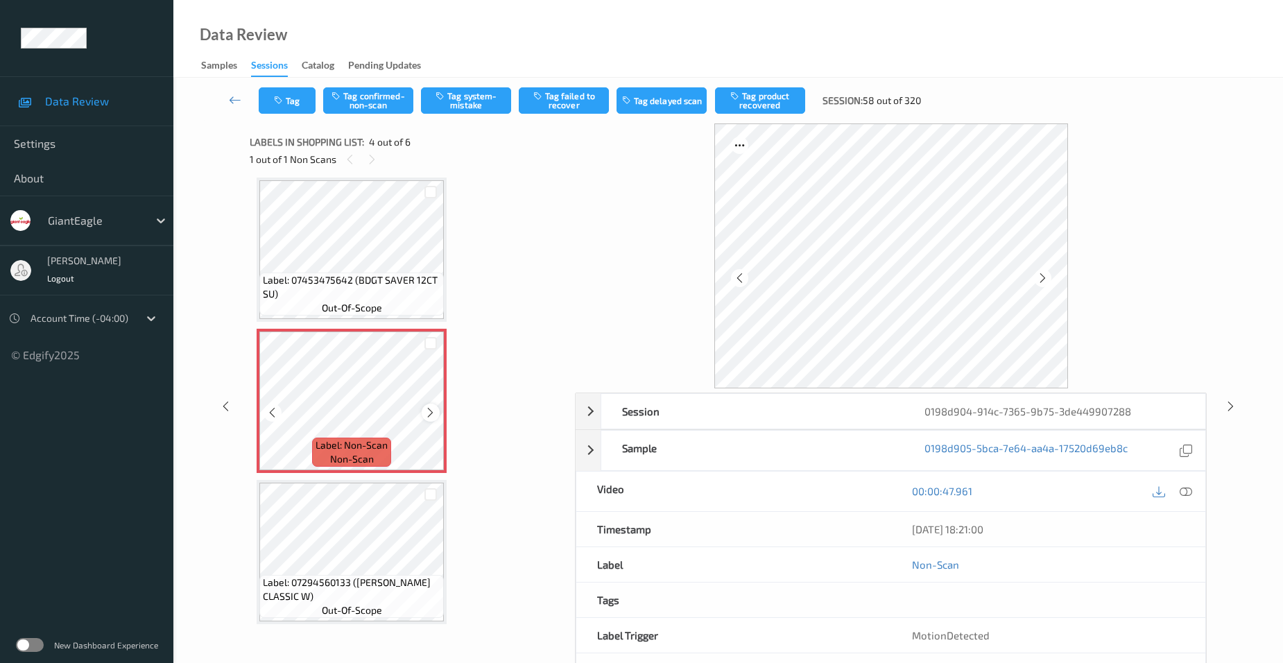
click at [426, 408] on icon at bounding box center [430, 412] width 12 height 12
click at [1187, 491] on icon at bounding box center [1186, 491] width 12 height 12
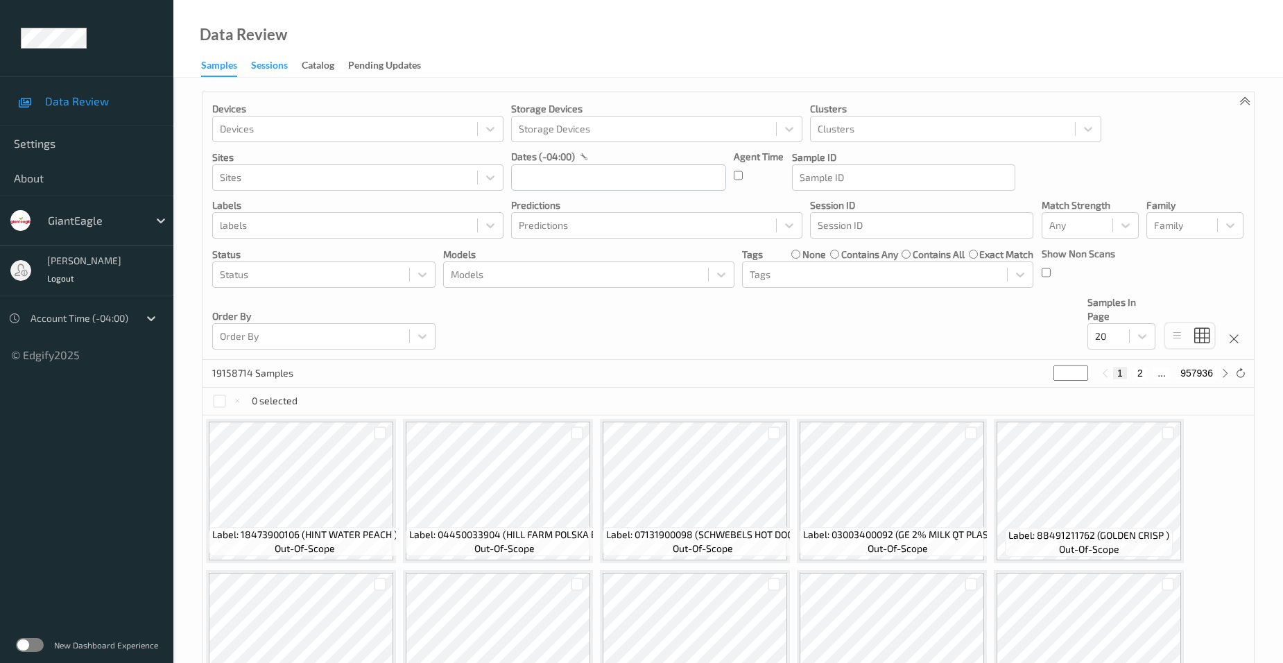
click at [265, 66] on div "Sessions" at bounding box center [269, 66] width 37 height 17
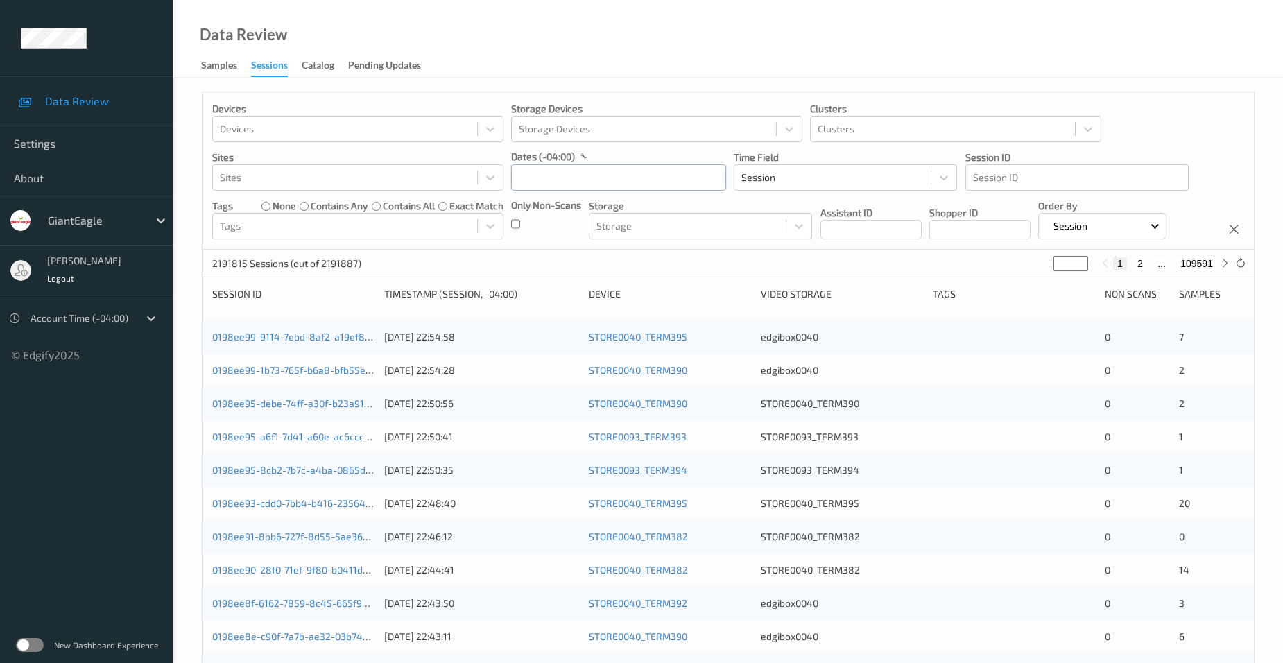
click at [567, 181] on input "text" at bounding box center [618, 177] width 215 height 26
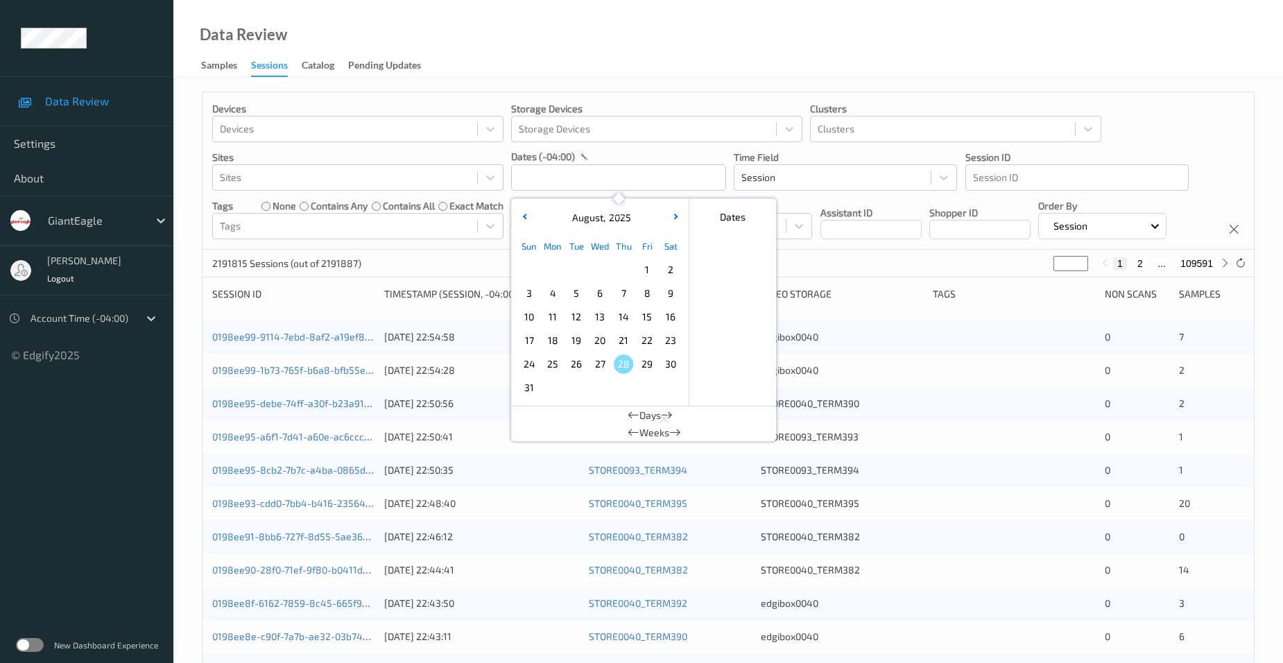
click at [675, 336] on span "23" at bounding box center [670, 340] width 19 height 19
type input "[DATE] 00:00 -> [DATE] 23:59"
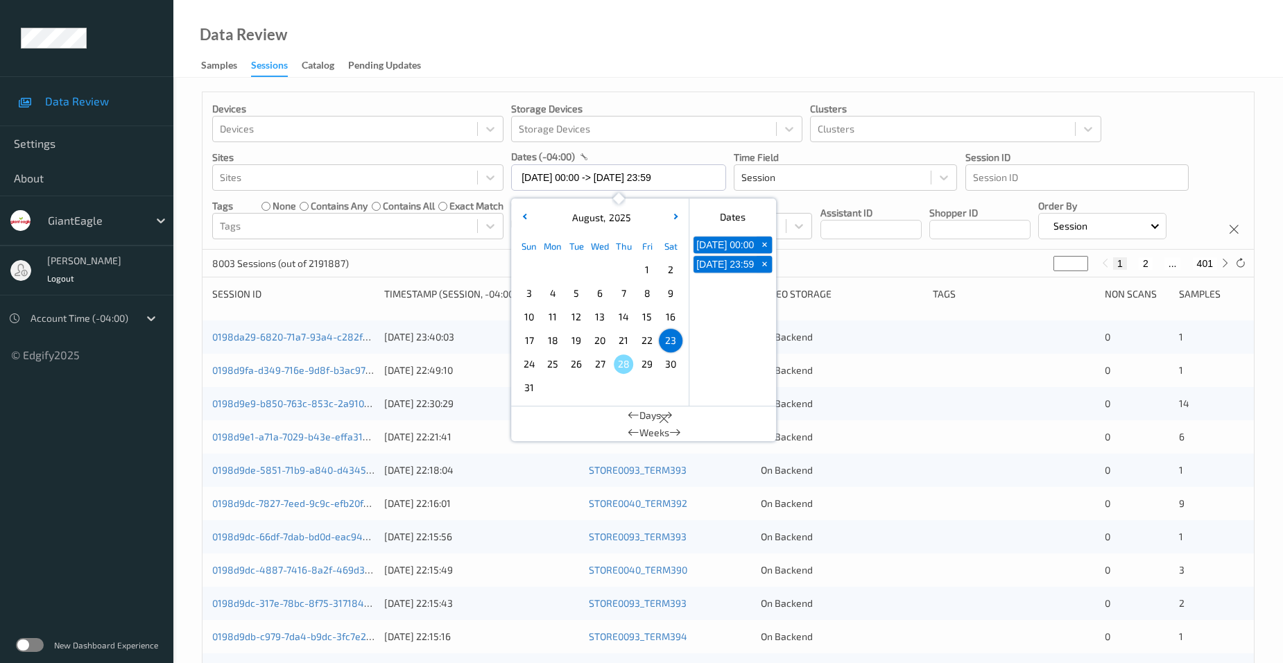
click at [456, 69] on div "Data Review Samples Sessions Catalog Pending Updates" at bounding box center [728, 39] width 1110 height 78
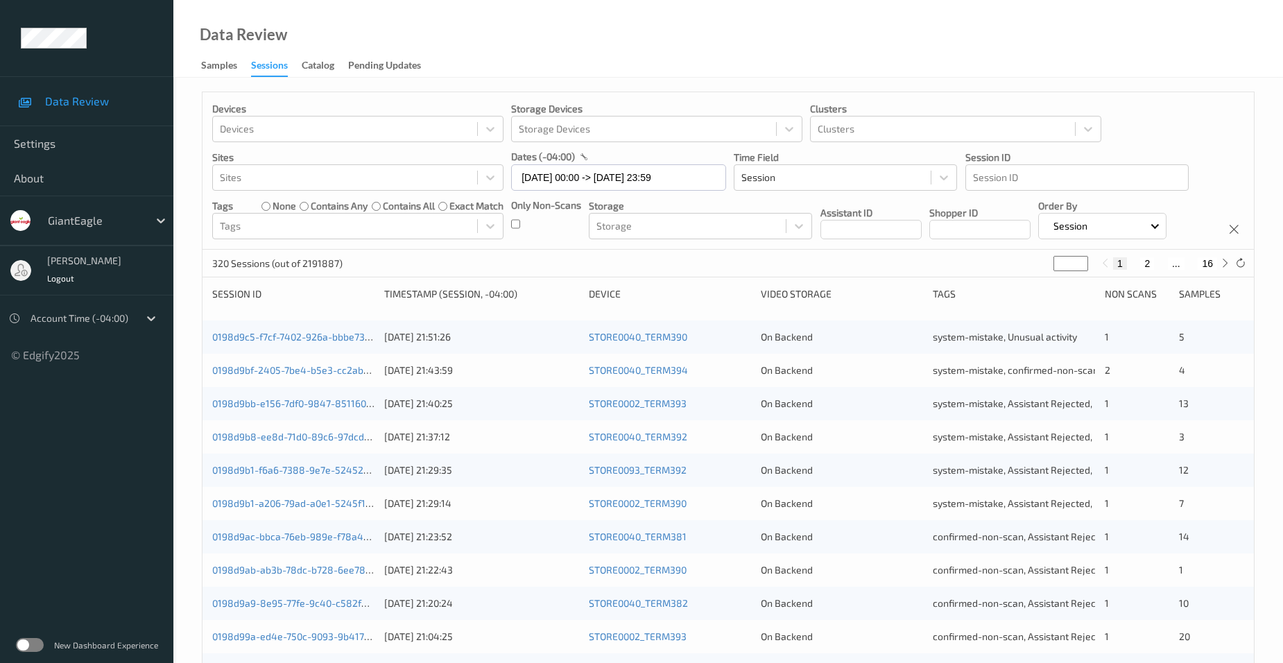
drag, startPoint x: 1065, startPoint y: 261, endPoint x: 1018, endPoint y: 271, distance: 48.1
click at [1018, 271] on div "320 Sessions (out of 2191887) * 1 2 ... 16" at bounding box center [728, 264] width 1051 height 28
type input "*"
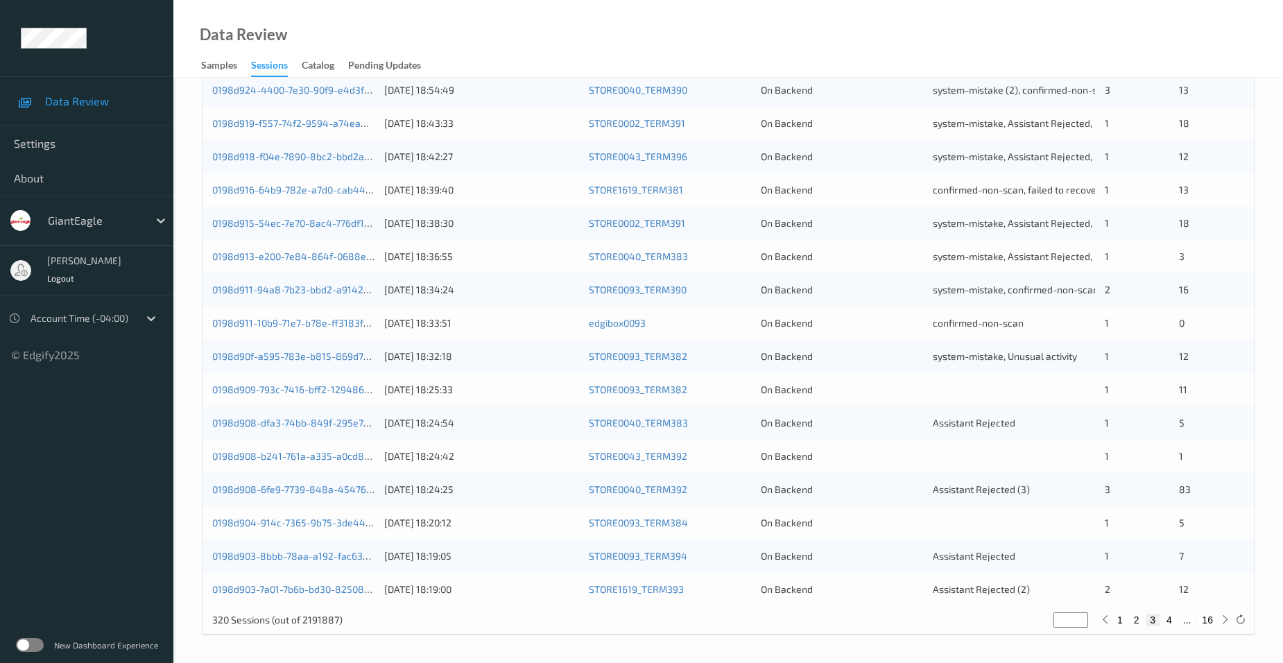
scroll to position [381, 0]
type input "*"
click at [332, 420] on link "0198d908-dfa3-74bb-849f-295e7f73dbd0" at bounding box center [305, 422] width 187 height 12
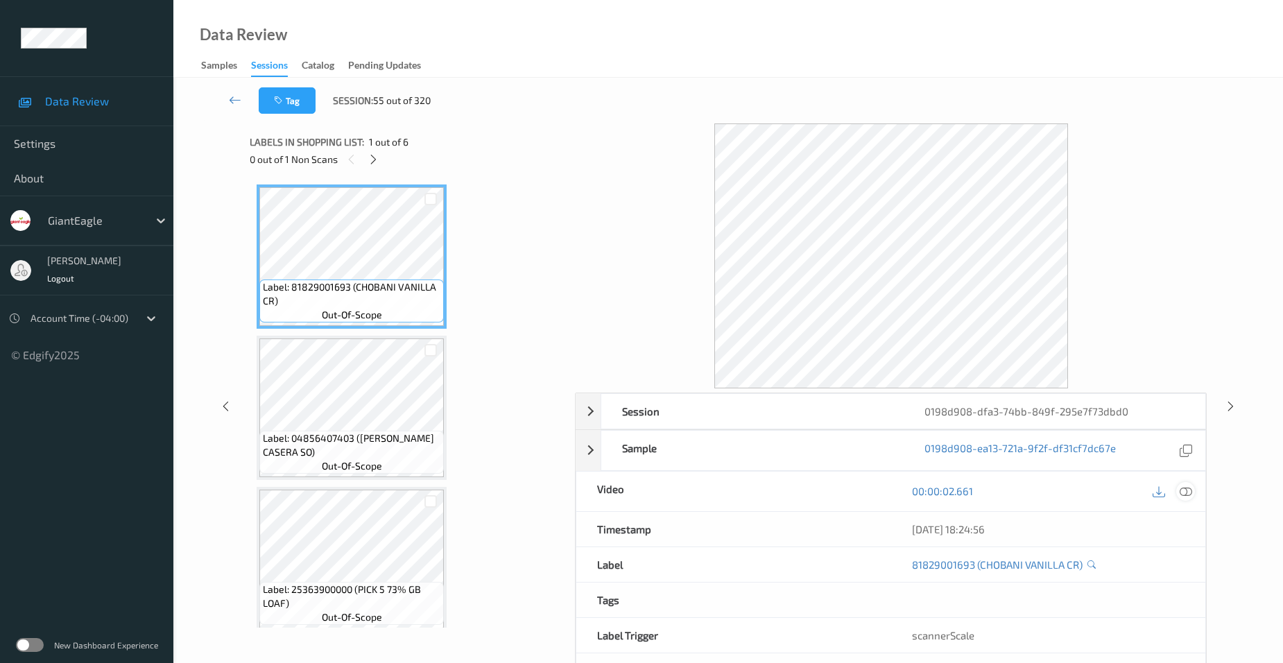
click at [1186, 490] on icon at bounding box center [1186, 491] width 12 height 12
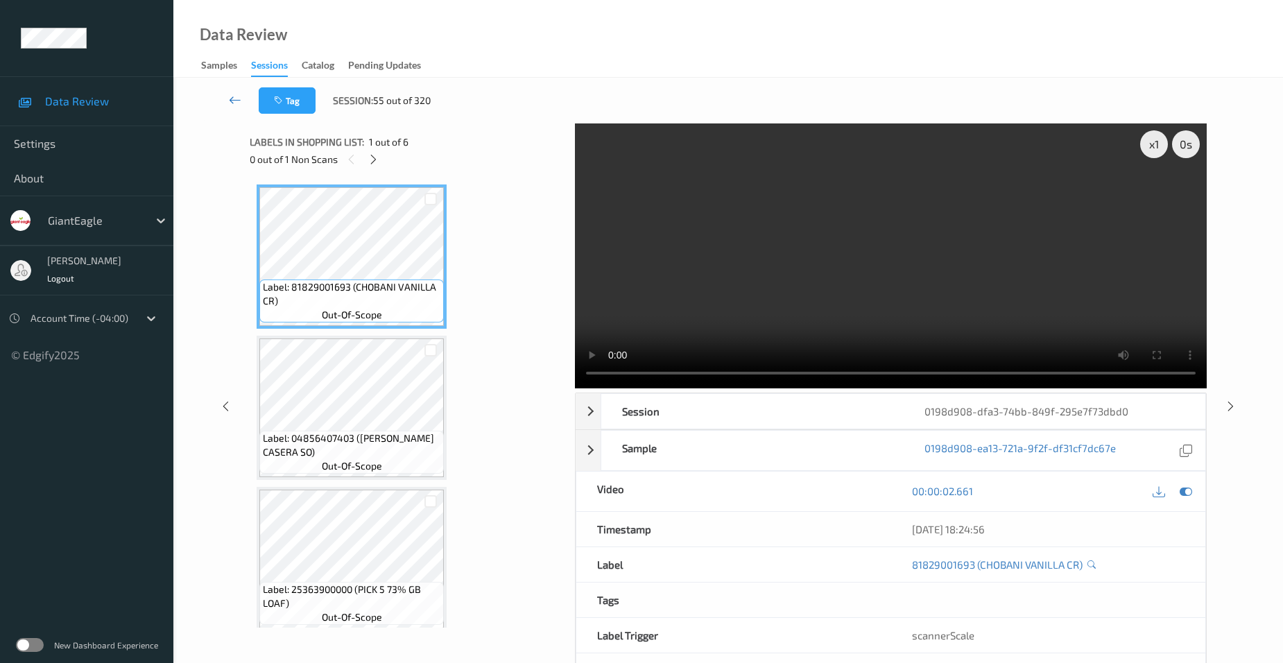
click at [234, 97] on icon at bounding box center [235, 100] width 12 height 14
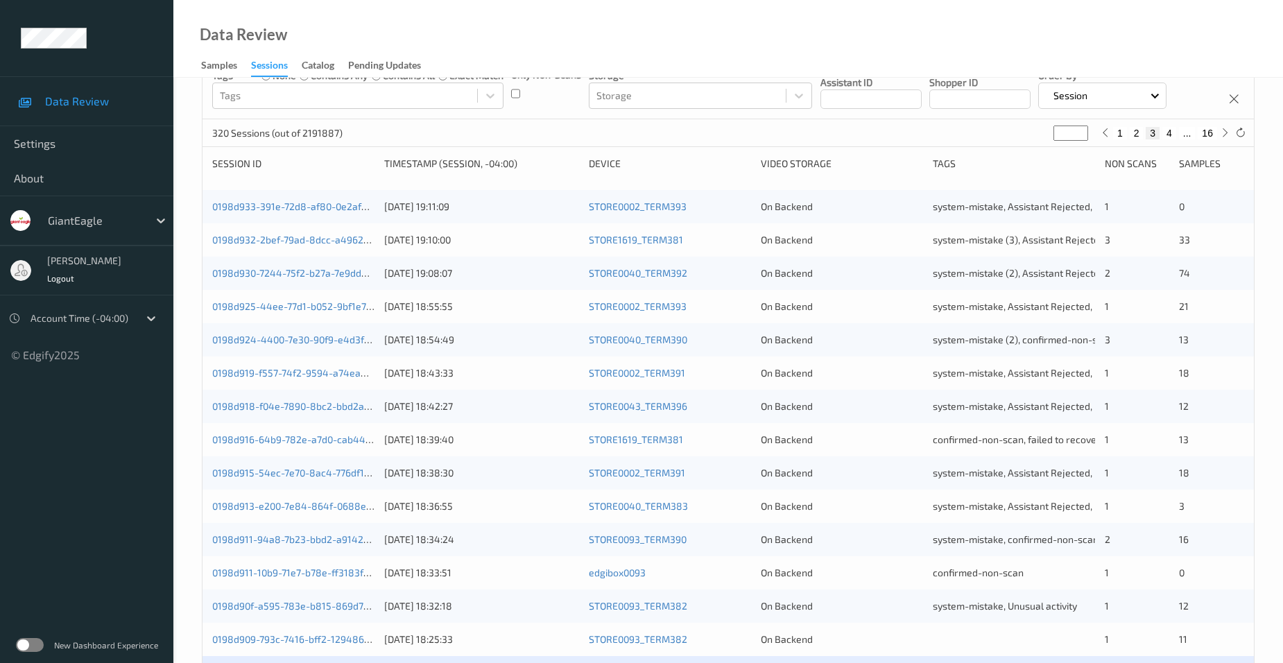
scroll to position [381, 0]
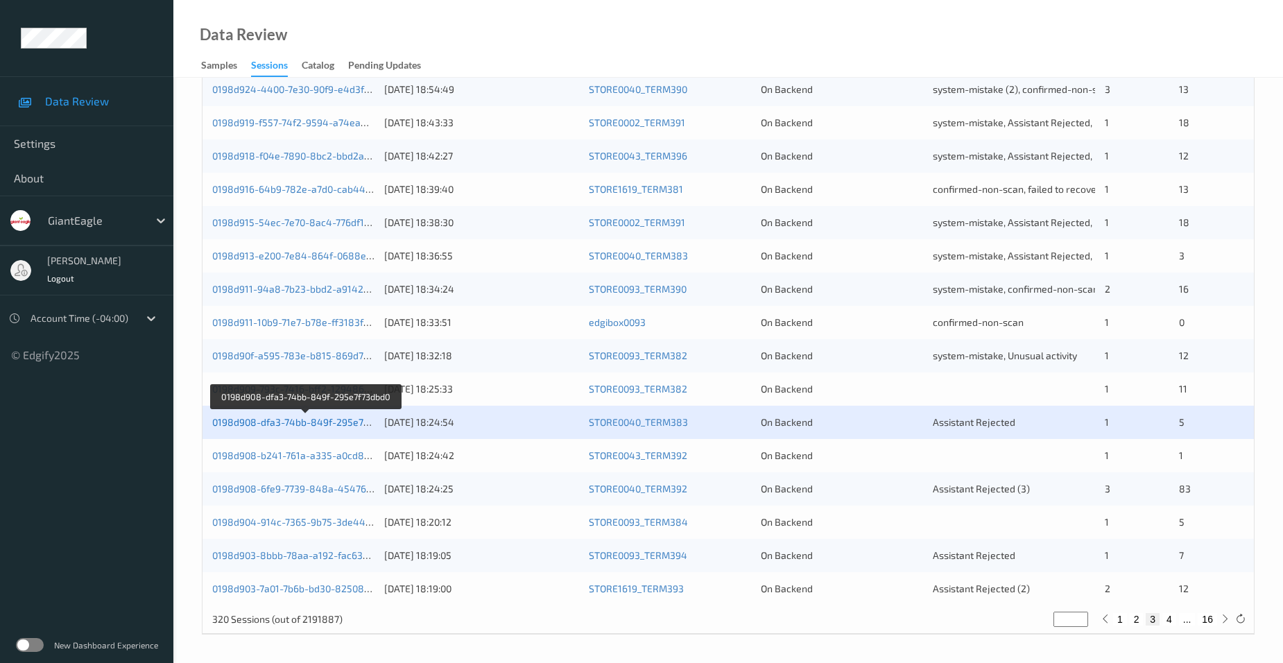
click at [295, 424] on link "0198d908-dfa3-74bb-849f-295e7f73dbd0" at bounding box center [305, 422] width 187 height 12
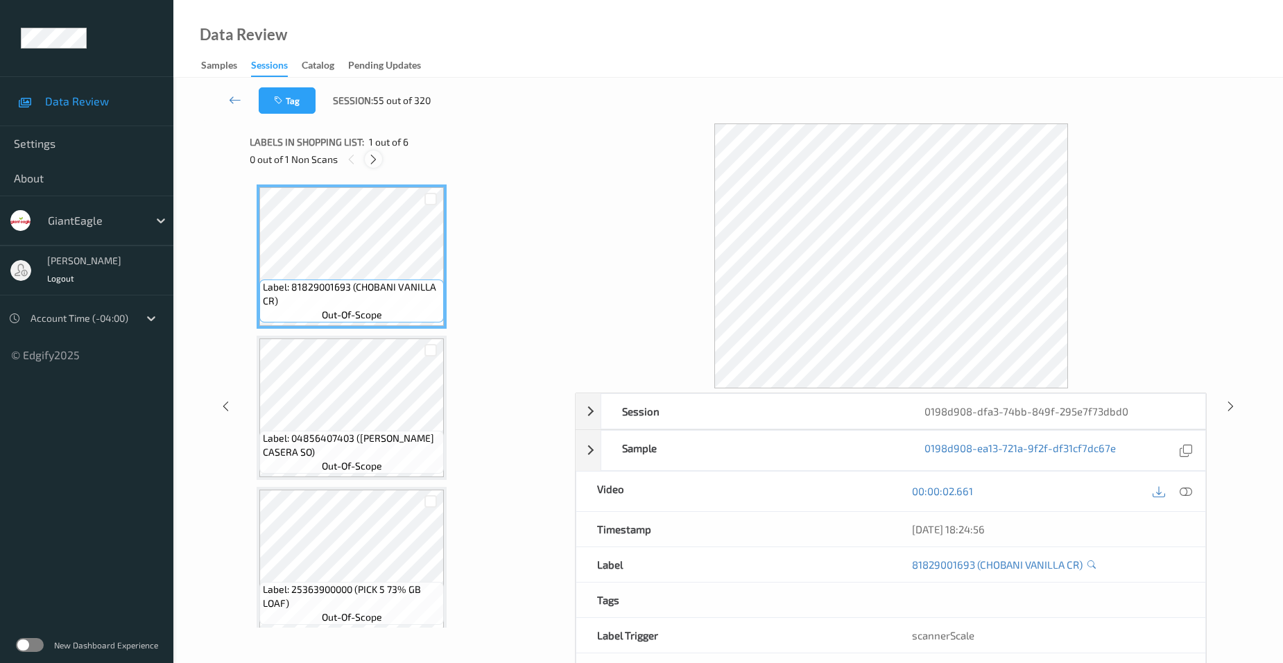
click at [370, 155] on icon at bounding box center [374, 159] width 12 height 12
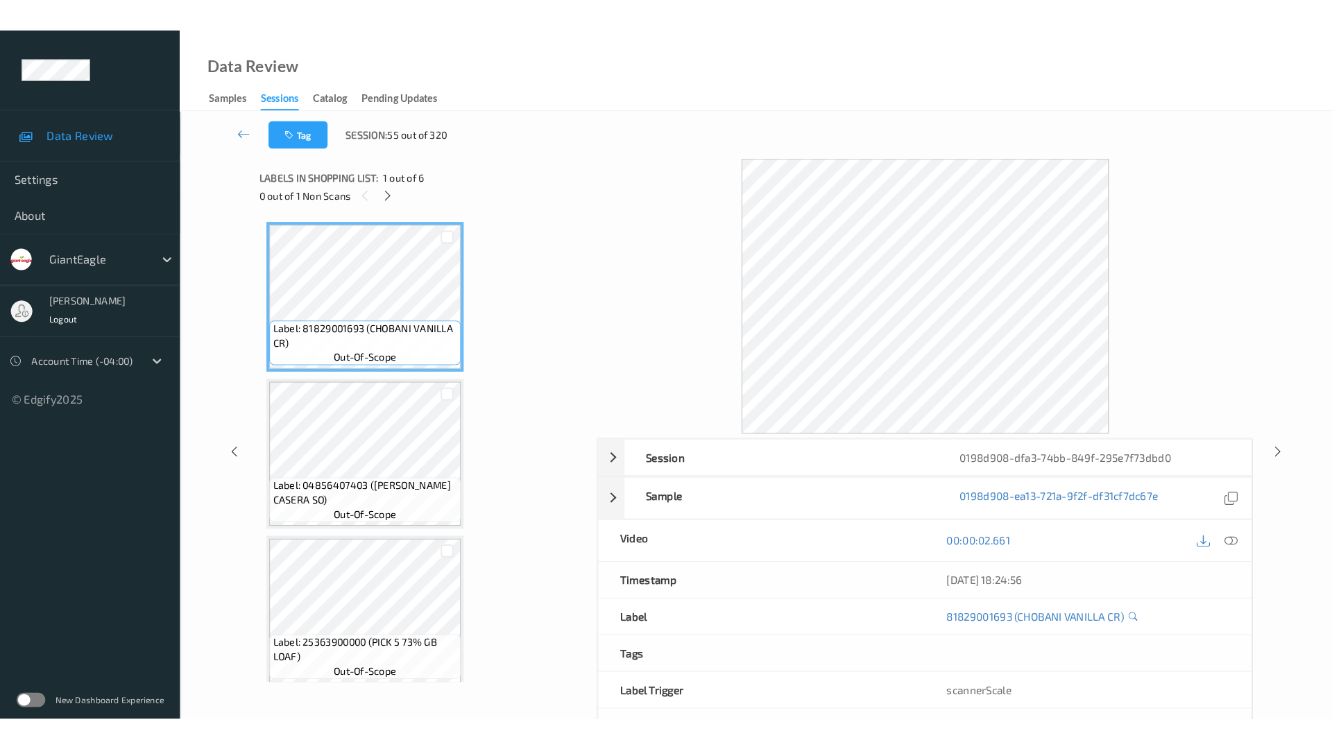
scroll to position [460, 0]
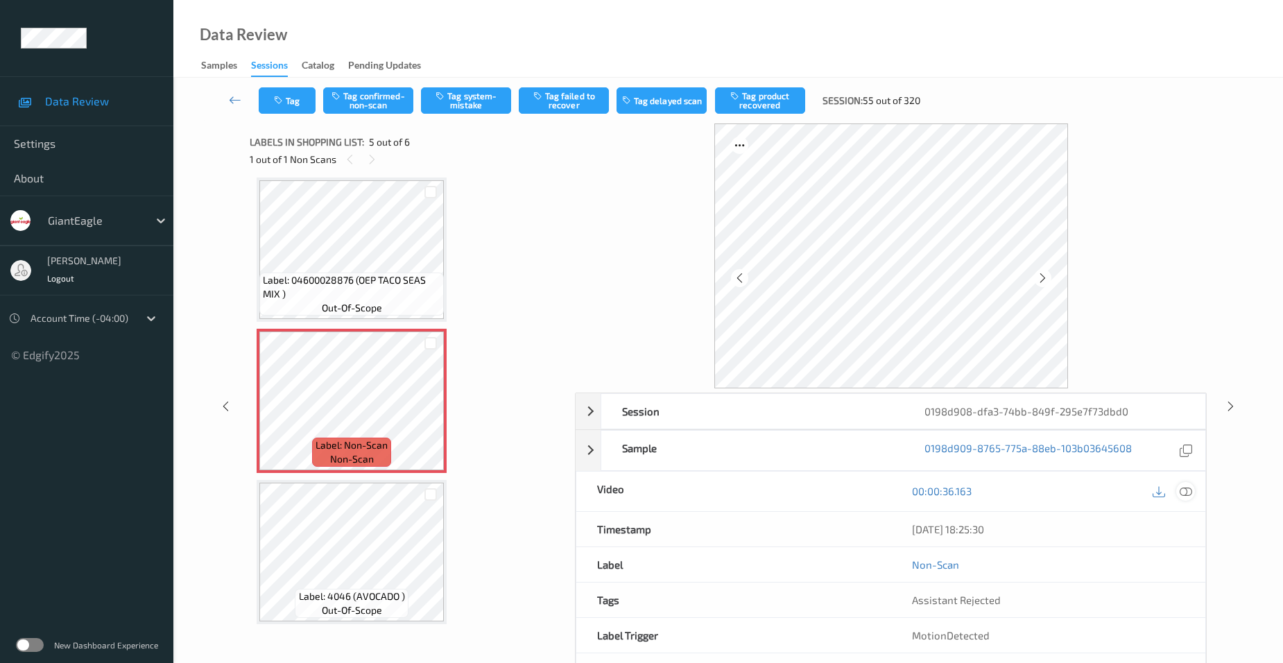
click at [1190, 487] on icon at bounding box center [1186, 491] width 12 height 12
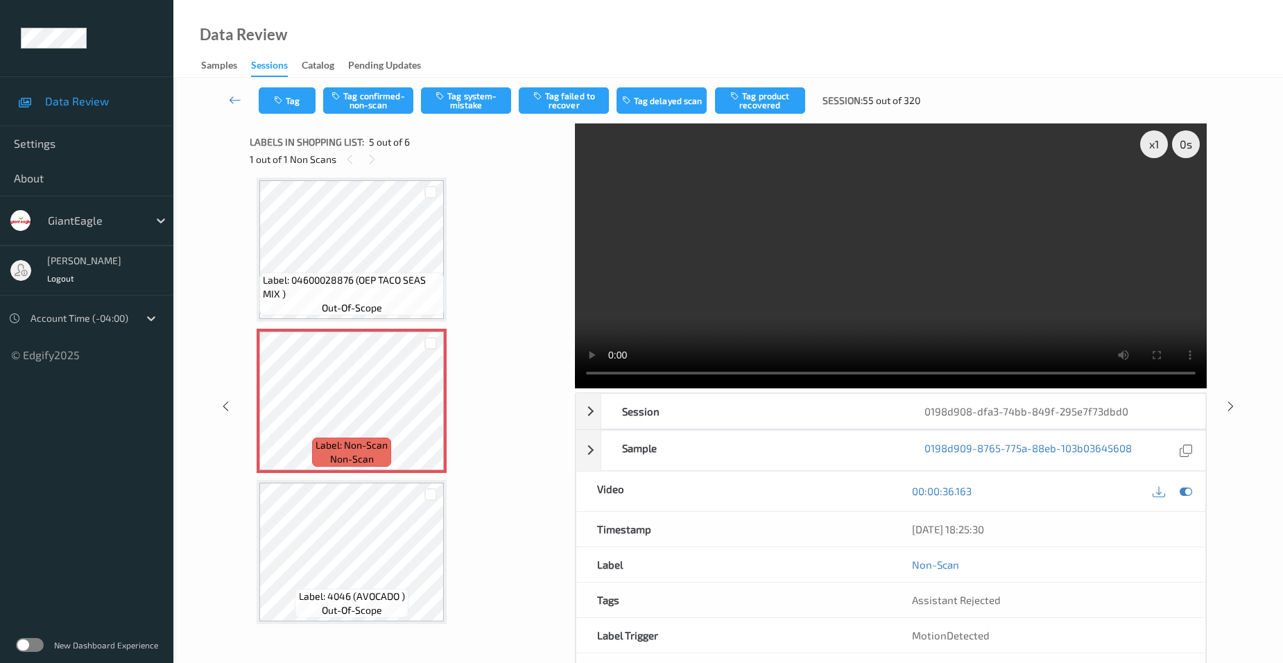
click at [497, 330] on div "Label: 81829001693 (CHOBANI VANILLA CR) out-of-scope Label: 04856407403 ([PERSO…" at bounding box center [408, 174] width 302 height 900
click at [426, 408] on icon at bounding box center [430, 412] width 12 height 12
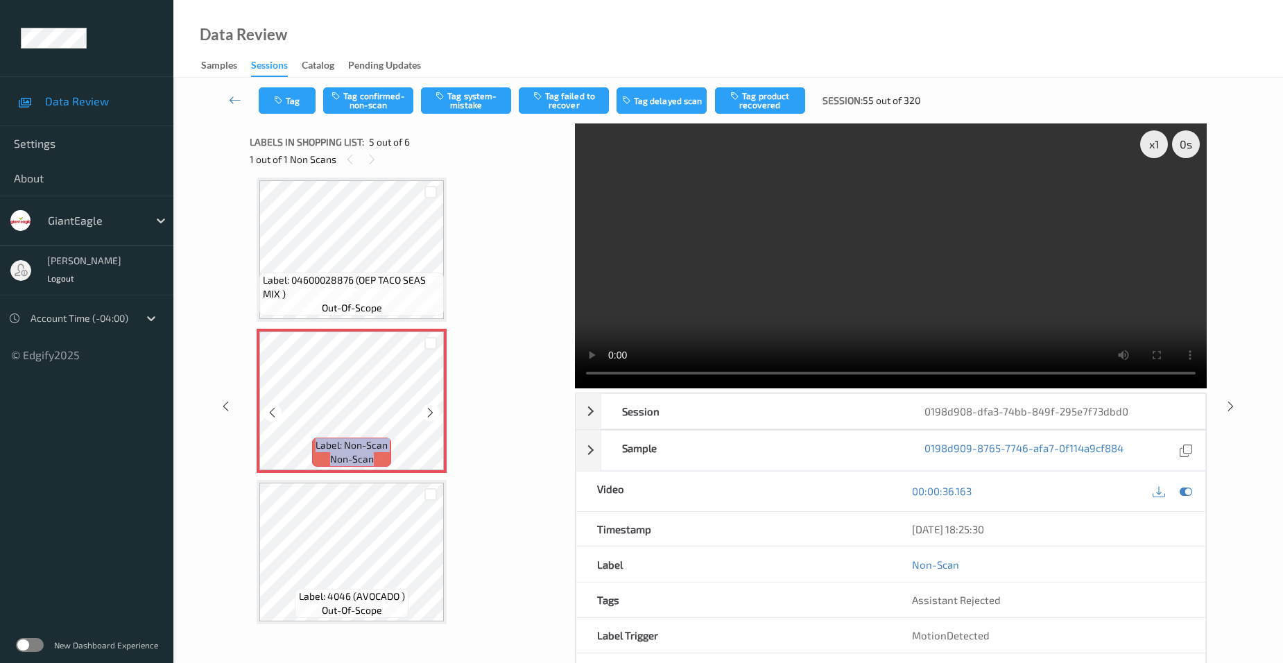
click at [426, 408] on icon at bounding box center [430, 412] width 12 height 12
click at [930, 287] on video at bounding box center [891, 255] width 632 height 265
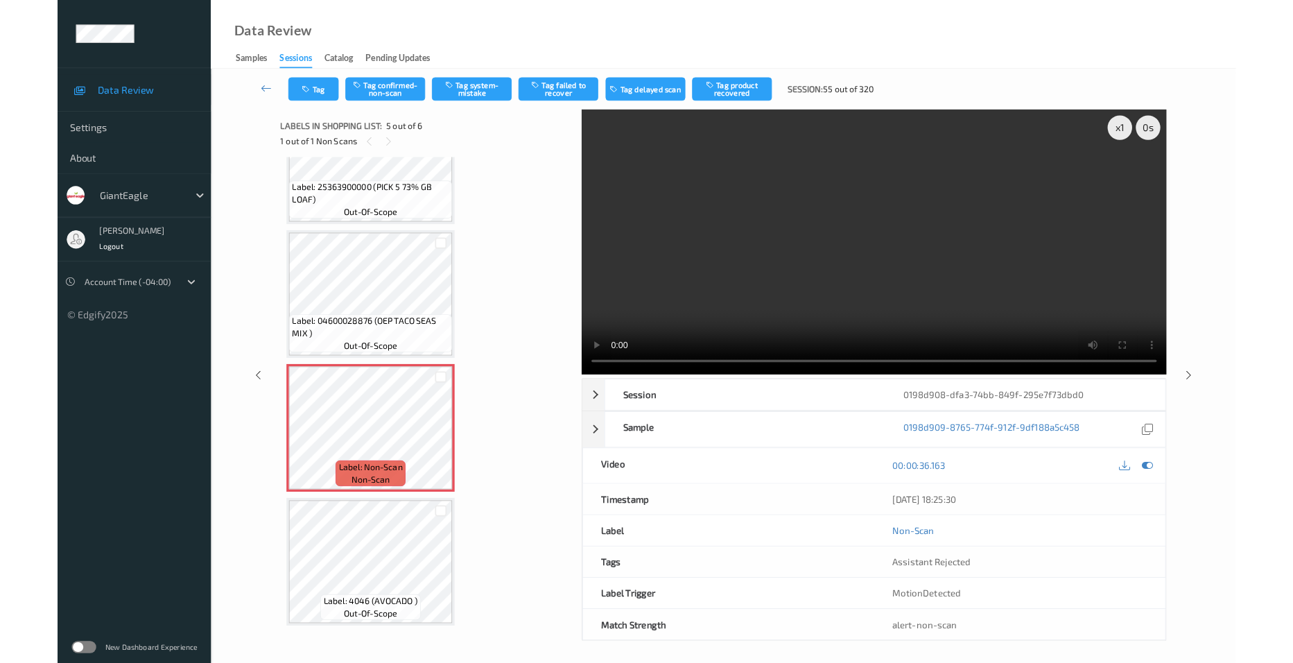
scroll to position [378, 0]
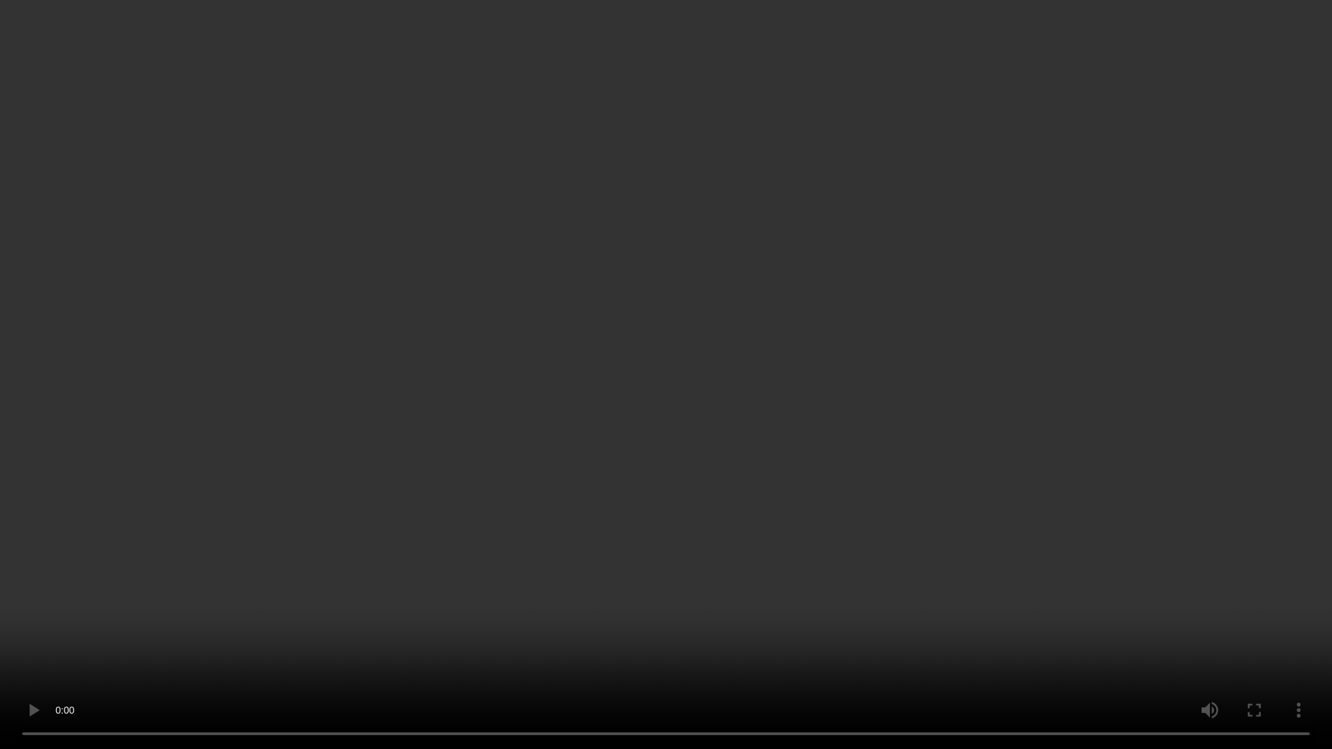
click at [459, 605] on video at bounding box center [666, 374] width 1332 height 749
click at [547, 605] on video at bounding box center [666, 374] width 1332 height 749
click at [558, 435] on video at bounding box center [666, 374] width 1332 height 749
click at [479, 456] on video at bounding box center [666, 374] width 1332 height 749
click at [643, 502] on video at bounding box center [666, 374] width 1332 height 749
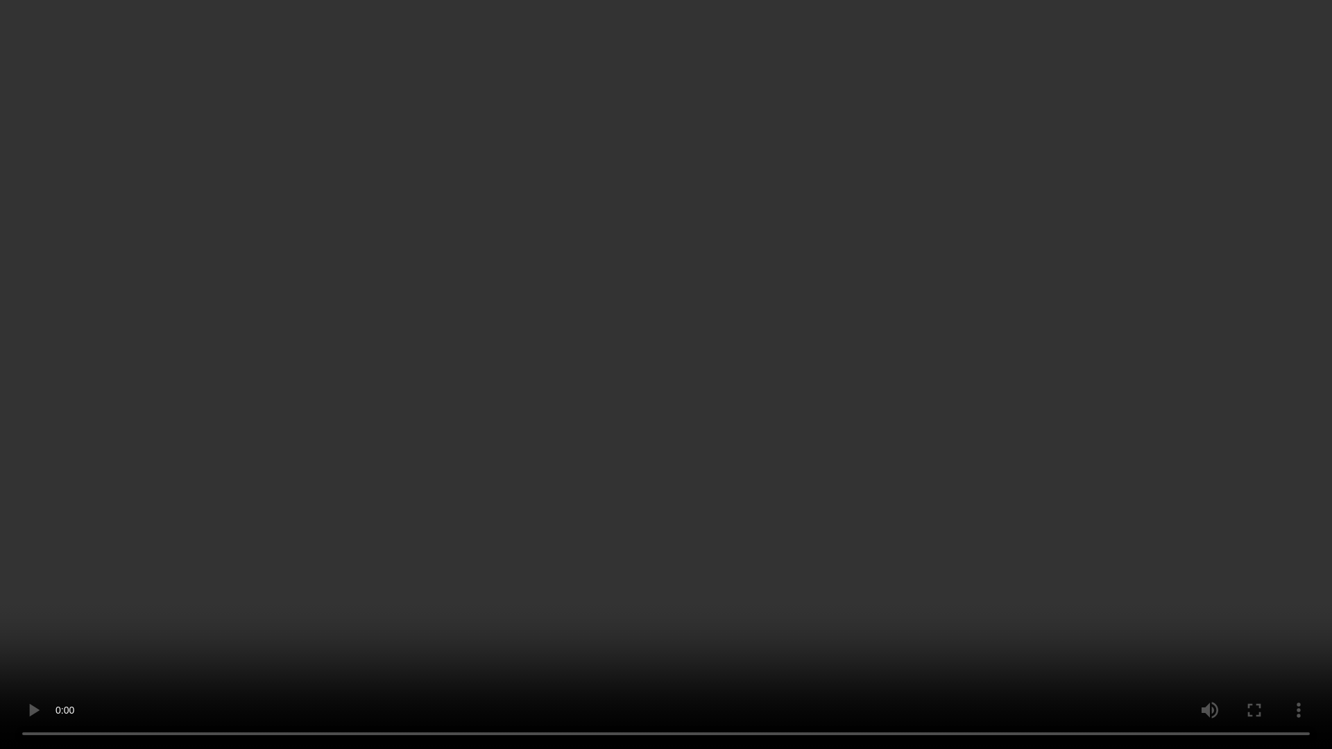
click at [682, 363] on video at bounding box center [666, 374] width 1332 height 749
click at [635, 558] on video at bounding box center [666, 374] width 1332 height 749
click at [503, 478] on video at bounding box center [666, 374] width 1332 height 749
click at [585, 429] on video at bounding box center [666, 374] width 1332 height 749
click at [580, 395] on video at bounding box center [666, 374] width 1332 height 749
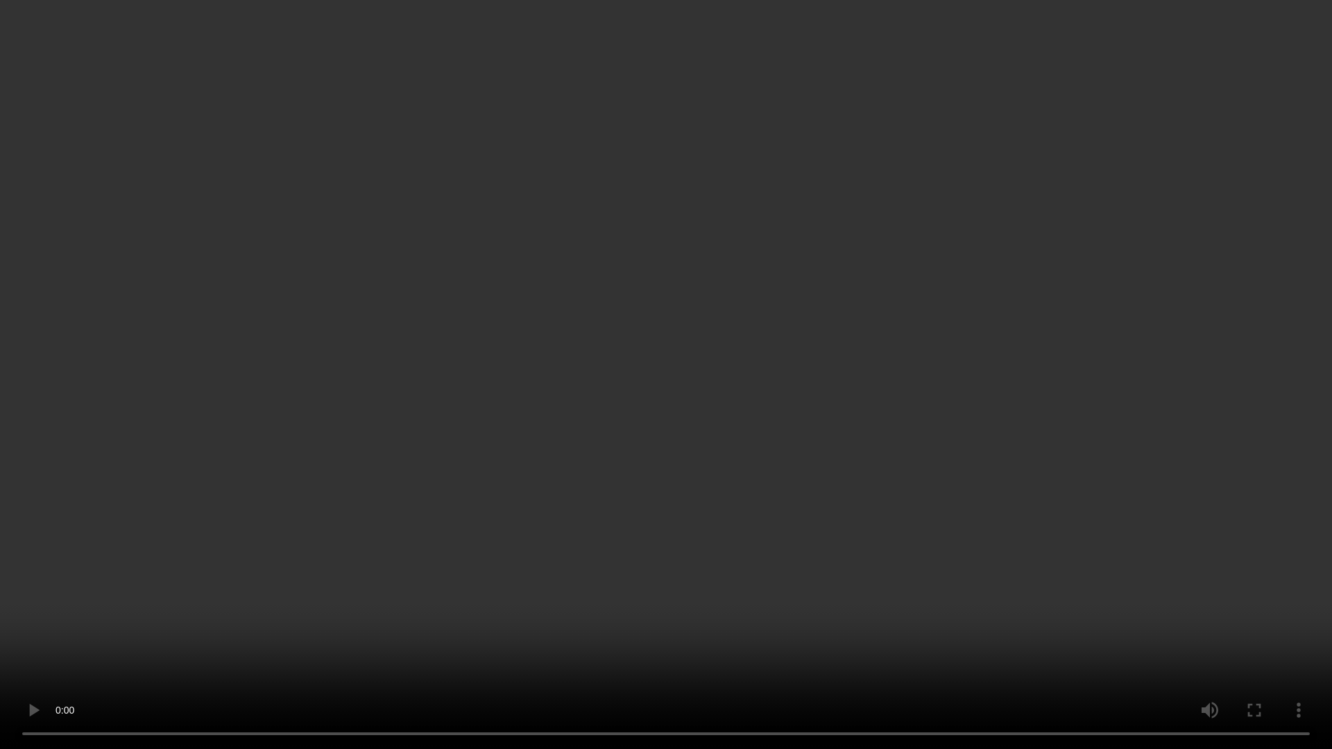
click at [608, 388] on video at bounding box center [666, 374] width 1332 height 749
click at [550, 426] on video at bounding box center [666, 374] width 1332 height 749
click at [668, 503] on video at bounding box center [666, 374] width 1332 height 749
click at [662, 496] on video at bounding box center [666, 374] width 1332 height 749
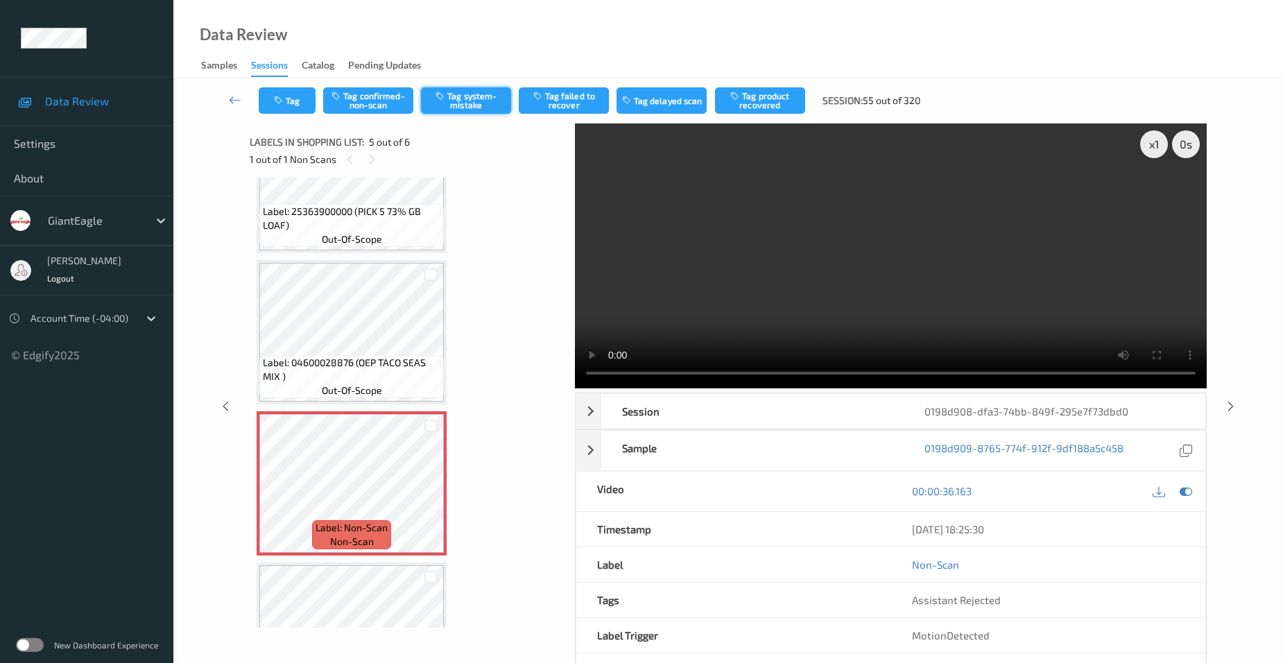
click at [472, 101] on button "Tag system-mistake" at bounding box center [466, 100] width 90 height 26
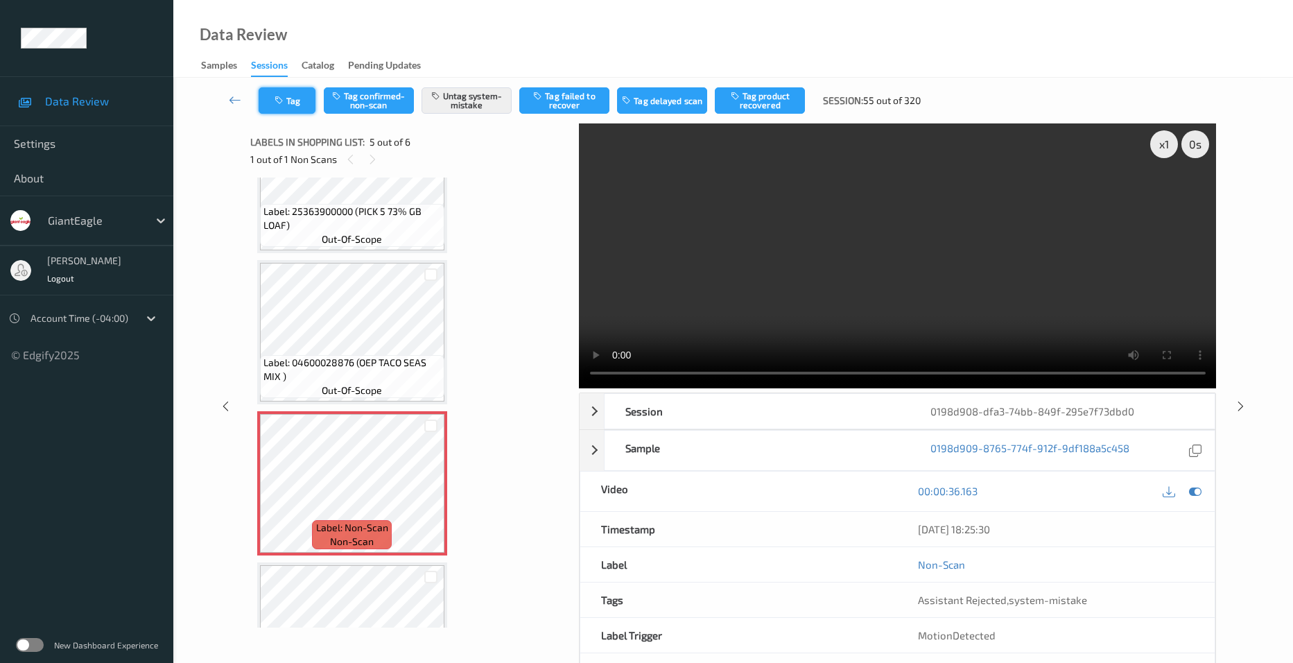
click at [288, 100] on button "Tag" at bounding box center [287, 100] width 57 height 26
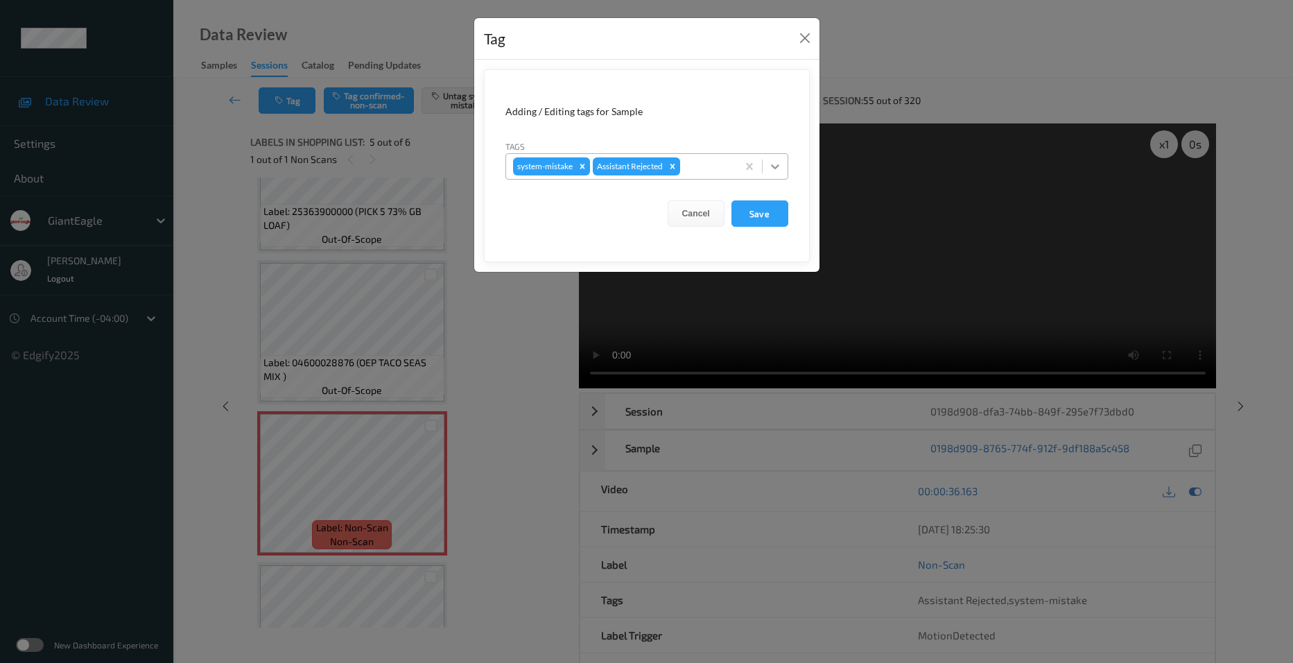
click at [785, 173] on div at bounding box center [775, 166] width 25 height 25
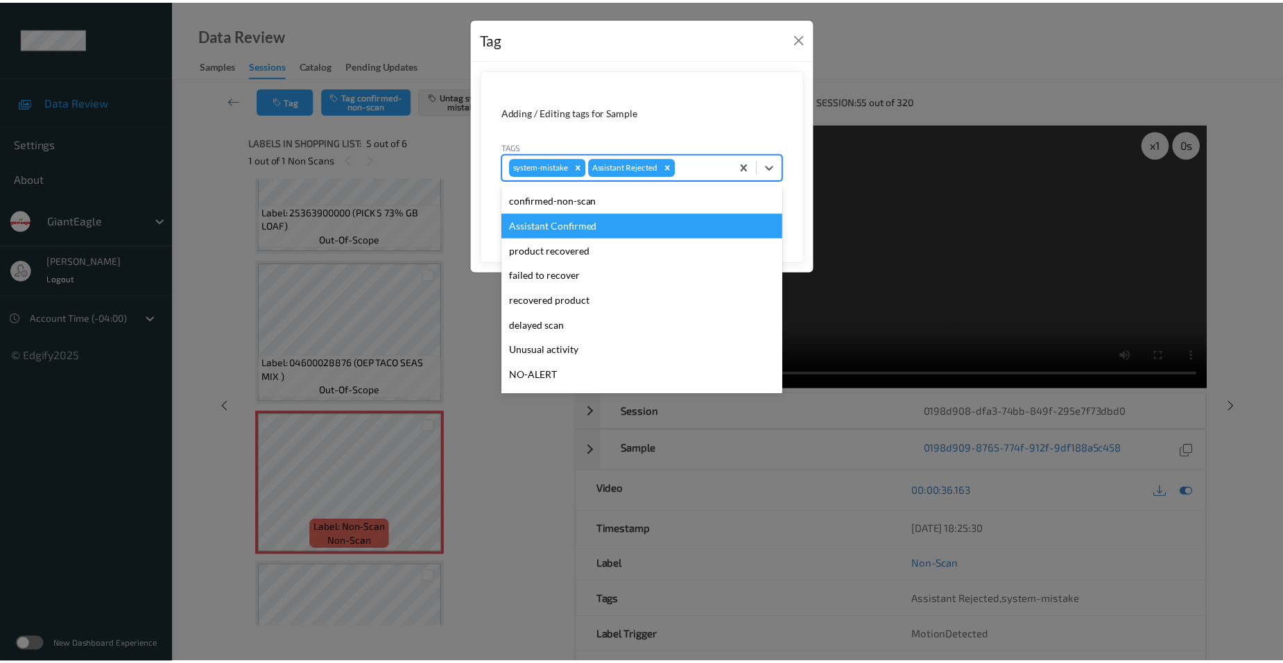
scroll to position [69, 0]
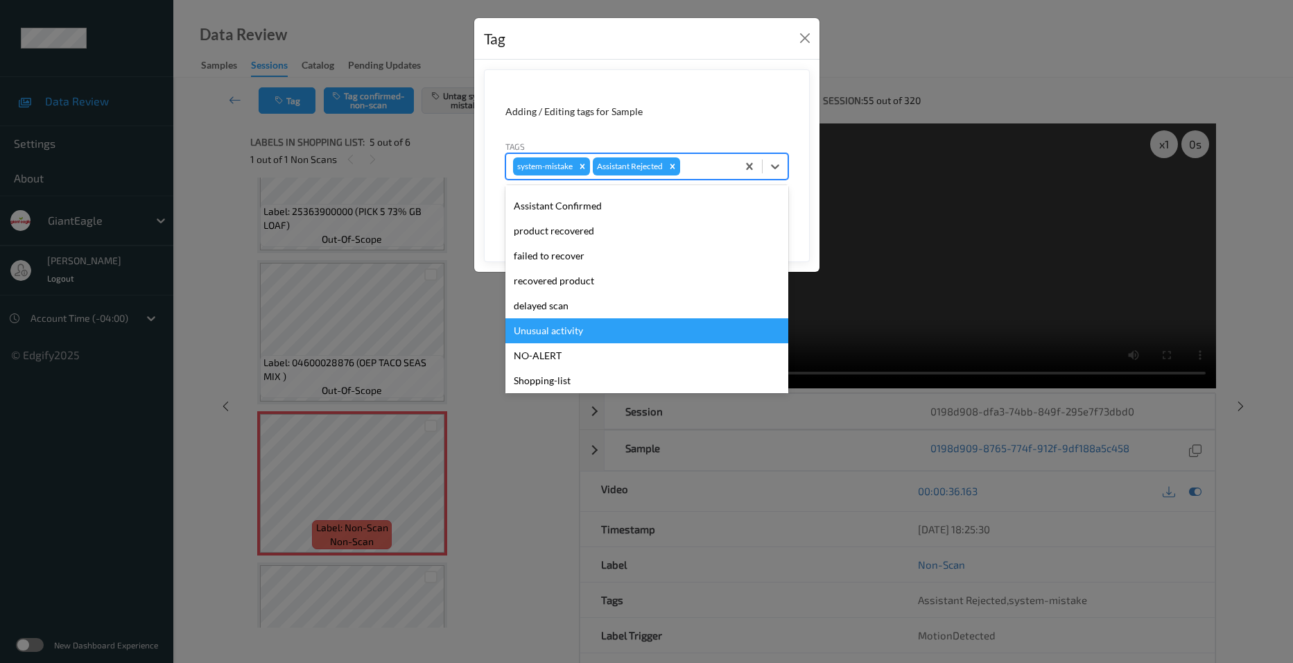
drag, startPoint x: 571, startPoint y: 343, endPoint x: 595, endPoint y: 336, distance: 25.2
click at [572, 343] on div "Unusual activity" at bounding box center [647, 330] width 283 height 25
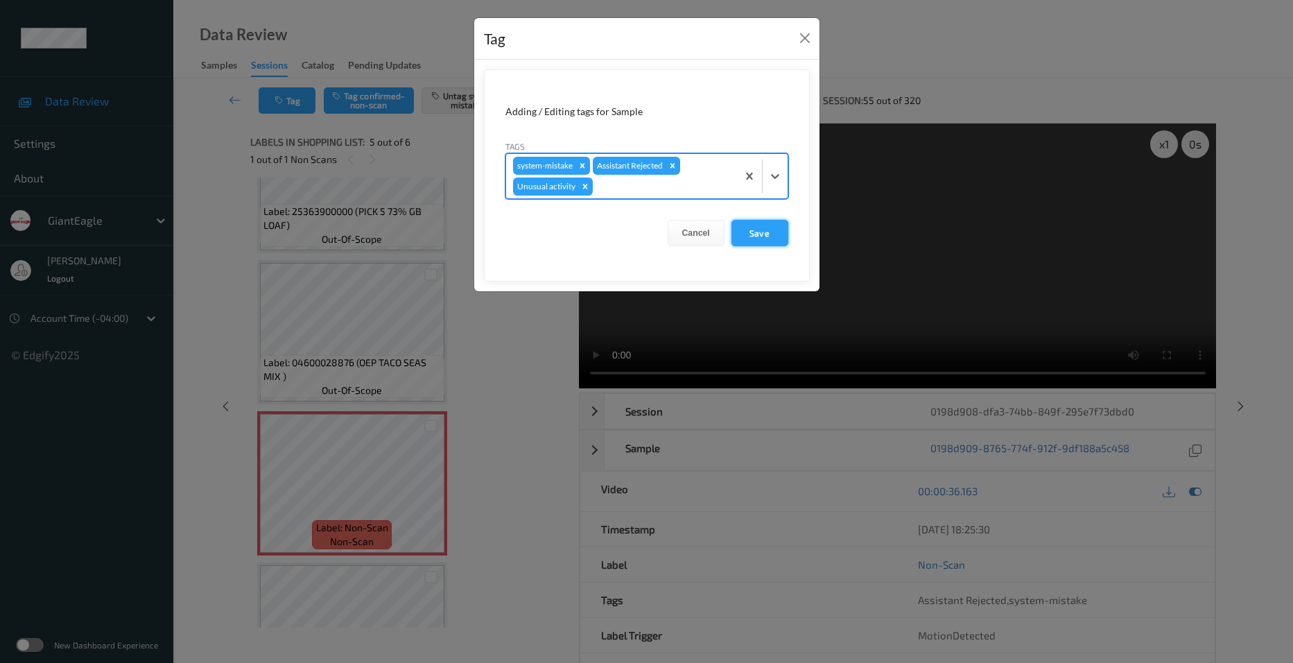
click at [768, 236] on button "Save" at bounding box center [760, 233] width 57 height 26
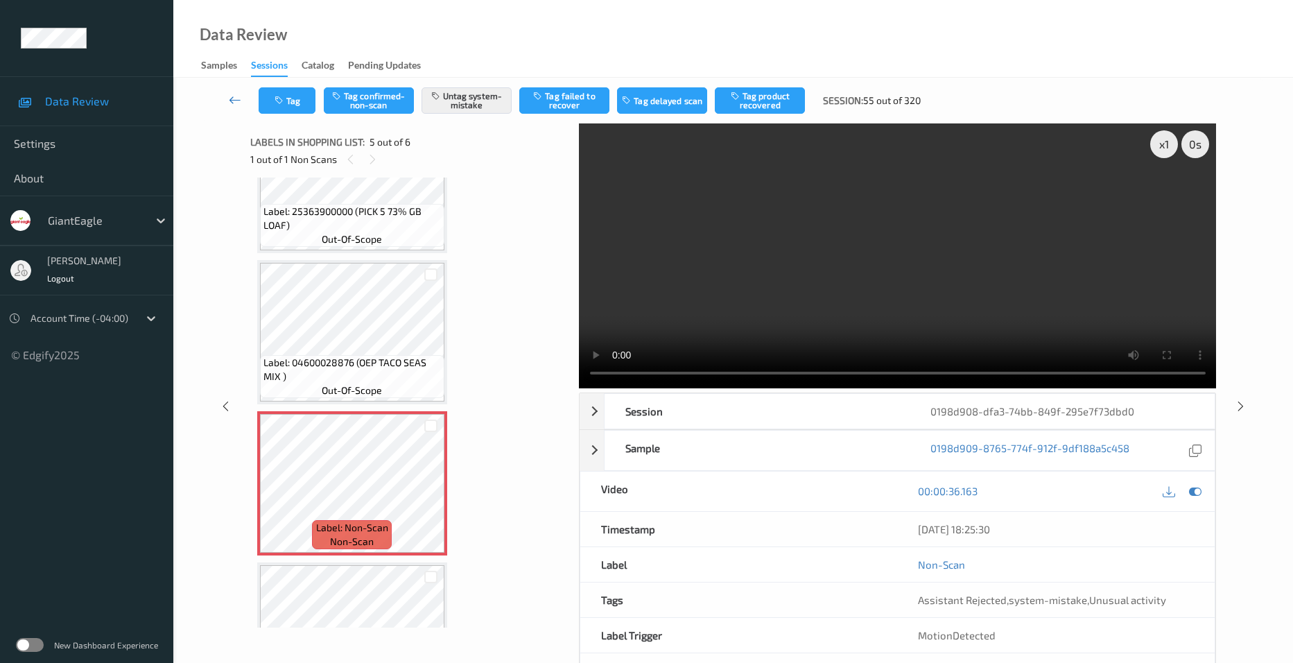
click at [232, 89] on link at bounding box center [235, 100] width 47 height 26
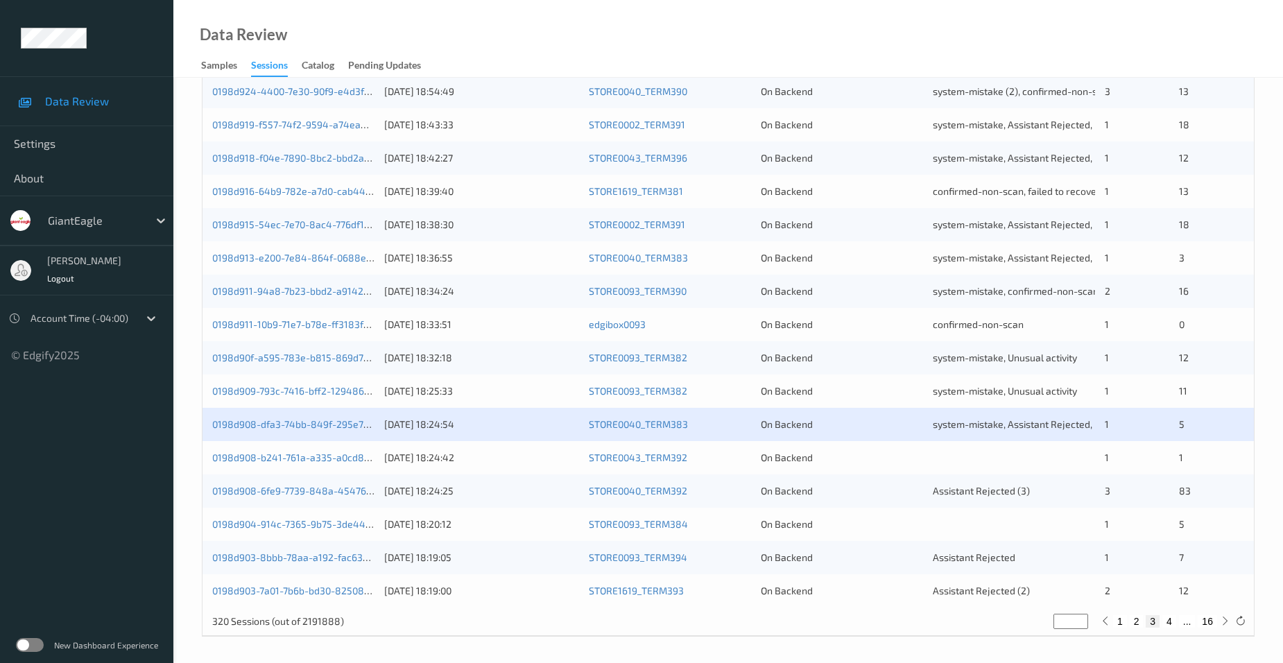
scroll to position [381, 0]
click at [274, 488] on link "0198d908-6fe9-7739-848a-454768489857" at bounding box center [309, 489] width 195 height 12
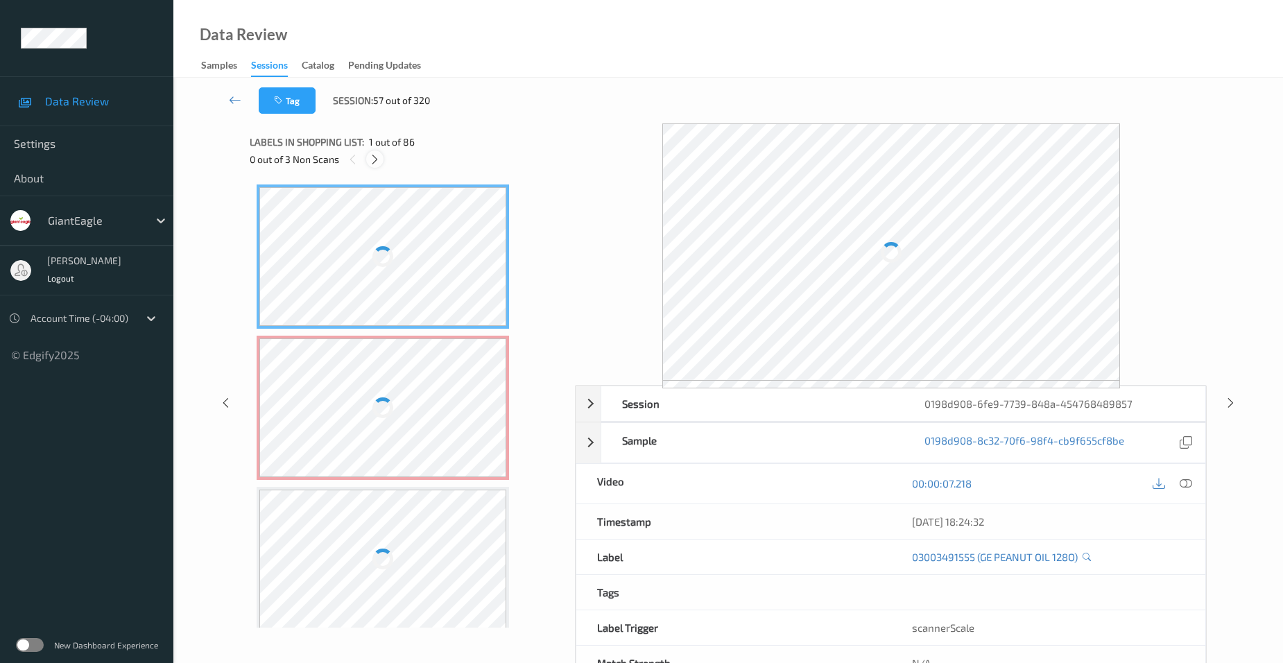
click at [378, 162] on icon at bounding box center [375, 159] width 12 height 12
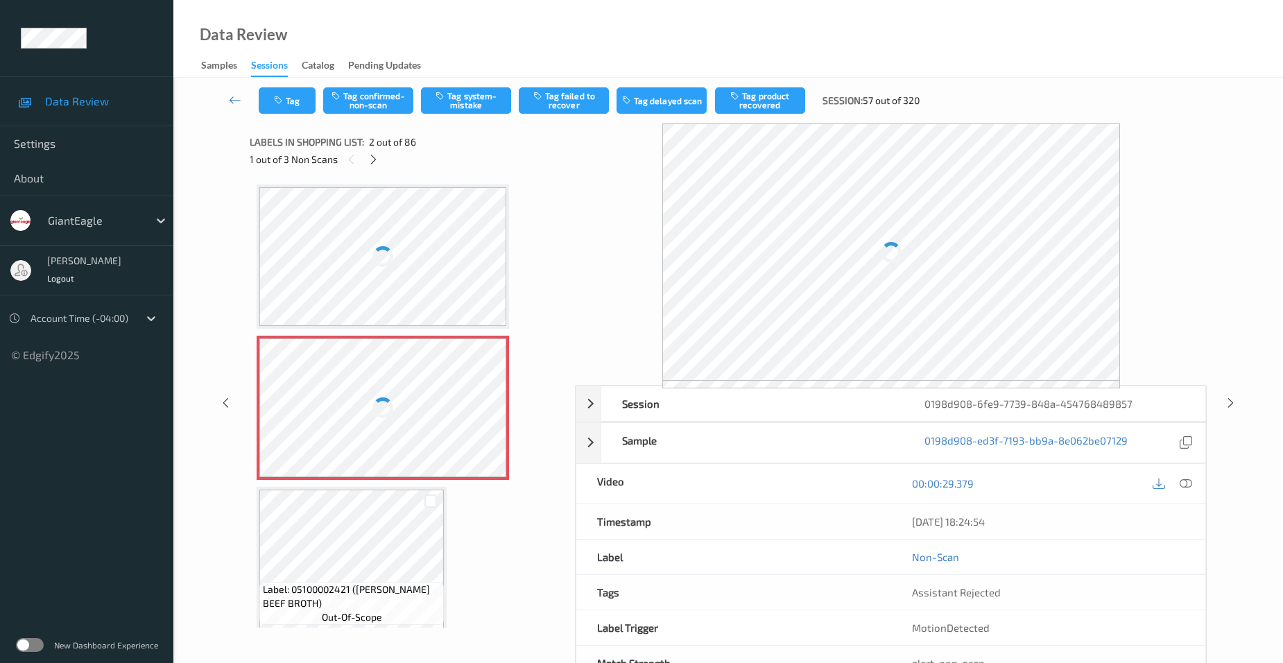
scroll to position [7, 0]
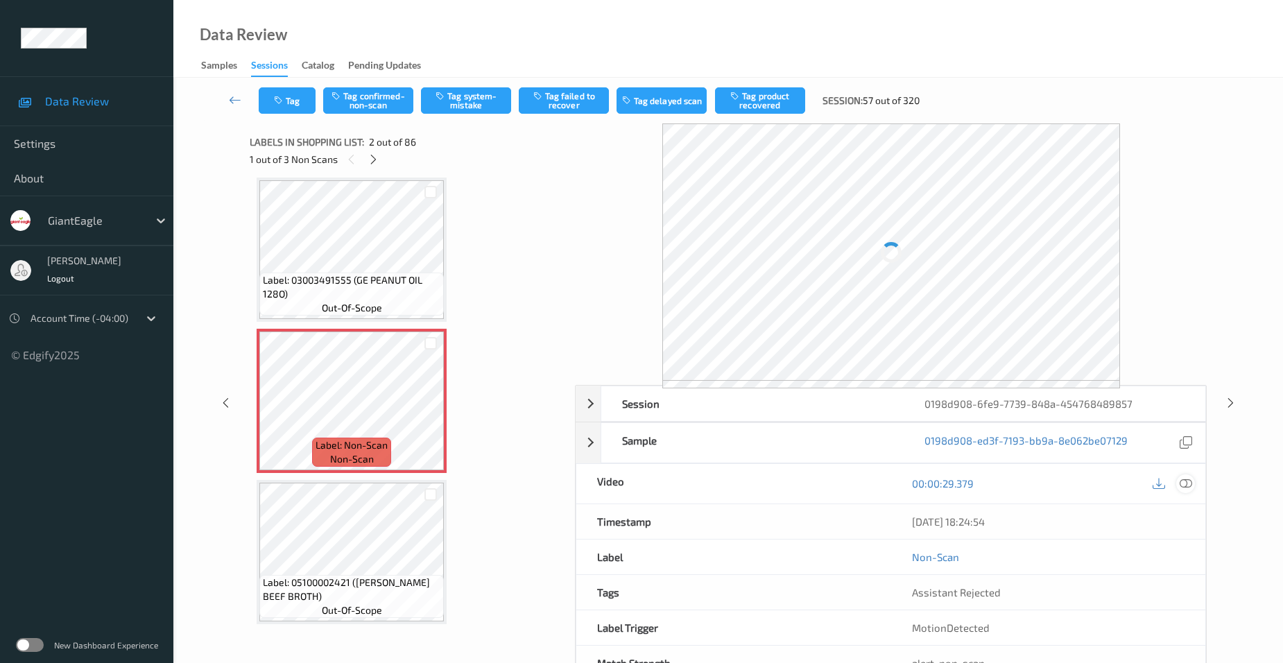
click at [1188, 480] on icon at bounding box center [1186, 483] width 12 height 12
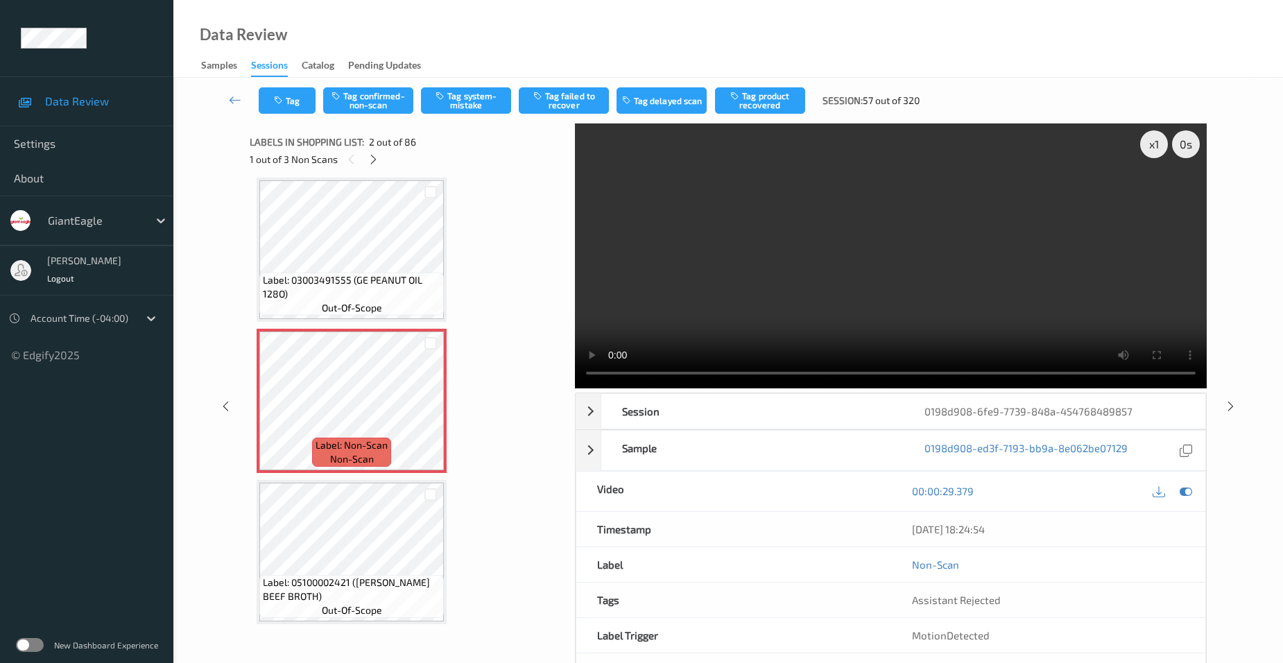
click at [759, 281] on video at bounding box center [891, 255] width 632 height 265
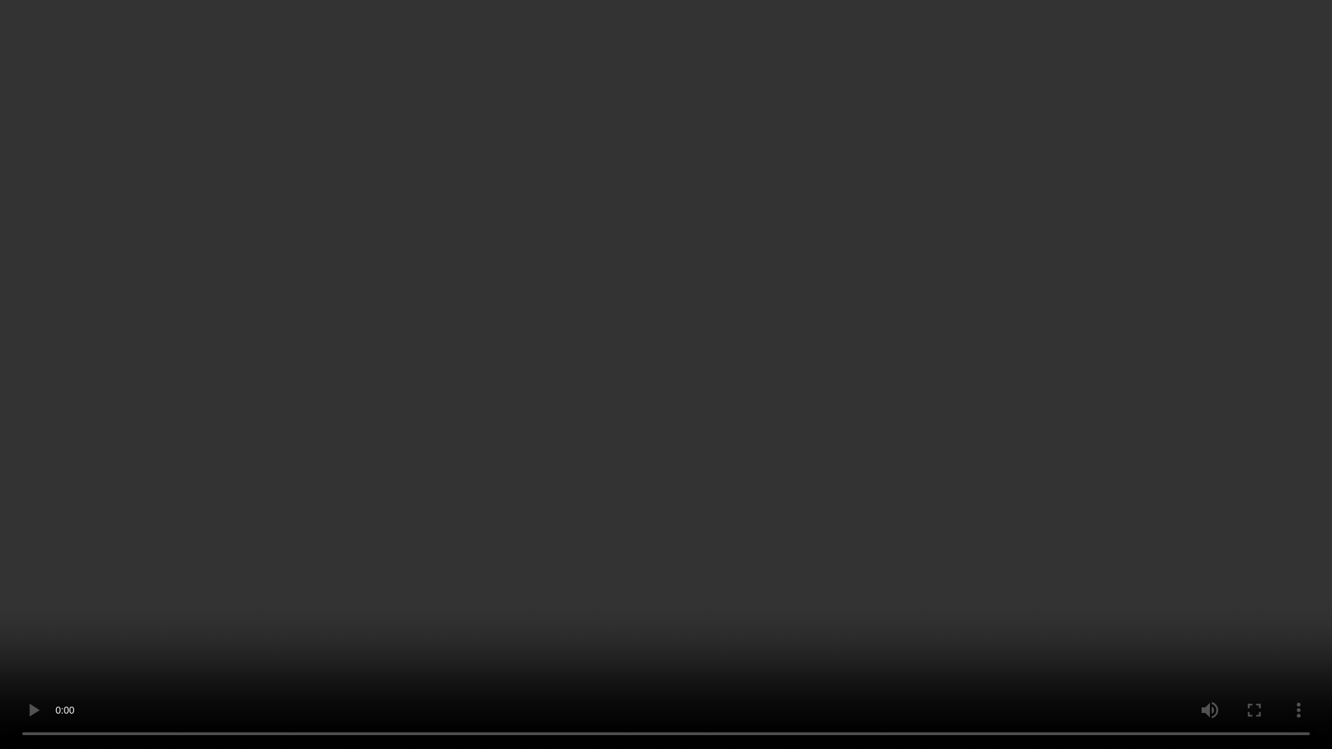
click at [727, 410] on video at bounding box center [666, 374] width 1332 height 749
click at [327, 528] on video at bounding box center [666, 374] width 1332 height 749
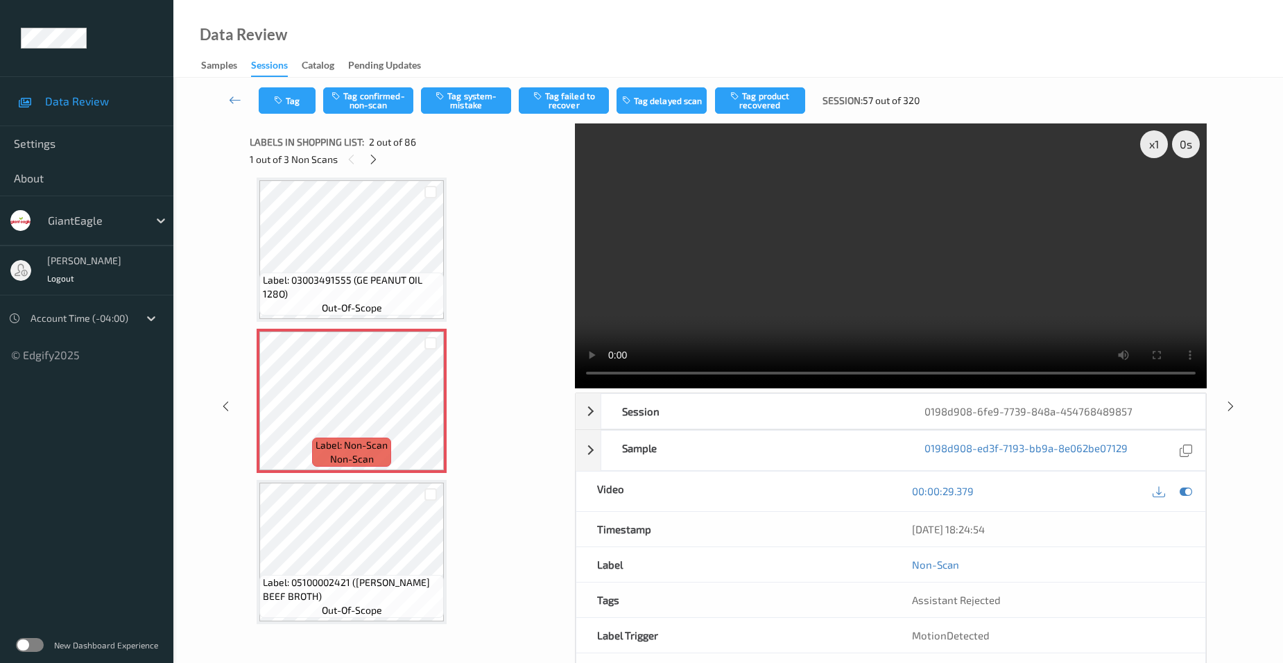
click at [791, 273] on video at bounding box center [891, 255] width 632 height 265
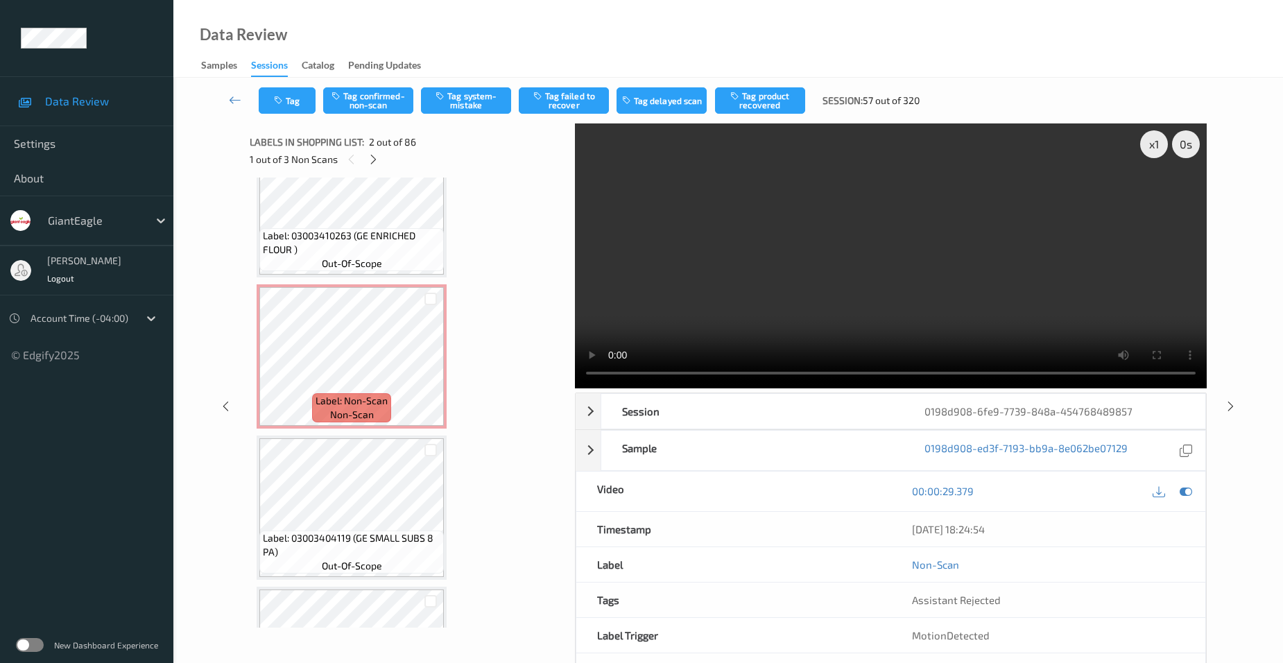
scroll to position [4567, 0]
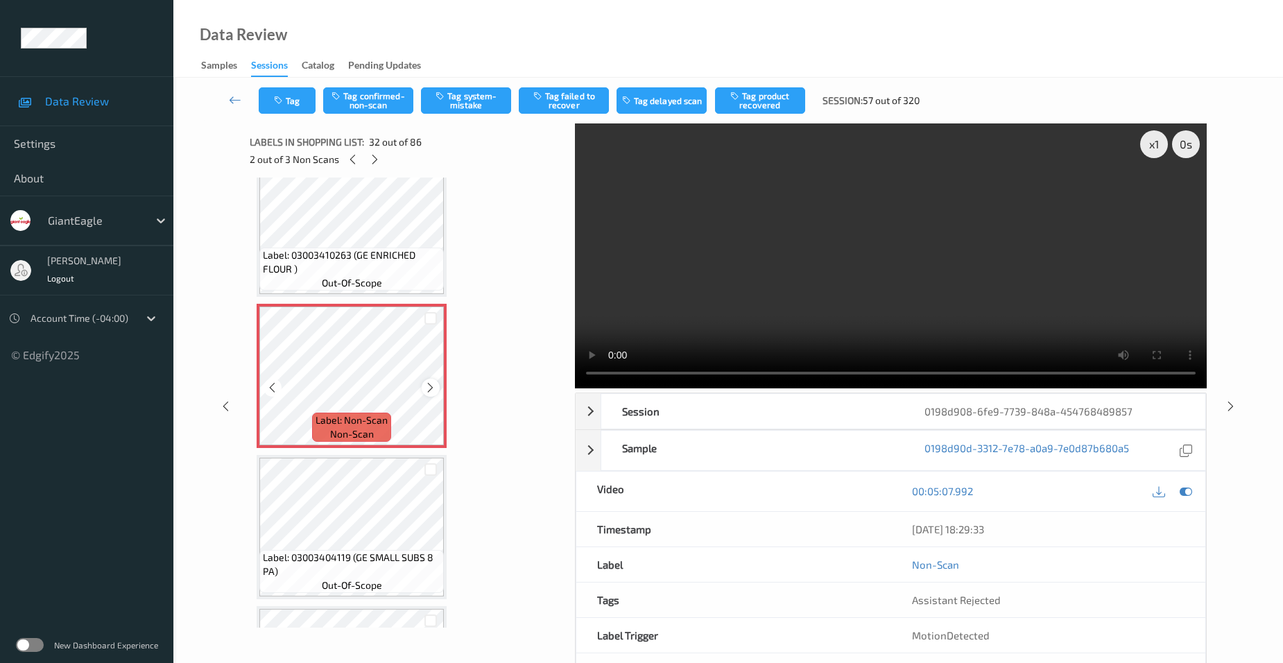
click at [425, 386] on icon at bounding box center [430, 387] width 12 height 12
click at [426, 386] on icon at bounding box center [430, 387] width 12 height 12
click at [429, 386] on icon at bounding box center [430, 387] width 12 height 12
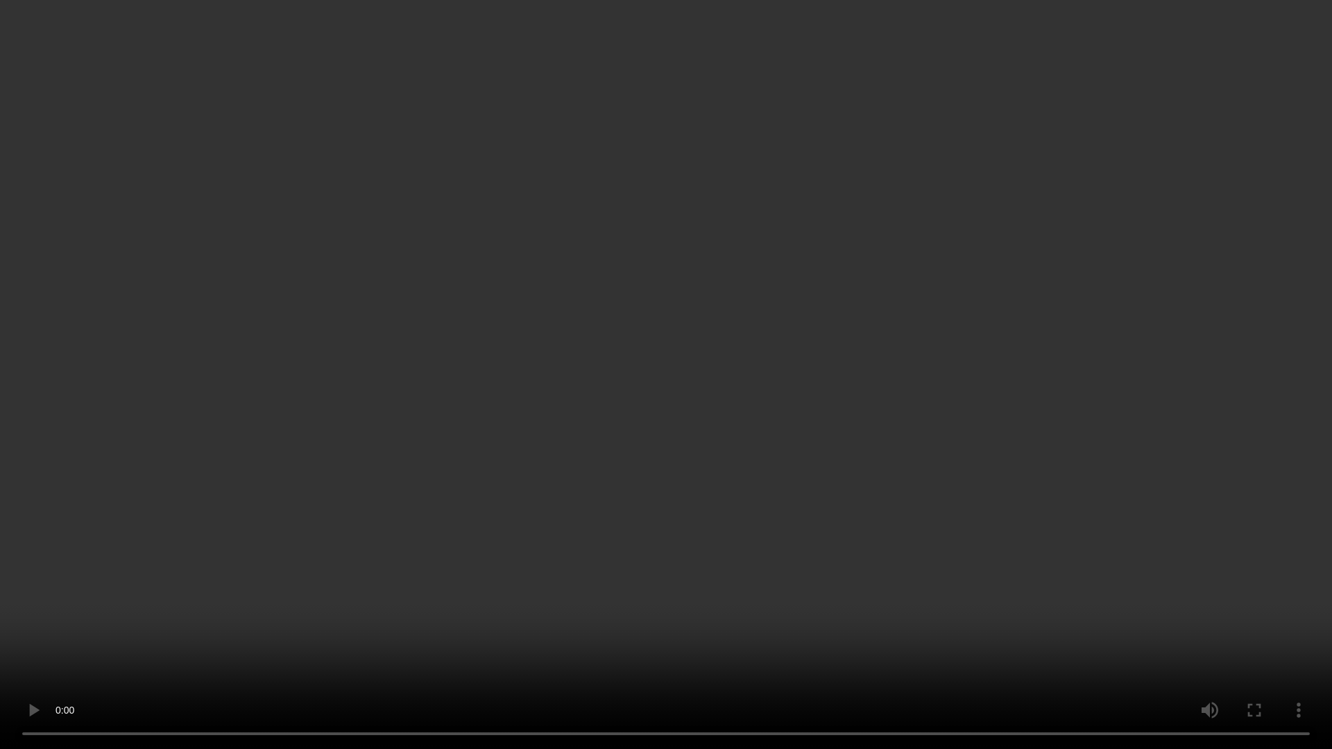
click at [588, 335] on video at bounding box center [666, 374] width 1332 height 749
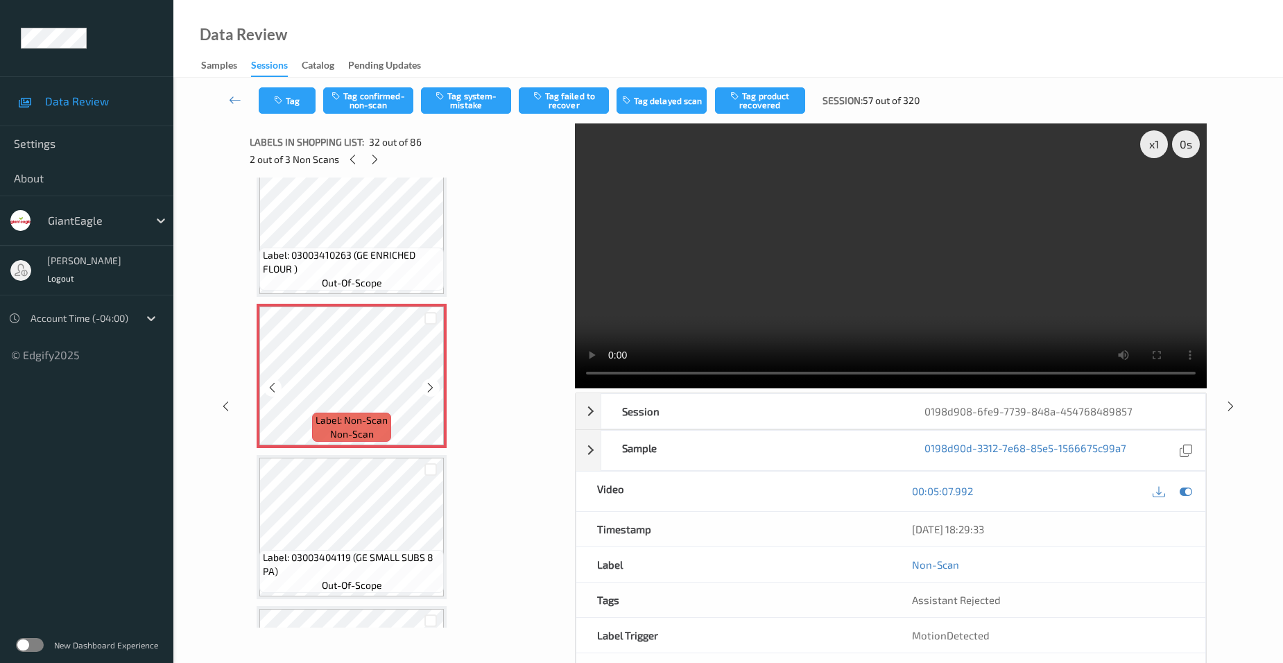
click at [264, 388] on div at bounding box center [272, 387] width 17 height 17
click at [266, 387] on div at bounding box center [272, 387] width 17 height 17
click at [428, 388] on icon at bounding box center [430, 387] width 12 height 12
click at [861, 327] on video at bounding box center [891, 255] width 632 height 265
click at [846, 251] on video at bounding box center [891, 255] width 632 height 265
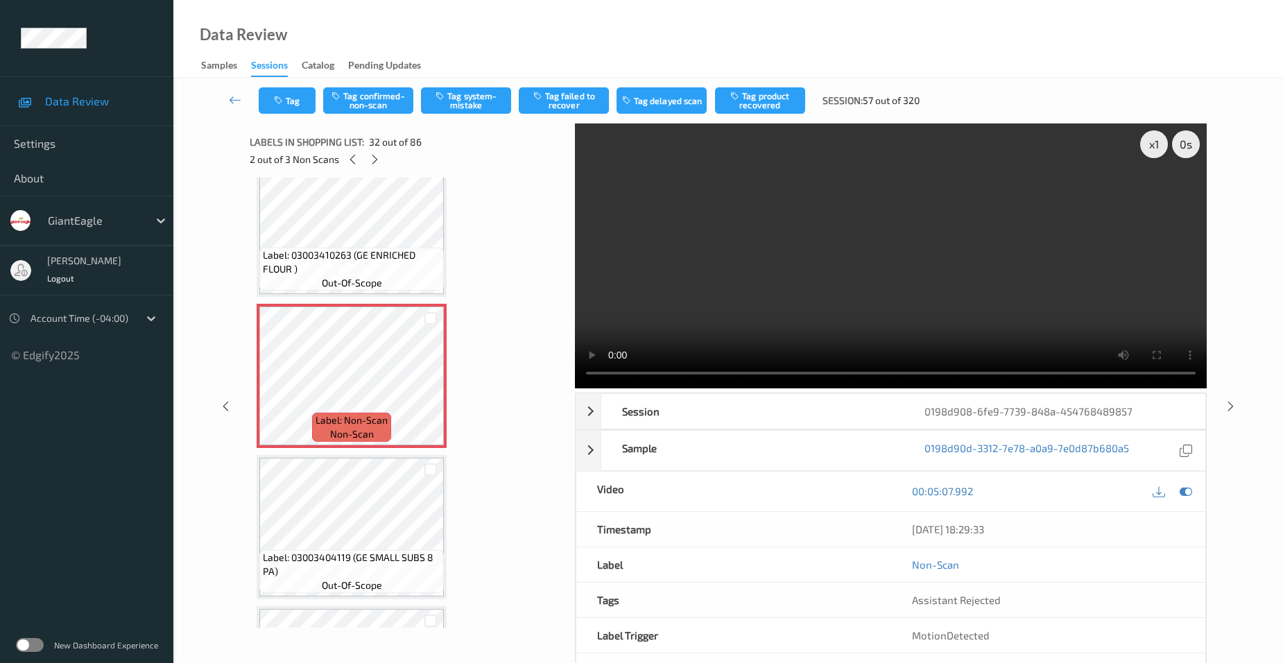
click at [818, 262] on video at bounding box center [891, 255] width 632 height 265
click at [858, 251] on video at bounding box center [891, 255] width 632 height 265
click at [804, 234] on video at bounding box center [891, 255] width 632 height 265
click at [743, 288] on video at bounding box center [891, 255] width 632 height 265
click at [434, 386] on icon at bounding box center [430, 387] width 12 height 12
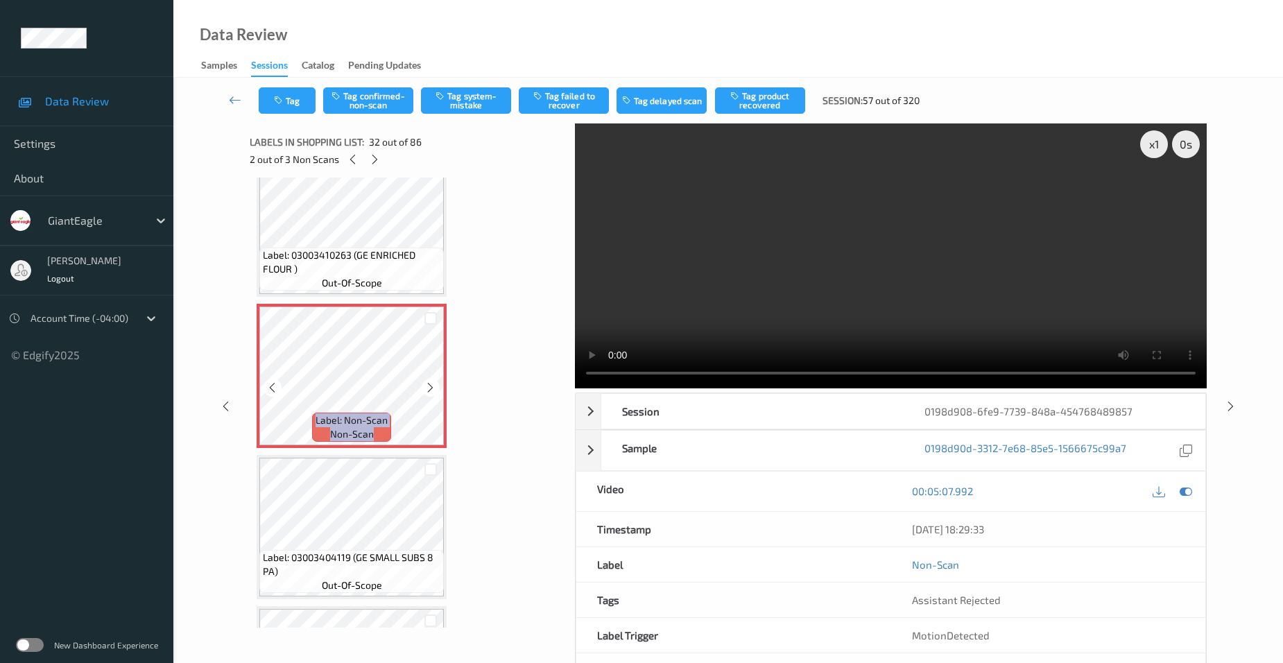
click at [434, 386] on icon at bounding box center [430, 387] width 12 height 12
click at [810, 278] on video at bounding box center [891, 255] width 632 height 265
click at [434, 384] on icon at bounding box center [430, 387] width 12 height 12
click at [433, 385] on icon at bounding box center [430, 387] width 12 height 12
click at [851, 282] on video at bounding box center [891, 255] width 632 height 265
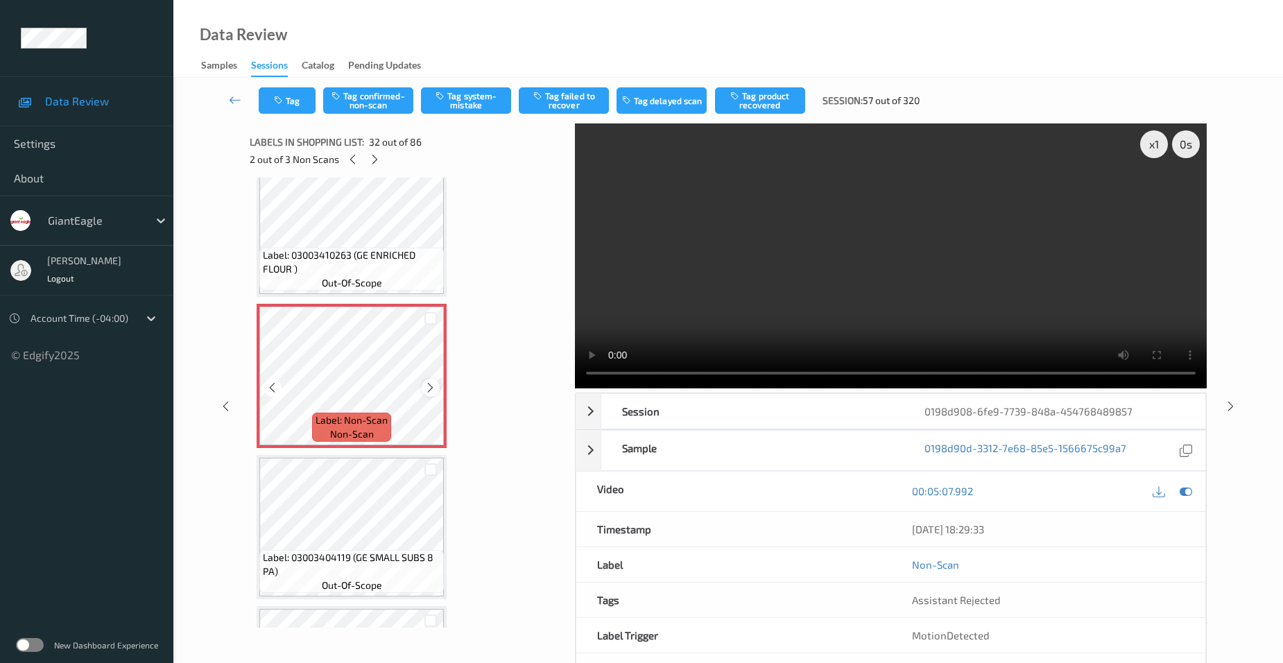
click at [436, 393] on icon at bounding box center [430, 387] width 12 height 12
click at [917, 144] on video at bounding box center [891, 255] width 632 height 265
click at [873, 265] on video at bounding box center [891, 255] width 632 height 265
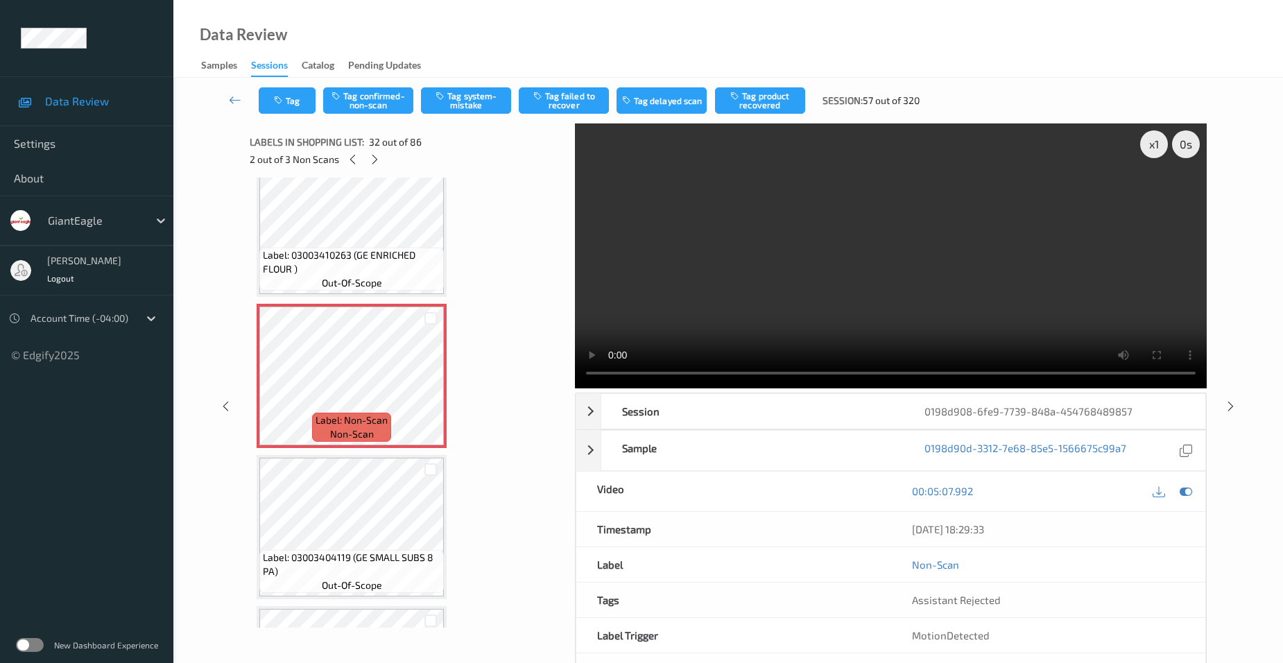
drag, startPoint x: 1027, startPoint y: 236, endPoint x: 1104, endPoint y: 280, distance: 88.5
click at [1036, 236] on video at bounding box center [891, 255] width 632 height 265
click at [790, 279] on video at bounding box center [891, 255] width 632 height 265
click at [924, 268] on video at bounding box center [891, 255] width 632 height 265
click at [429, 390] on icon at bounding box center [430, 387] width 12 height 12
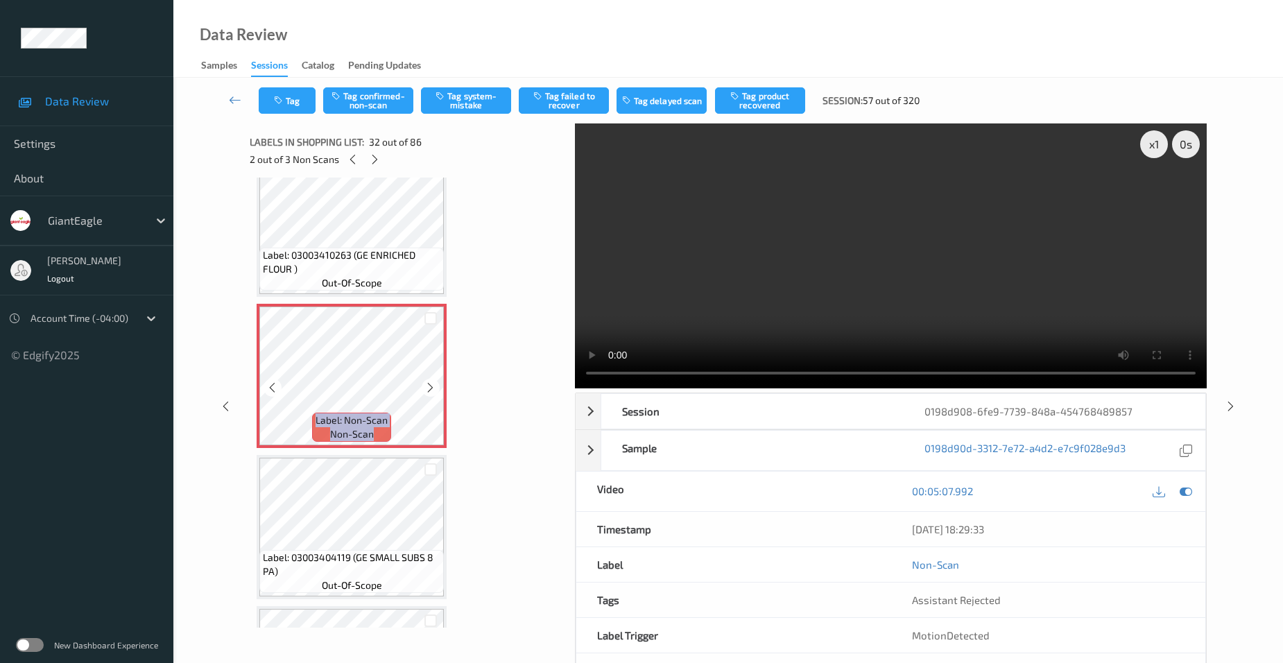
click at [429, 390] on icon at bounding box center [430, 387] width 12 height 12
click at [431, 390] on icon at bounding box center [430, 387] width 12 height 12
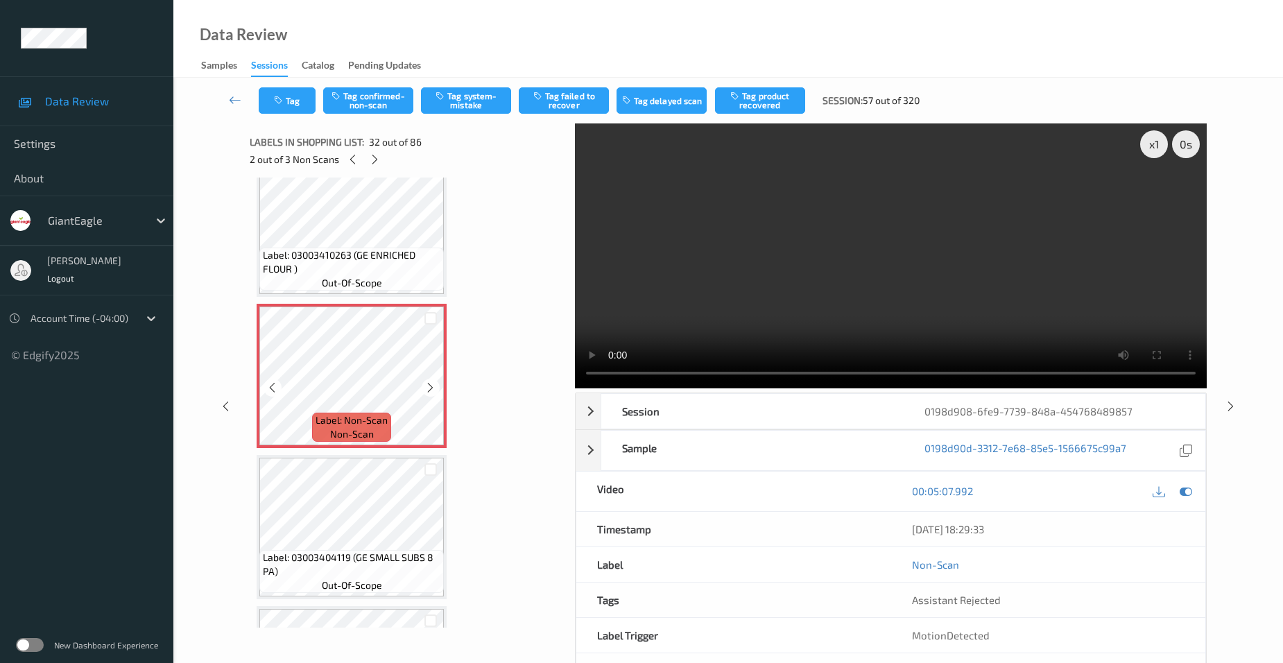
click at [431, 390] on icon at bounding box center [430, 387] width 12 height 12
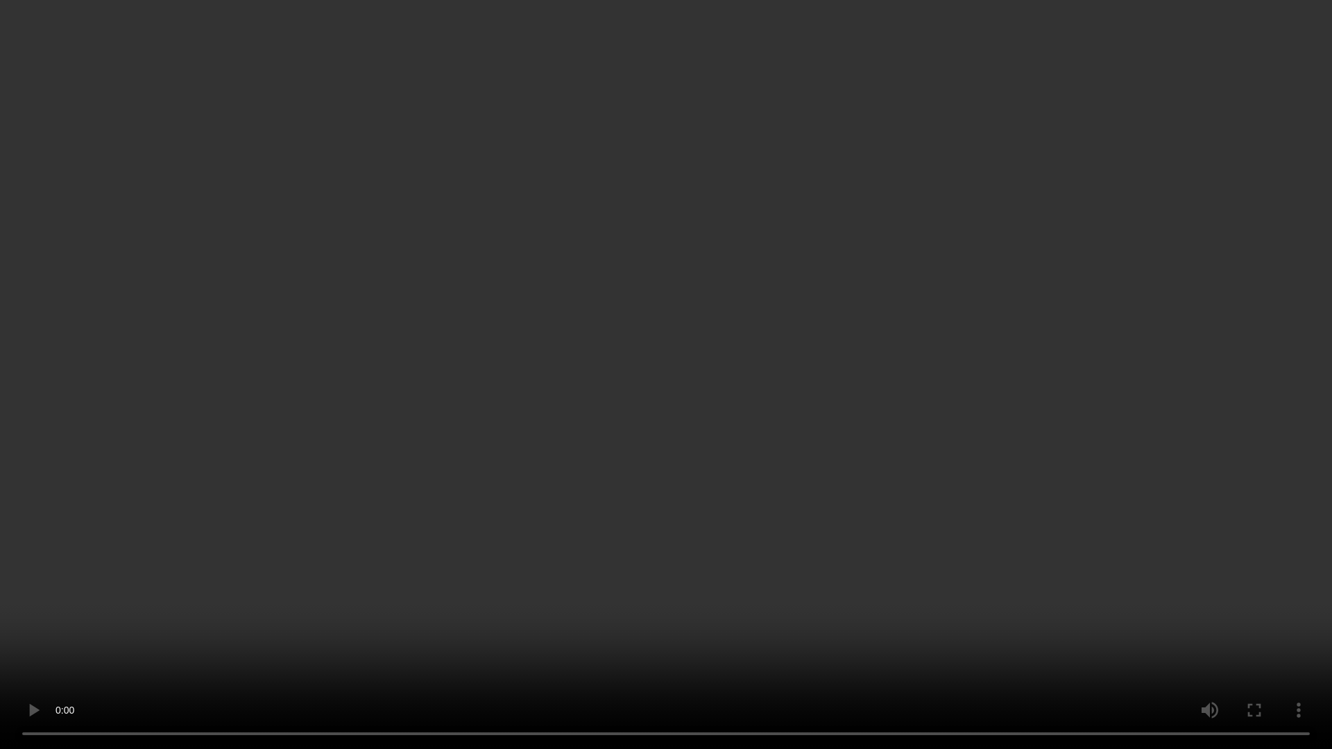
click at [603, 424] on video at bounding box center [666, 374] width 1332 height 749
click at [396, 499] on video at bounding box center [666, 374] width 1332 height 749
click at [433, 485] on video at bounding box center [666, 374] width 1332 height 749
click at [473, 641] on video at bounding box center [666, 374] width 1332 height 749
click at [465, 408] on video at bounding box center [666, 374] width 1332 height 749
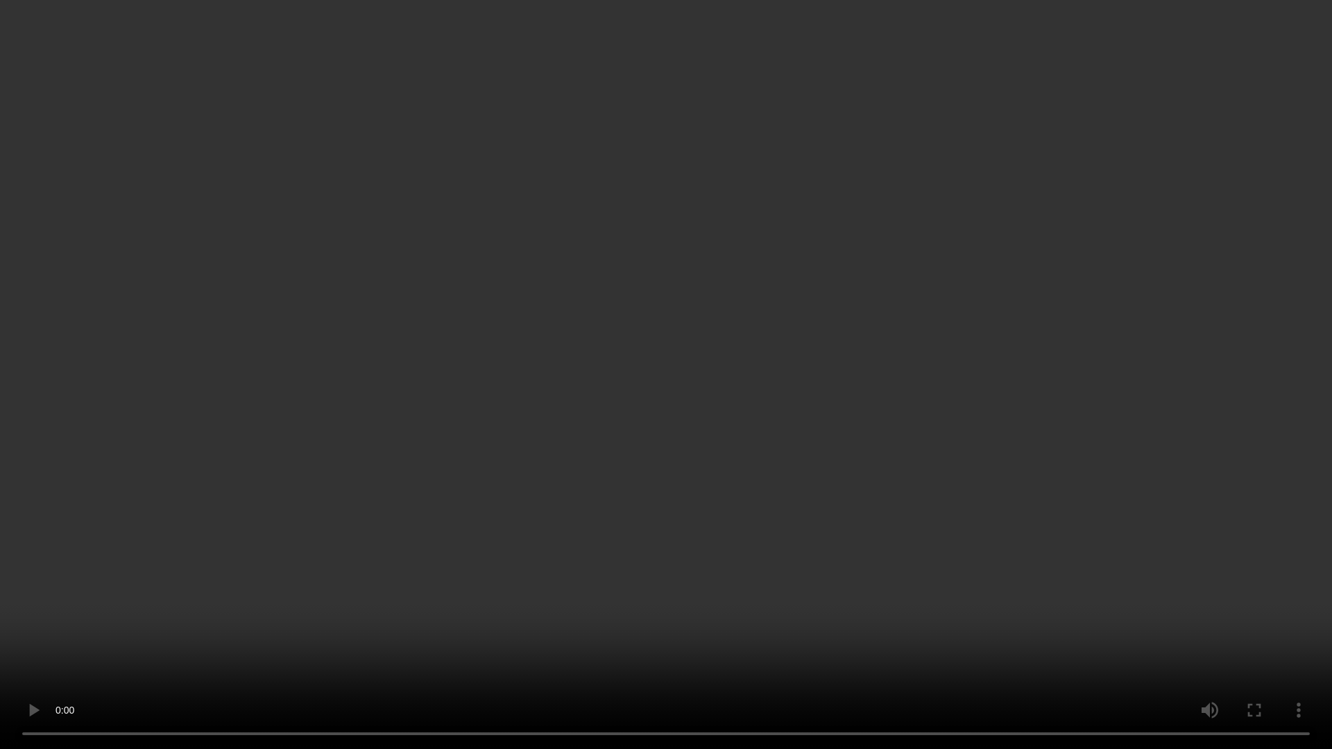
click at [402, 403] on video at bounding box center [666, 374] width 1332 height 749
